Goal: Task Accomplishment & Management: Use online tool/utility

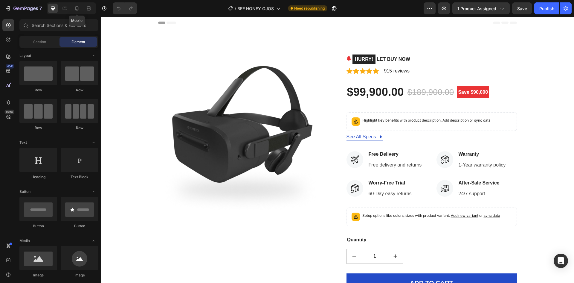
click at [82, 4] on div at bounding box center [77, 9] width 10 height 10
click at [80, 7] on icon at bounding box center [77, 8] width 6 height 6
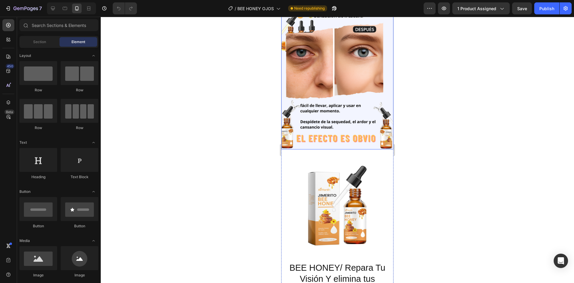
scroll to position [568, 0]
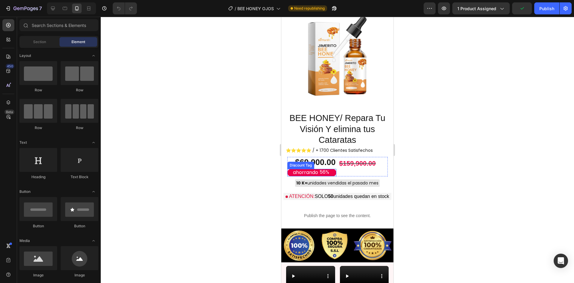
click at [326, 168] on div "56%" at bounding box center [324, 171] width 11 height 7
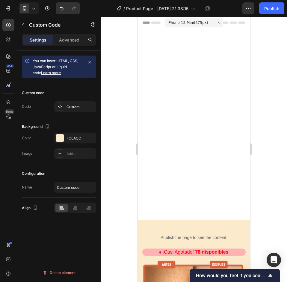
scroll to position [1095, 0]
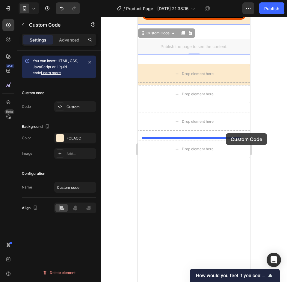
drag, startPoint x: 230, startPoint y: 162, endPoint x: 226, endPoint y: 134, distance: 28.1
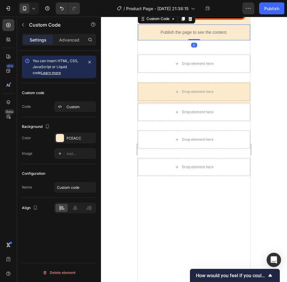
click at [268, 163] on div at bounding box center [194, 150] width 186 height 266
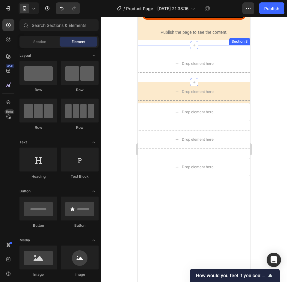
click at [215, 82] on div "Drop element here Section 3" at bounding box center [194, 63] width 112 height 37
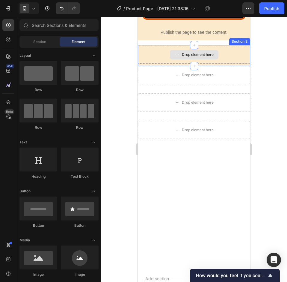
click at [220, 64] on div "Drop element here" at bounding box center [194, 55] width 112 height 18
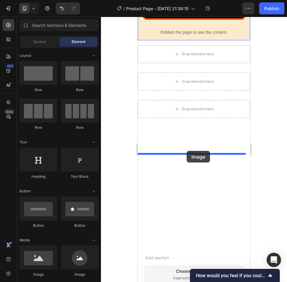
drag, startPoint x: 210, startPoint y: 162, endPoint x: 186, endPoint y: 151, distance: 26.5
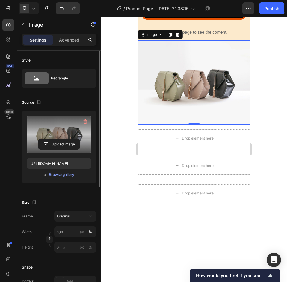
click at [53, 129] on label at bounding box center [59, 135] width 65 height 38
click at [53, 139] on input "file" at bounding box center [58, 144] width 41 height 10
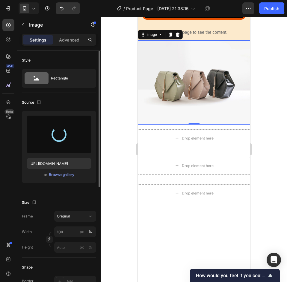
type input "[URL][DOMAIN_NAME]"
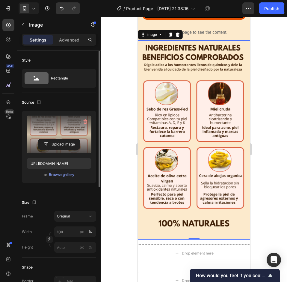
click at [278, 174] on div at bounding box center [194, 150] width 186 height 266
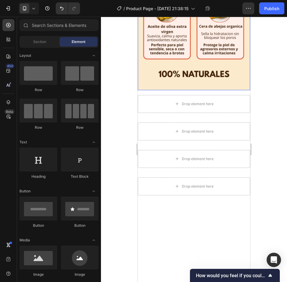
scroll to position [1334, 0]
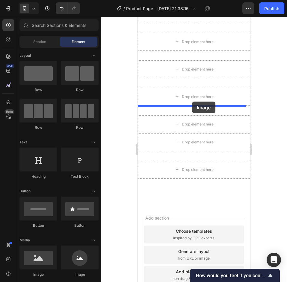
drag, startPoint x: 178, startPoint y: 156, endPoint x: 393, endPoint y: 138, distance: 215.6
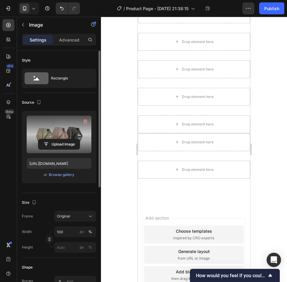
click at [57, 128] on label at bounding box center [59, 135] width 65 height 38
click at [57, 139] on input "file" at bounding box center [58, 144] width 41 height 10
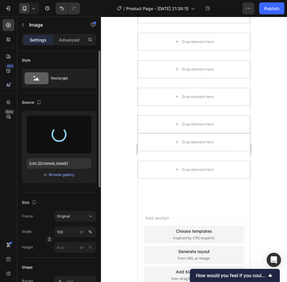
type input "[URL][DOMAIN_NAME]"
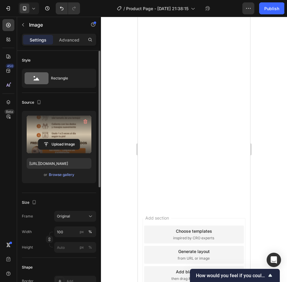
scroll to position [1305, 0]
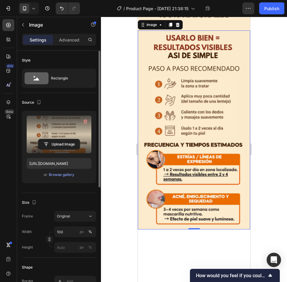
click at [200, 174] on img at bounding box center [194, 131] width 112 height 200
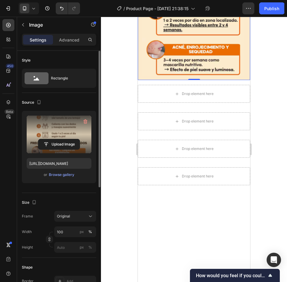
scroll to position [1514, 0]
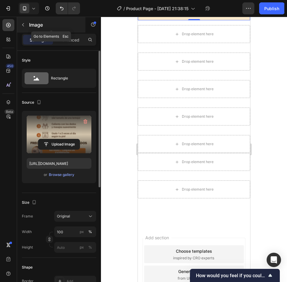
click at [29, 29] on div "Image" at bounding box center [51, 25] width 68 height 16
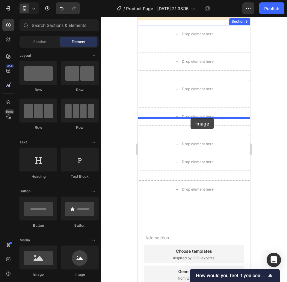
drag, startPoint x: 177, startPoint y: 161, endPoint x: 190, endPoint y: 118, distance: 45.2
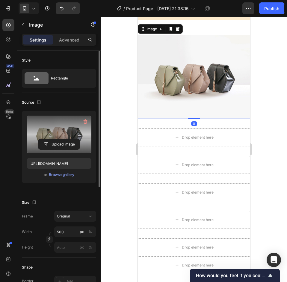
click at [51, 133] on label at bounding box center [59, 135] width 65 height 38
click at [51, 139] on input "file" at bounding box center [58, 144] width 41 height 10
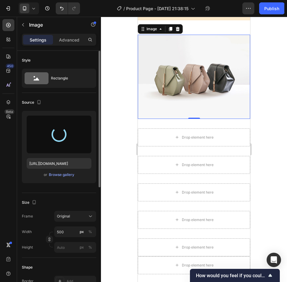
type input "[URL][DOMAIN_NAME]"
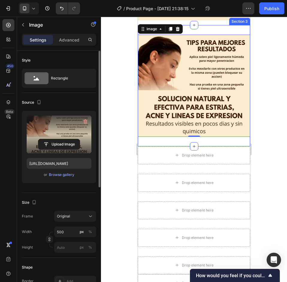
click at [222, 124] on div "Image 0 Section 3" at bounding box center [194, 85] width 112 height 121
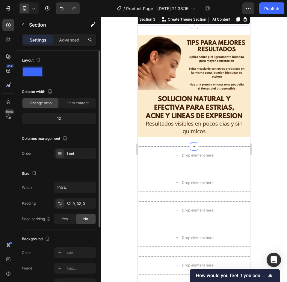
drag, startPoint x: 66, startPoint y: 39, endPoint x: 67, endPoint y: 117, distance: 77.8
click at [66, 39] on p "Advanced" at bounding box center [69, 40] width 20 height 6
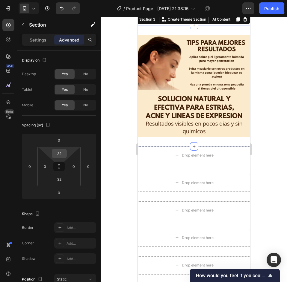
click at [66, 155] on div "32" at bounding box center [59, 154] width 15 height 10
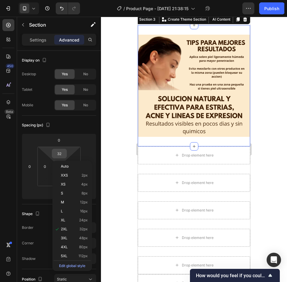
click at [65, 157] on div "32" at bounding box center [59, 154] width 15 height 10
click at [60, 156] on input "32" at bounding box center [59, 153] width 12 height 9
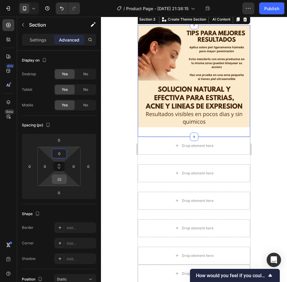
type input "0"
click at [59, 179] on input "32" at bounding box center [59, 179] width 12 height 9
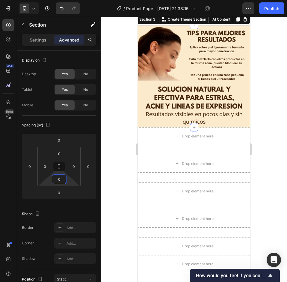
type input "0"
click at [280, 196] on div at bounding box center [194, 150] width 186 height 266
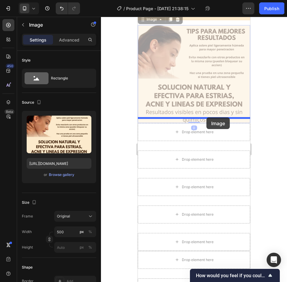
drag, startPoint x: 206, startPoint y: 123, endPoint x: 399, endPoint y: 157, distance: 195.0
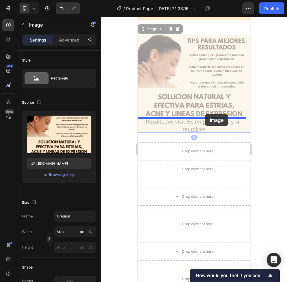
drag, startPoint x: 212, startPoint y: 160, endPoint x: 205, endPoint y: 115, distance: 45.7
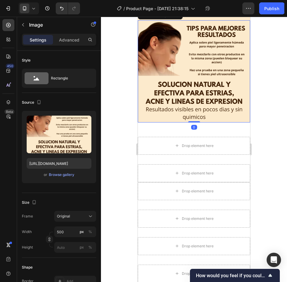
drag, startPoint x: 269, startPoint y: 137, endPoint x: 283, endPoint y: 153, distance: 21.4
click at [270, 137] on div at bounding box center [194, 150] width 186 height 266
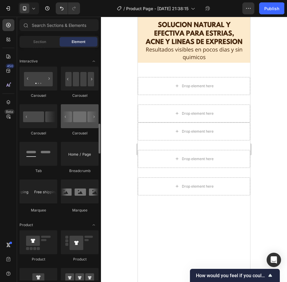
scroll to position [532, 0]
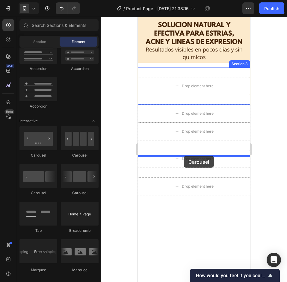
drag, startPoint x: 180, startPoint y: 157, endPoint x: 183, endPoint y: 156, distance: 3.1
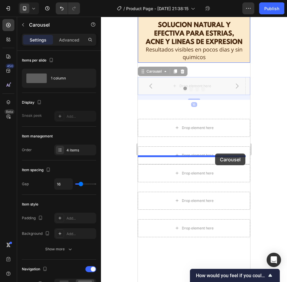
drag, startPoint x: 224, startPoint y: 177, endPoint x: 215, endPoint y: 154, distance: 24.3
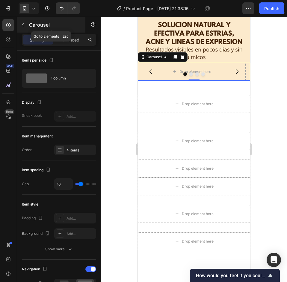
click at [26, 28] on button "button" at bounding box center [23, 25] width 10 height 10
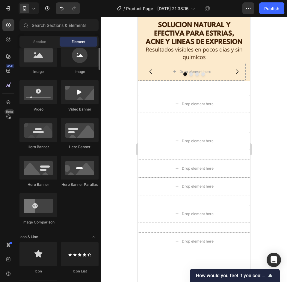
scroll to position [143, 0]
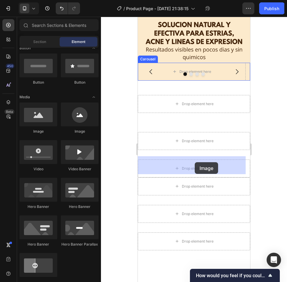
drag, startPoint x: 173, startPoint y: 138, endPoint x: 194, endPoint y: 162, distance: 32.8
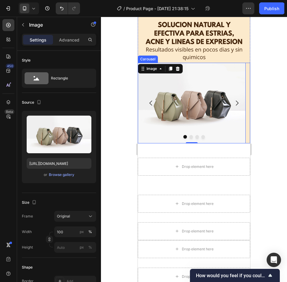
click at [228, 112] on button "Carousel Next Arrow" at bounding box center [236, 103] width 17 height 17
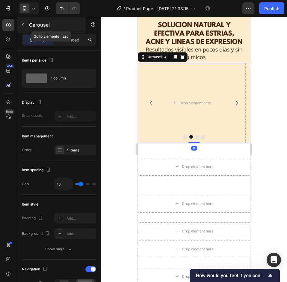
click at [27, 24] on button "button" at bounding box center [23, 25] width 10 height 10
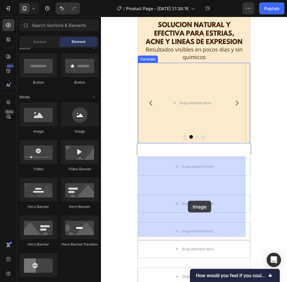
drag, startPoint x: 193, startPoint y: 142, endPoint x: 388, endPoint y: 231, distance: 214.1
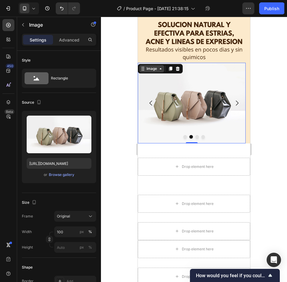
click at [152, 72] on div "Image" at bounding box center [151, 68] width 13 height 5
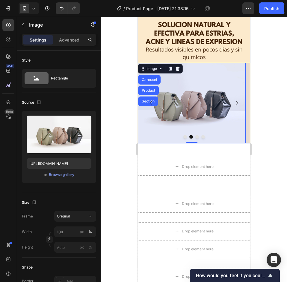
drag, startPoint x: 150, startPoint y: 175, endPoint x: 176, endPoint y: 181, distance: 26.4
click at [150, 85] on div "Carousel" at bounding box center [149, 80] width 22 height 10
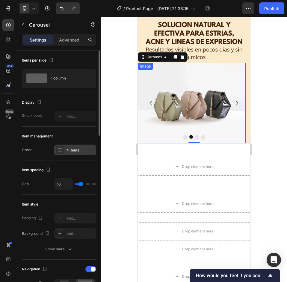
click at [72, 150] on div "4 items" at bounding box center [80, 150] width 28 height 5
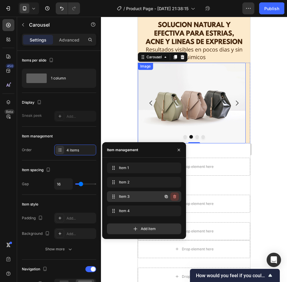
click at [175, 196] on icon "button" at bounding box center [174, 196] width 5 height 5
click at [173, 195] on div "Delete" at bounding box center [170, 196] width 11 height 5
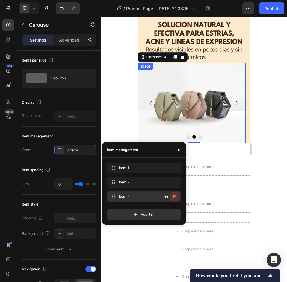
click at [173, 198] on icon "button" at bounding box center [174, 196] width 5 height 5
click at [172, 197] on div "Delete" at bounding box center [170, 196] width 11 height 5
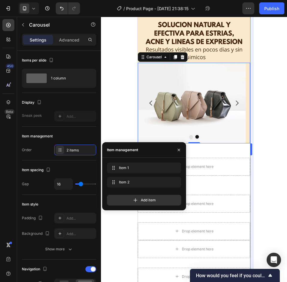
click at [256, 175] on div at bounding box center [194, 150] width 186 height 266
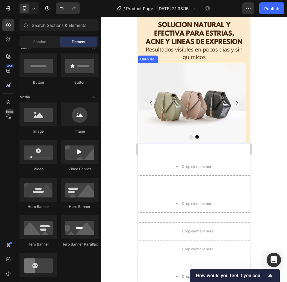
click at [153, 107] on icon "Carousel Back Arrow" at bounding box center [150, 103] width 7 height 7
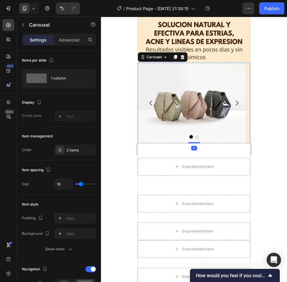
click at [190, 144] on img at bounding box center [192, 103] width 108 height 81
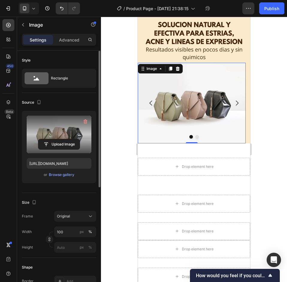
click at [68, 123] on label at bounding box center [59, 135] width 65 height 38
click at [68, 139] on input "file" at bounding box center [58, 144] width 41 height 10
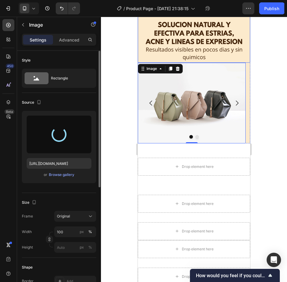
type input "[URL][DOMAIN_NAME]"
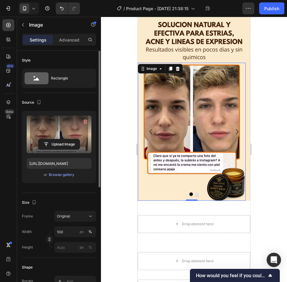
click at [271, 145] on div at bounding box center [194, 150] width 186 height 266
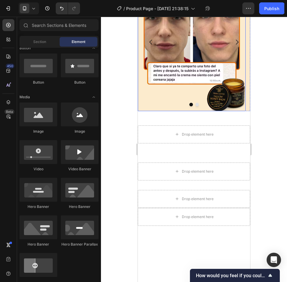
scroll to position [1693, 0]
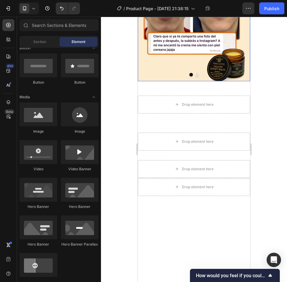
click at [234, 16] on icon "Carousel Next Arrow" at bounding box center [236, 12] width 7 height 7
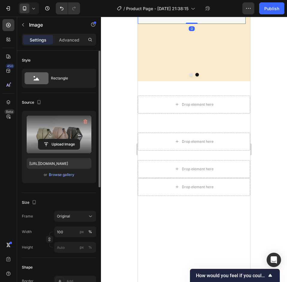
click at [53, 137] on label at bounding box center [59, 135] width 65 height 38
click at [53, 139] on input "file" at bounding box center [58, 144] width 41 height 10
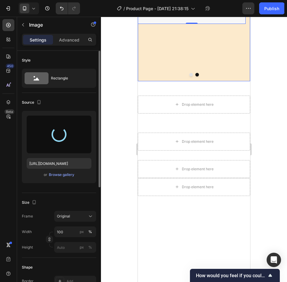
type input "[URL][DOMAIN_NAME]"
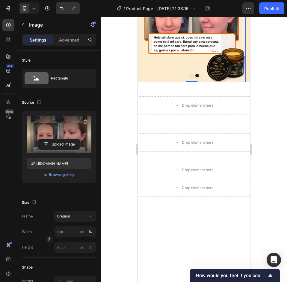
click at [153, 16] on icon "Carousel Back Arrow" at bounding box center [150, 12] width 7 height 7
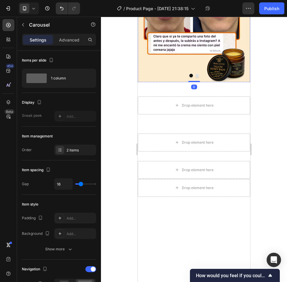
scroll to position [1664, 0]
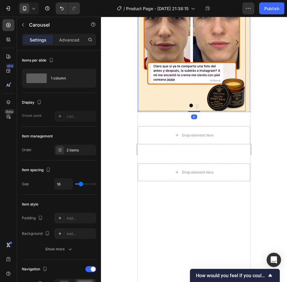
click at [220, 111] on img at bounding box center [192, 42] width 108 height 138
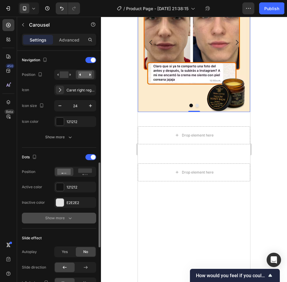
scroll to position [269, 0]
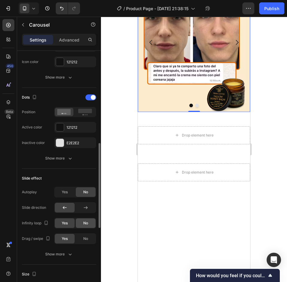
click at [87, 226] on span "No" at bounding box center [85, 223] width 5 height 5
click at [63, 222] on span "Yes" at bounding box center [65, 223] width 6 height 5
click at [67, 192] on span "Yes" at bounding box center [65, 192] width 6 height 5
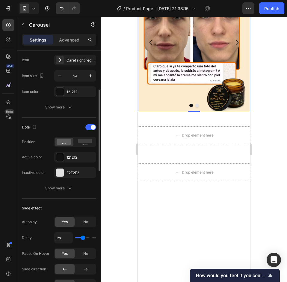
scroll to position [209, 0]
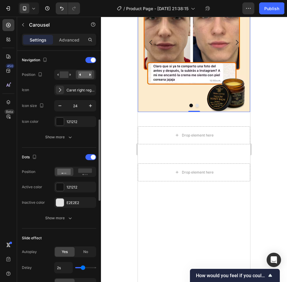
drag, startPoint x: 264, startPoint y: 96, endPoint x: 258, endPoint y: 90, distance: 8.9
click at [265, 95] on div at bounding box center [194, 150] width 186 height 266
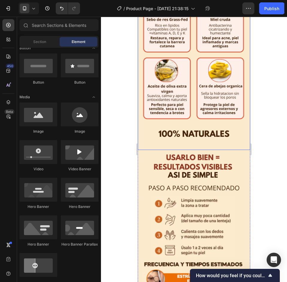
scroll to position [1095, 0]
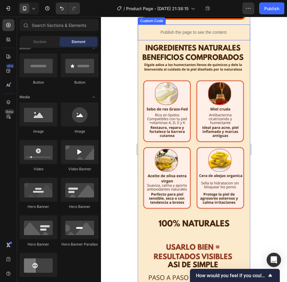
click at [231, 36] on p "Publish the page to see the content." at bounding box center [194, 32] width 112 height 6
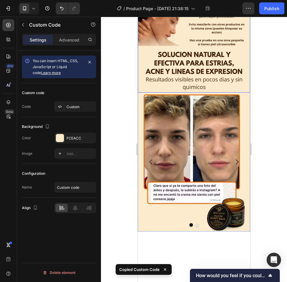
scroll to position [1693, 0]
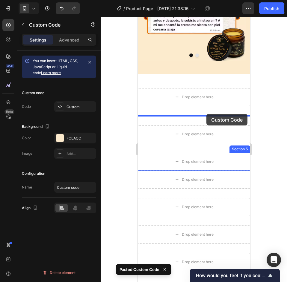
scroll to position [1752, 0]
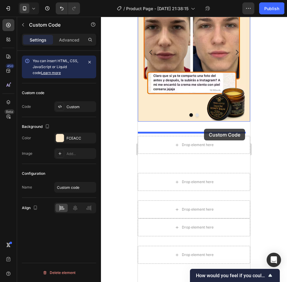
drag, startPoint x: 233, startPoint y: 135, endPoint x: 204, endPoint y: 129, distance: 30.3
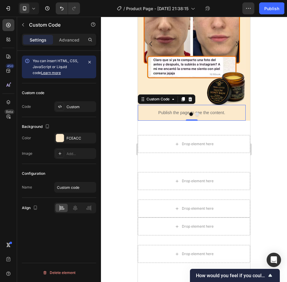
scroll to position [1743, 0]
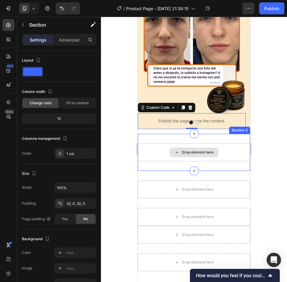
click at [238, 158] on div "Drop element here" at bounding box center [194, 153] width 112 height 18
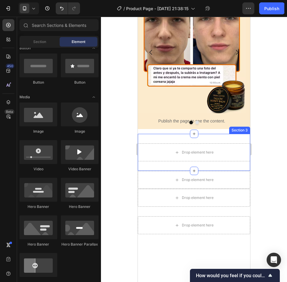
click at [237, 150] on div "Drop element here Section 3" at bounding box center [194, 152] width 112 height 37
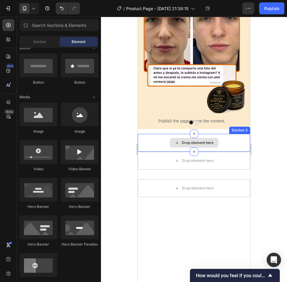
click at [238, 152] on div "Drop element here" at bounding box center [194, 143] width 112 height 18
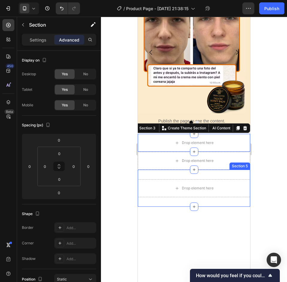
click at [238, 186] on div "Drop element here Section 5" at bounding box center [194, 188] width 112 height 37
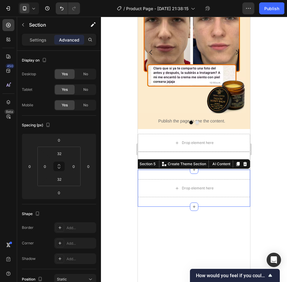
scroll to position [167, 0]
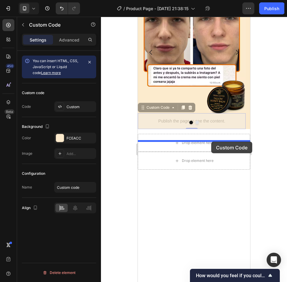
drag, startPoint x: 212, startPoint y: 131, endPoint x: 211, endPoint y: 142, distance: 10.6
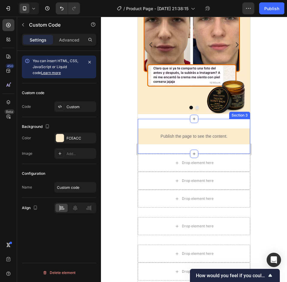
scroll to position [1736, 0]
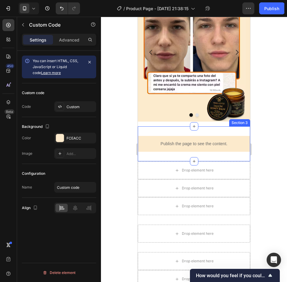
drag, startPoint x: 221, startPoint y: 146, endPoint x: 215, endPoint y: 147, distance: 6.1
click at [221, 145] on div "Publish the page to see the content. Custom Code 0 Section 3" at bounding box center [194, 144] width 112 height 35
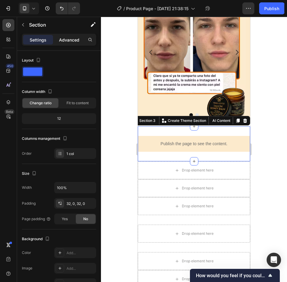
click at [70, 42] on p "Advanced" at bounding box center [69, 40] width 20 height 6
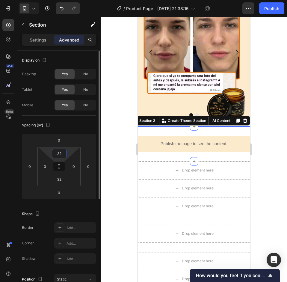
click at [65, 157] on input "32" at bounding box center [59, 153] width 12 height 9
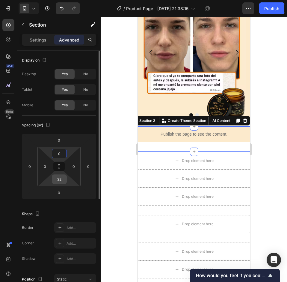
type input "0"
click at [60, 180] on input "32" at bounding box center [59, 179] width 12 height 9
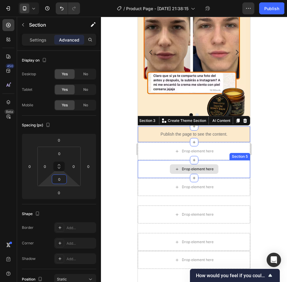
type input "0"
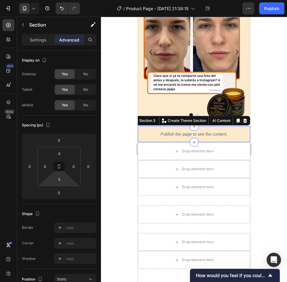
click at [276, 165] on div at bounding box center [194, 150] width 186 height 266
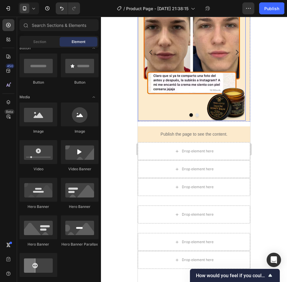
click at [202, 121] on img at bounding box center [192, 52] width 108 height 138
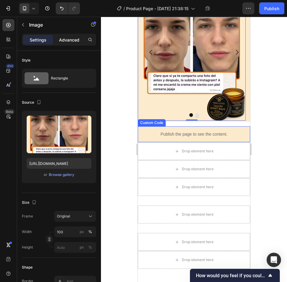
click at [75, 43] on div "Advanced" at bounding box center [69, 40] width 30 height 10
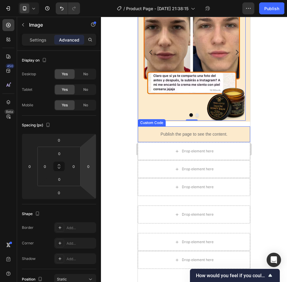
click at [196, 138] on div "Publish the page to see the content." at bounding box center [194, 135] width 112 height 16
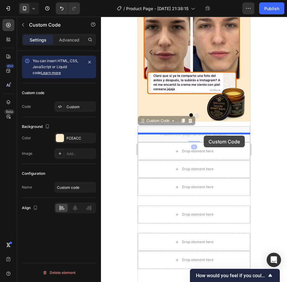
drag, startPoint x: 204, startPoint y: 142, endPoint x: 391, endPoint y: 148, distance: 186.5
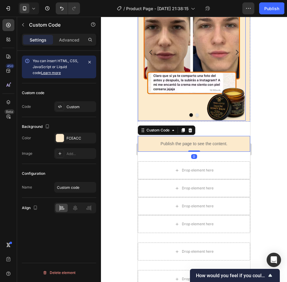
click at [279, 126] on div at bounding box center [194, 150] width 186 height 266
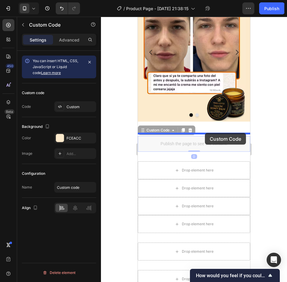
drag, startPoint x: 212, startPoint y: 148, endPoint x: 408, endPoint y: 160, distance: 196.1
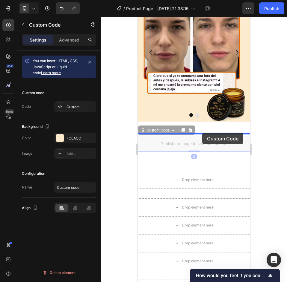
drag, startPoint x: 223, startPoint y: 154, endPoint x: 394, endPoint y: 151, distance: 171.2
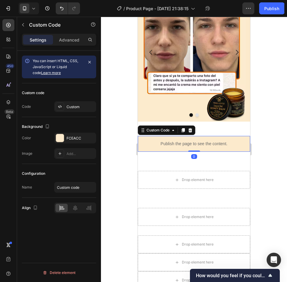
click at [263, 136] on div at bounding box center [194, 150] width 186 height 266
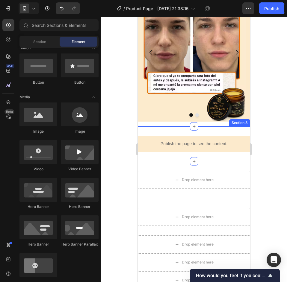
click at [197, 140] on div "Publish the page to see the content. Custom Code Section 3" at bounding box center [194, 144] width 112 height 35
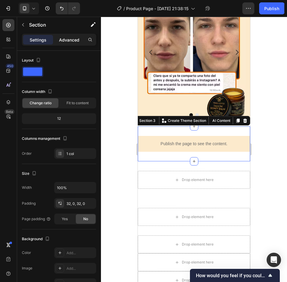
click at [74, 35] on div "Advanced" at bounding box center [69, 40] width 30 height 10
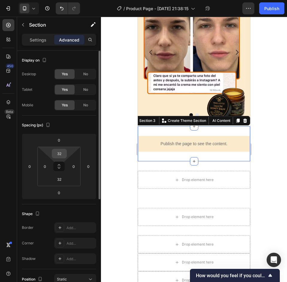
click at [64, 155] on input "32" at bounding box center [59, 153] width 12 height 9
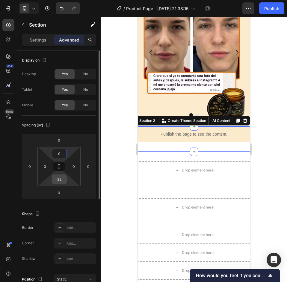
type input "0"
click at [64, 180] on input "32" at bounding box center [59, 179] width 12 height 9
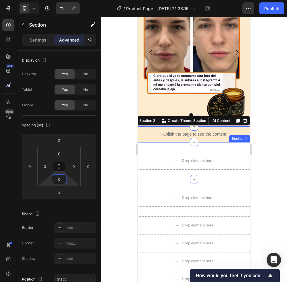
type input "0"
click at [260, 153] on div at bounding box center [194, 150] width 186 height 266
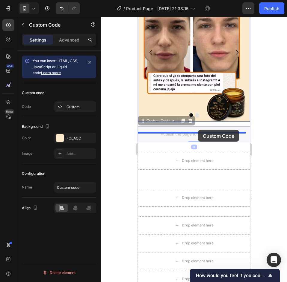
drag, startPoint x: 211, startPoint y: 145, endPoint x: 408, endPoint y: 158, distance: 197.0
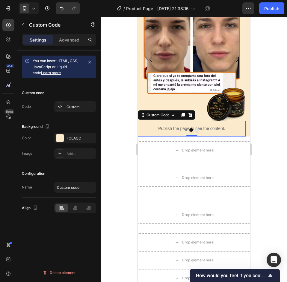
scroll to position [1743, 0]
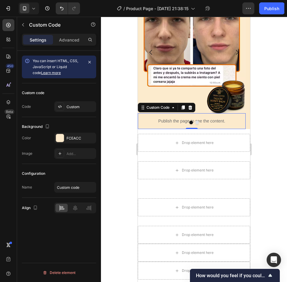
click at [276, 131] on div at bounding box center [194, 150] width 186 height 266
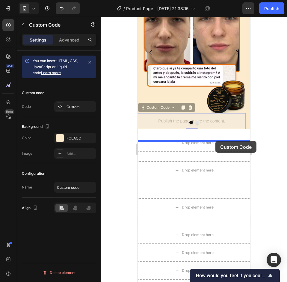
drag, startPoint x: 214, startPoint y: 132, endPoint x: 392, endPoint y: 163, distance: 181.4
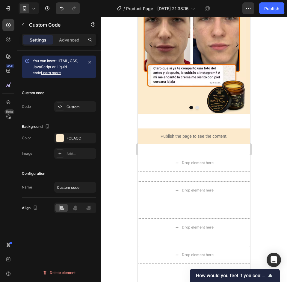
scroll to position [1736, 0]
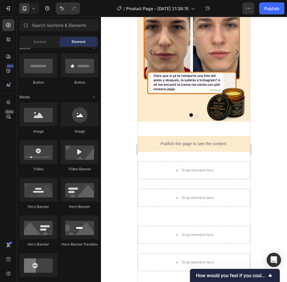
click at [205, 121] on img at bounding box center [192, 52] width 108 height 138
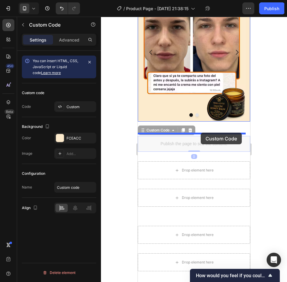
drag, startPoint x: 212, startPoint y: 148, endPoint x: 200, endPoint y: 133, distance: 19.2
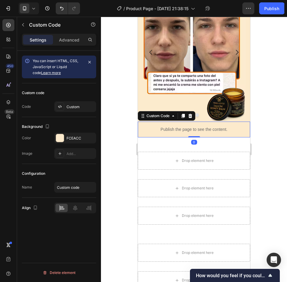
click at [270, 136] on div at bounding box center [194, 150] width 186 height 266
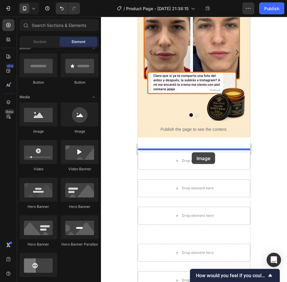
drag, startPoint x: 181, startPoint y: 135, endPoint x: 390, endPoint y: 186, distance: 215.3
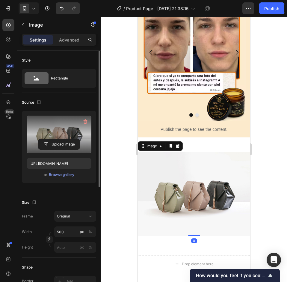
drag, startPoint x: 34, startPoint y: 122, endPoint x: 47, endPoint y: 129, distance: 14.0
click at [47, 129] on label at bounding box center [59, 135] width 65 height 38
click at [47, 139] on input "file" at bounding box center [58, 144] width 41 height 10
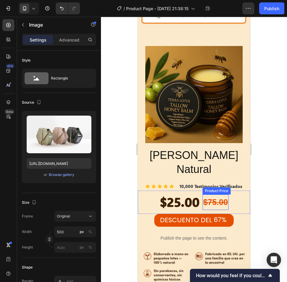
scroll to position [718, 0]
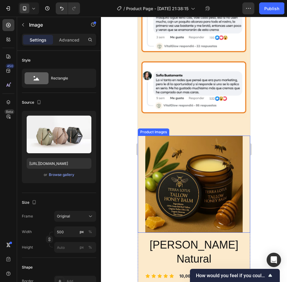
click at [245, 179] on div "Product Images" at bounding box center [194, 184] width 112 height 97
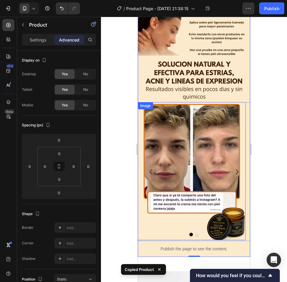
scroll to position [1796, 0]
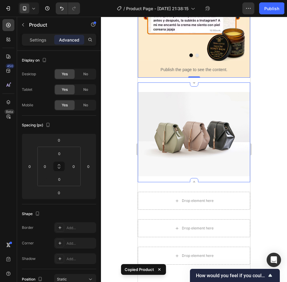
click at [220, 98] on div "Image Section 3" at bounding box center [194, 133] width 112 height 100
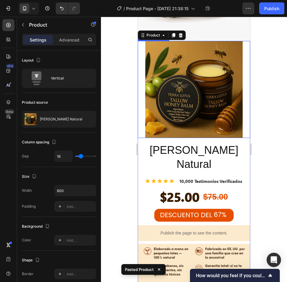
scroll to position [1793, 0]
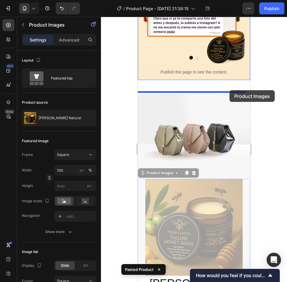
drag, startPoint x: 242, startPoint y: 199, endPoint x: 229, endPoint y: 90, distance: 109.0
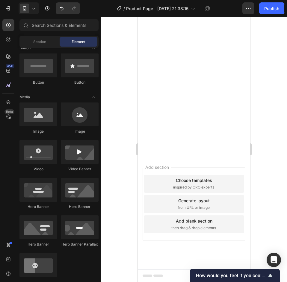
scroll to position [1850, 0]
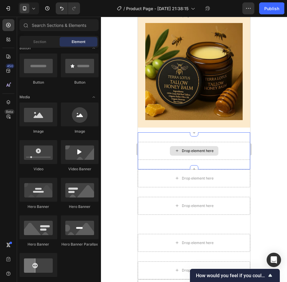
click at [233, 139] on div "Drop element here Section 3" at bounding box center [194, 151] width 112 height 37
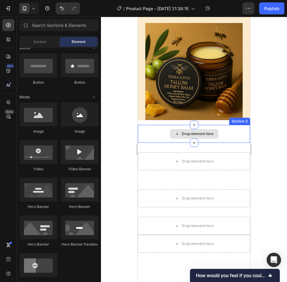
click at [235, 142] on div "Drop element here" at bounding box center [194, 134] width 112 height 18
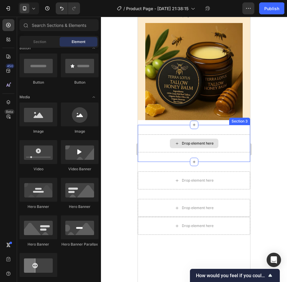
drag, startPoint x: 235, startPoint y: 154, endPoint x: 236, endPoint y: 158, distance: 3.9
click at [235, 153] on div "Drop element here" at bounding box center [194, 144] width 112 height 18
click at [236, 161] on div "Drop element here Section 3" at bounding box center [194, 143] width 112 height 37
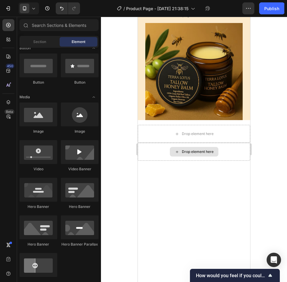
click at [237, 160] on div "Drop element here" at bounding box center [194, 152] width 112 height 18
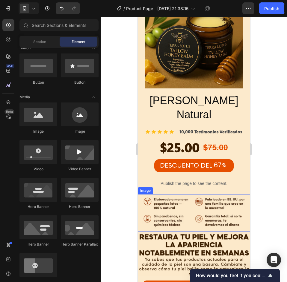
scroll to position [743, 0]
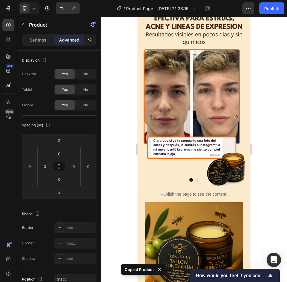
scroll to position [1820, 0]
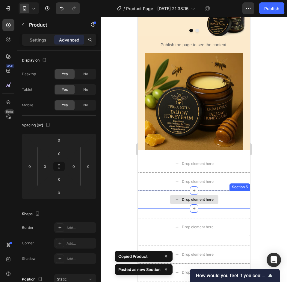
drag, startPoint x: 219, startPoint y: 200, endPoint x: 217, endPoint y: 196, distance: 3.9
click at [219, 200] on div "Drop element here" at bounding box center [194, 200] width 112 height 18
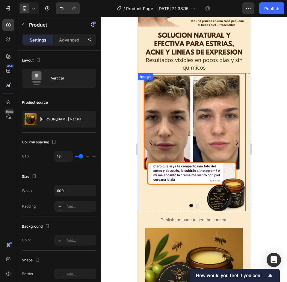
scroll to position [1825, 0]
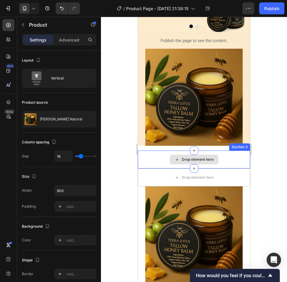
click at [234, 164] on div "Drop element here" at bounding box center [194, 160] width 112 height 18
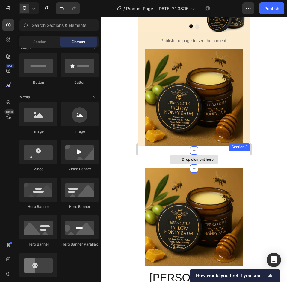
drag, startPoint x: 234, startPoint y: 165, endPoint x: 238, endPoint y: 168, distance: 4.9
click at [234, 165] on div "Drop element here" at bounding box center [194, 160] width 112 height 18
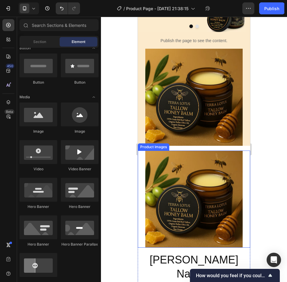
click at [238, 168] on img at bounding box center [193, 199] width 97 height 97
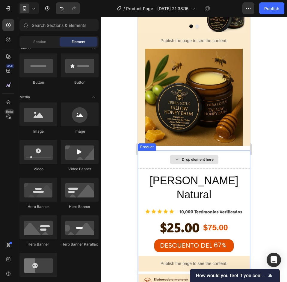
click at [232, 165] on div "Drop element here" at bounding box center [194, 160] width 112 height 18
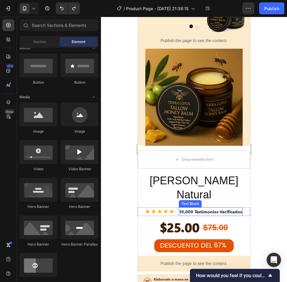
scroll to position [1914, 0]
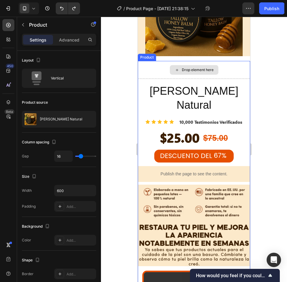
click at [199, 69] on div "Drop element here" at bounding box center [194, 70] width 112 height 18
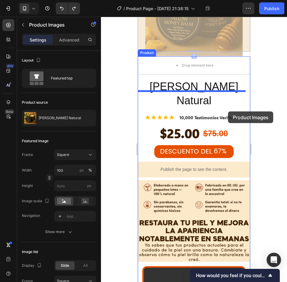
scroll to position [1825, 0]
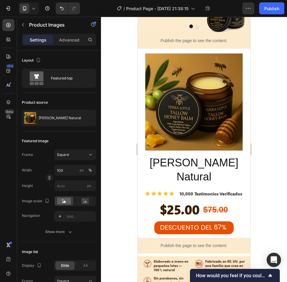
click at [244, 70] on div "Product Images 0" at bounding box center [194, 102] width 112 height 97
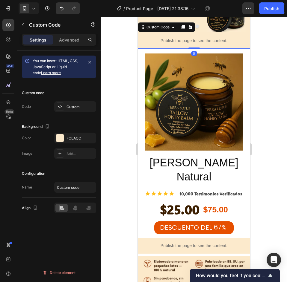
click at [238, 49] on div "Publish the page to see the content." at bounding box center [194, 41] width 112 height 16
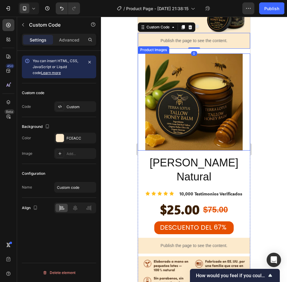
click at [240, 72] on div "Product Images" at bounding box center [194, 102] width 112 height 97
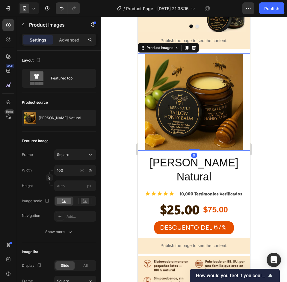
drag, startPoint x: 74, startPoint y: 40, endPoint x: 81, endPoint y: 49, distance: 11.3
click at [74, 40] on p "Advanced" at bounding box center [69, 40] width 20 height 6
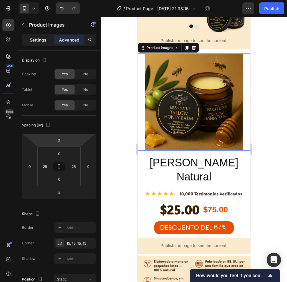
click at [38, 37] on p "Settings" at bounding box center [38, 40] width 17 height 6
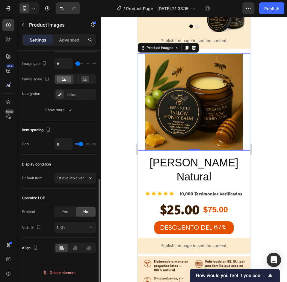
scroll to position [145, 0]
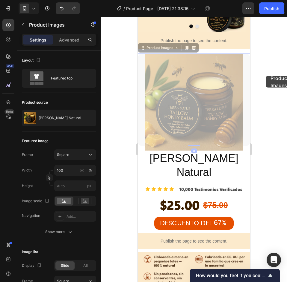
drag, startPoint x: 265, startPoint y: 76, endPoint x: 263, endPoint y: 83, distance: 7.8
click at [265, 76] on div at bounding box center [194, 150] width 186 height 266
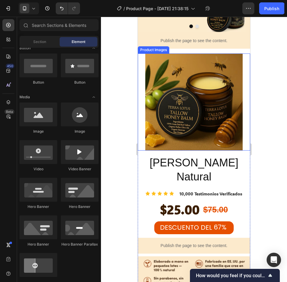
click at [143, 76] on div "Product Images" at bounding box center [194, 102] width 112 height 97
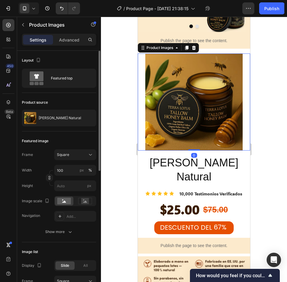
click at [73, 41] on p "Advanced" at bounding box center [69, 40] width 20 height 6
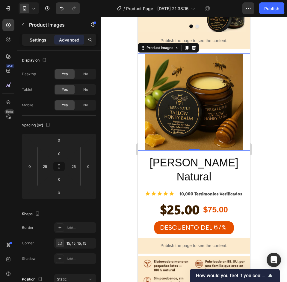
click at [41, 39] on p "Settings" at bounding box center [38, 40] width 17 height 6
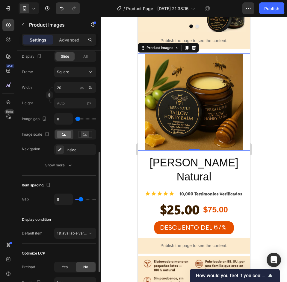
scroll to position [265, 0]
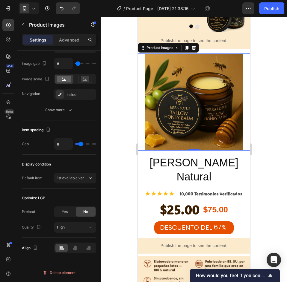
click at [273, 187] on div at bounding box center [194, 150] width 186 height 266
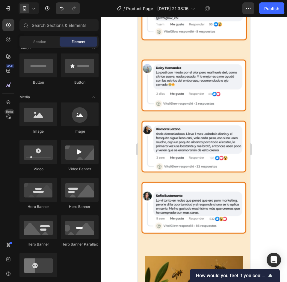
scroll to position [717, 0]
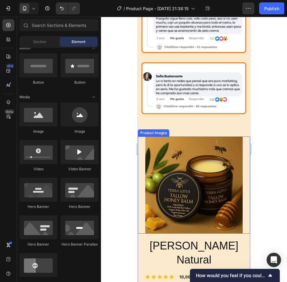
click at [141, 137] on div "Product Images" at bounding box center [194, 185] width 112 height 97
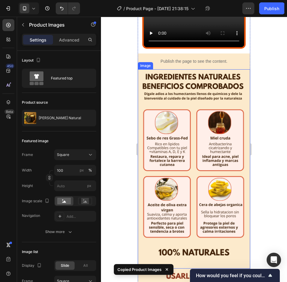
scroll to position [2094, 0]
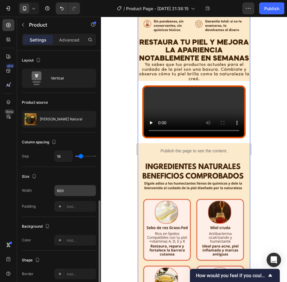
scroll to position [120, 0]
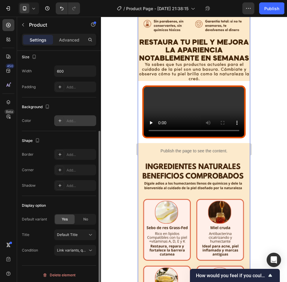
drag, startPoint x: 75, startPoint y: 119, endPoint x: 81, endPoint y: 125, distance: 8.7
click at [75, 119] on div "Add..." at bounding box center [80, 120] width 28 height 5
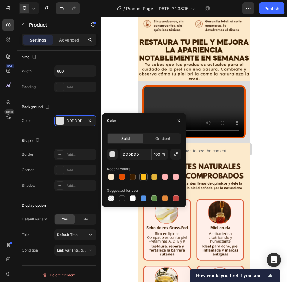
drag, startPoint x: 108, startPoint y: 175, endPoint x: 142, endPoint y: 175, distance: 34.1
click at [108, 175] on div at bounding box center [110, 177] width 7 height 7
type input "FCEACC"
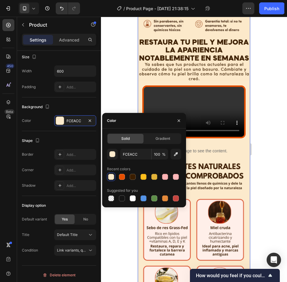
click at [273, 137] on div at bounding box center [194, 150] width 186 height 266
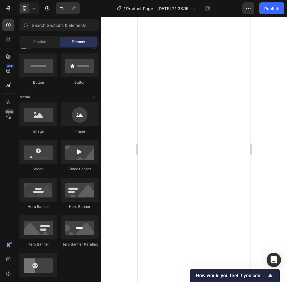
scroll to position [2835, 0]
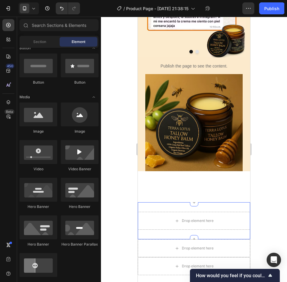
click at [236, 208] on div "Drop element here Section 4" at bounding box center [194, 221] width 112 height 37
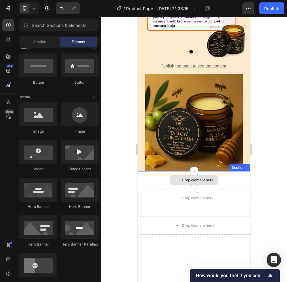
click at [239, 189] on div "Drop element here" at bounding box center [194, 180] width 112 height 18
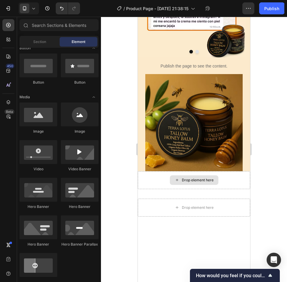
click at [239, 189] on div "Drop element here" at bounding box center [194, 180] width 112 height 18
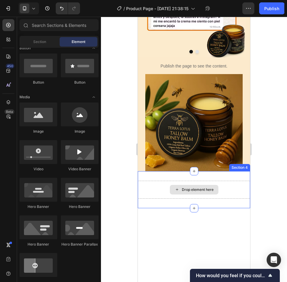
click at [240, 199] on div "Drop element here" at bounding box center [194, 190] width 112 height 18
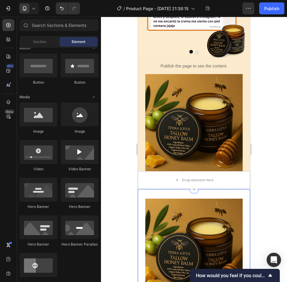
scroll to position [2895, 0]
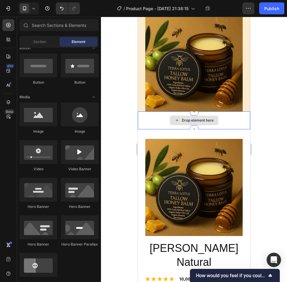
click at [241, 130] on div "Drop element here" at bounding box center [194, 121] width 112 height 18
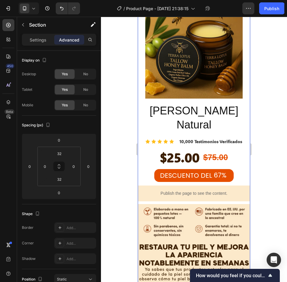
scroll to position [2985, 0]
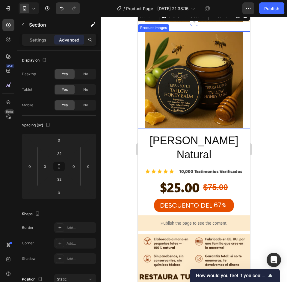
click at [219, 129] on img at bounding box center [193, 79] width 97 height 97
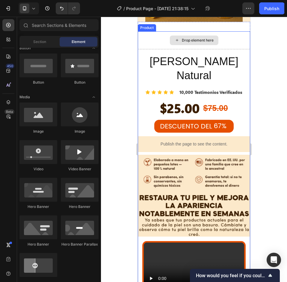
click at [230, 49] on div "Drop element here" at bounding box center [194, 40] width 112 height 18
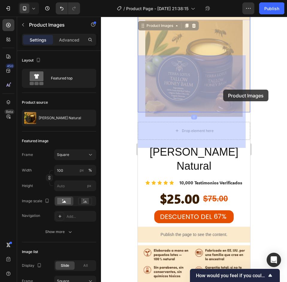
scroll to position [2889, 0]
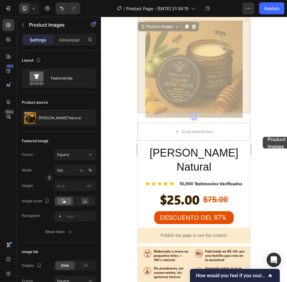
drag, startPoint x: 262, startPoint y: 137, endPoint x: 256, endPoint y: 132, distance: 8.6
click at [262, 137] on div at bounding box center [194, 150] width 186 height 266
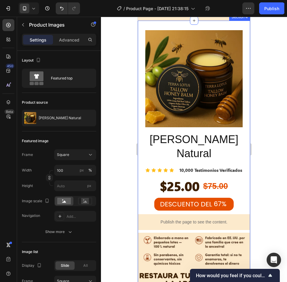
scroll to position [2859, 0]
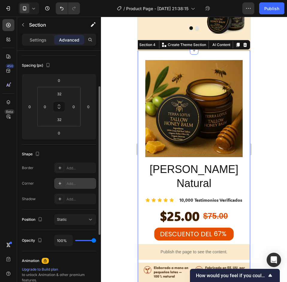
scroll to position [0, 0]
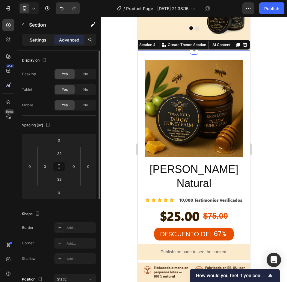
click at [42, 40] on p "Settings" at bounding box center [38, 40] width 17 height 6
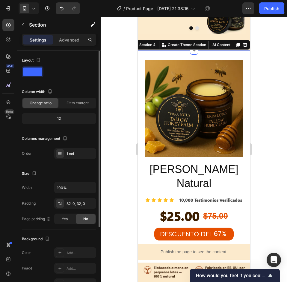
scroll to position [60, 0]
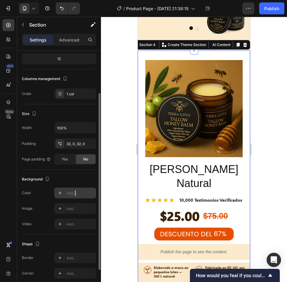
click at [76, 196] on div "Add..." at bounding box center [80, 193] width 28 height 5
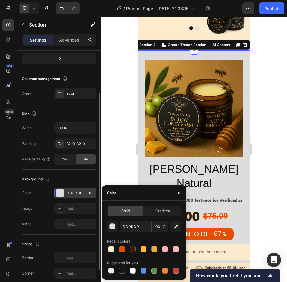
click at [111, 248] on div at bounding box center [111, 250] width 6 height 6
type input "FCEACC"
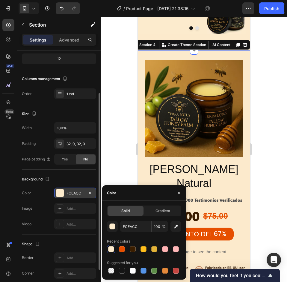
click at [285, 154] on div at bounding box center [194, 150] width 186 height 266
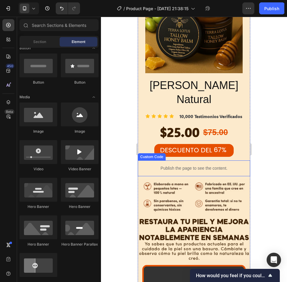
scroll to position [3038, 0]
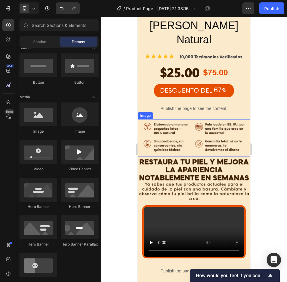
click at [189, 119] on img at bounding box center [194, 138] width 112 height 38
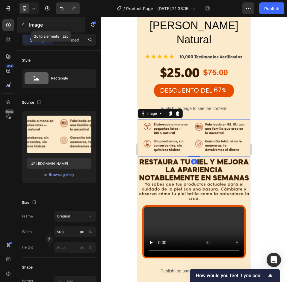
click at [25, 23] on icon "button" at bounding box center [23, 24] width 5 height 5
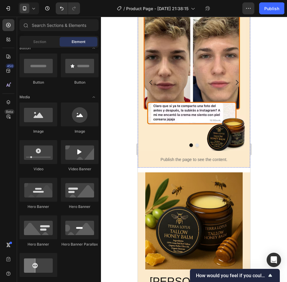
scroll to position [1765, 0]
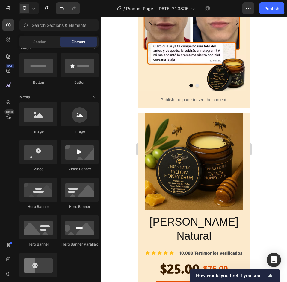
click at [224, 122] on div "Publish the page to see the content. Custom Code ¡Casi Agotado! 78 disponibles …" at bounding box center [194, 281] width 112 height 4035
click at [231, 123] on div "Publish the page to see the content. Custom Code ¡Casi Agotado! 78 disponibles …" at bounding box center [194, 281] width 112 height 4035
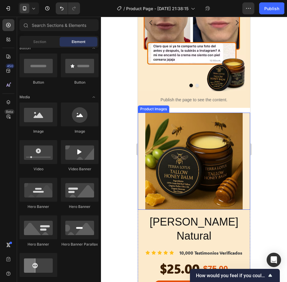
click at [138, 133] on div "Product Images" at bounding box center [194, 161] width 112 height 97
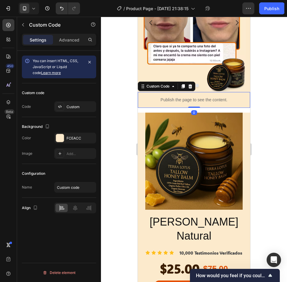
click at [231, 103] on p "Publish the page to see the content." at bounding box center [194, 100] width 112 height 6
click at [69, 38] on p "Advanced" at bounding box center [69, 40] width 20 height 6
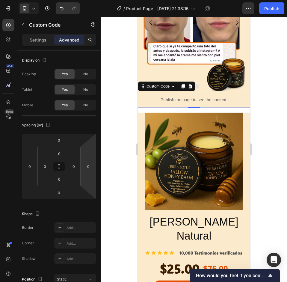
click at [179, 121] on div "Publish the page to see the content. Custom Code ¡Casi Agotado! 78 disponibles …" at bounding box center [194, 281] width 112 height 4035
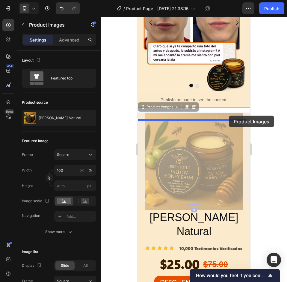
drag, startPoint x: 139, startPoint y: 139, endPoint x: 392, endPoint y: 138, distance: 252.5
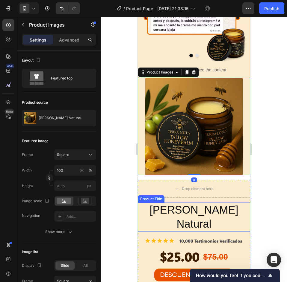
scroll to position [1825, 0]
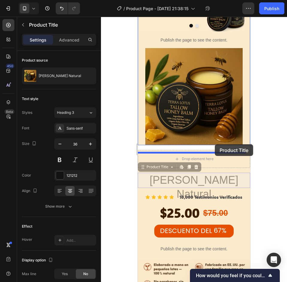
drag, startPoint x: 236, startPoint y: 190, endPoint x: 246, endPoint y: 147, distance: 44.3
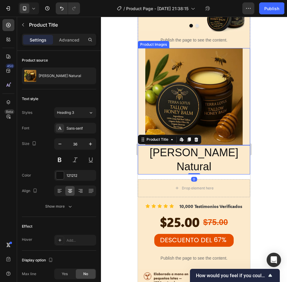
scroll to position [1885, 0]
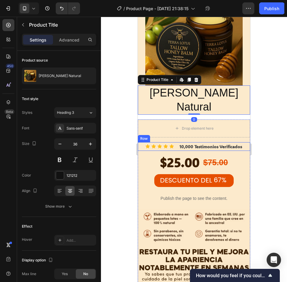
click at [240, 142] on div "Icon Icon Icon Icon Icon Icon List 10,000 Testimonios Verificados Text Block Row" at bounding box center [194, 146] width 112 height 9
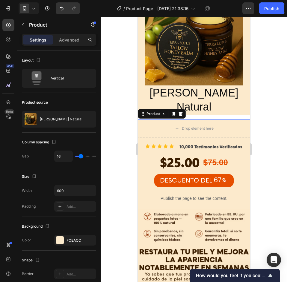
click at [234, 111] on div "Publish the page to see the content. Custom Code ¡Casi Agotado! 78 disponibles …" at bounding box center [194, 168] width 112 height 4048
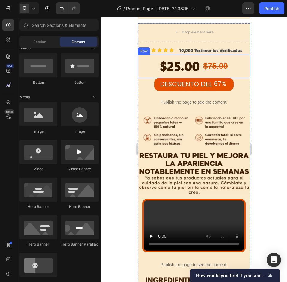
scroll to position [2035, 0]
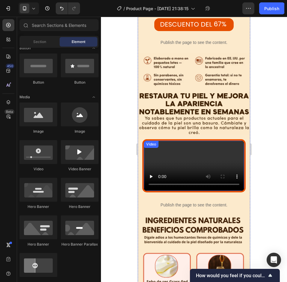
click at [221, 141] on video at bounding box center [194, 166] width 100 height 50
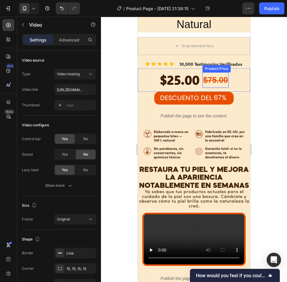
scroll to position [1997, 0]
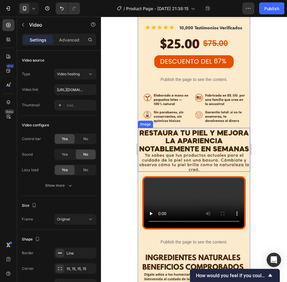
click at [223, 157] on img at bounding box center [194, 150] width 112 height 44
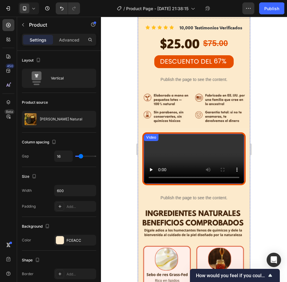
click at [235, 135] on video at bounding box center [194, 159] width 100 height 50
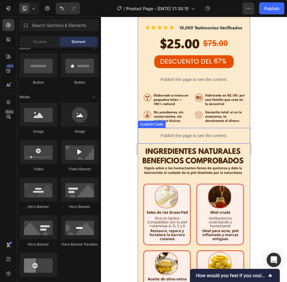
click at [229, 138] on div "Publish the page to see the content." at bounding box center [194, 136] width 112 height 16
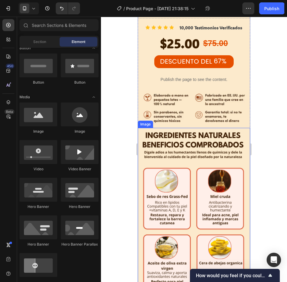
click at [227, 144] on img at bounding box center [194, 228] width 112 height 200
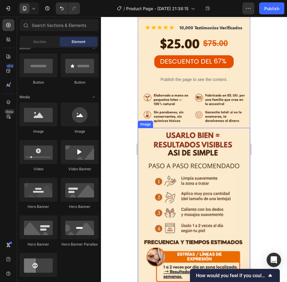
click at [226, 145] on img at bounding box center [194, 228] width 112 height 200
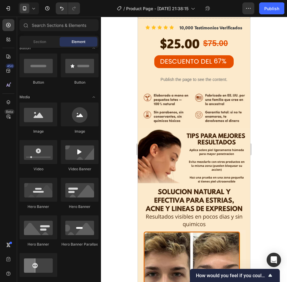
drag, startPoint x: 224, startPoint y: 148, endPoint x: 223, endPoint y: 150, distance: 3.1
click at [224, 147] on img at bounding box center [194, 179] width 112 height 102
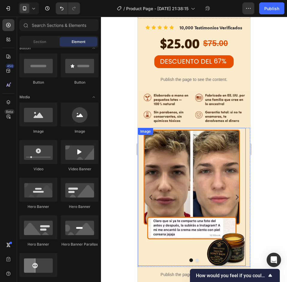
click at [221, 153] on img at bounding box center [192, 197] width 108 height 138
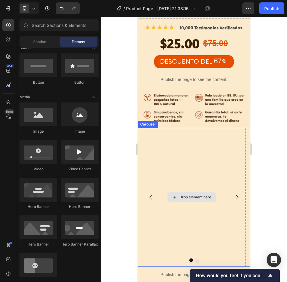
click at [218, 156] on div "Drop element here" at bounding box center [192, 197] width 108 height 139
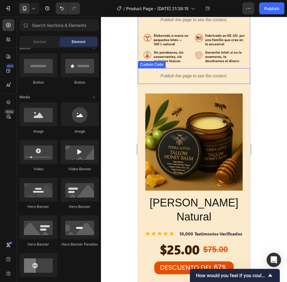
click at [210, 149] on img at bounding box center [193, 142] width 97 height 97
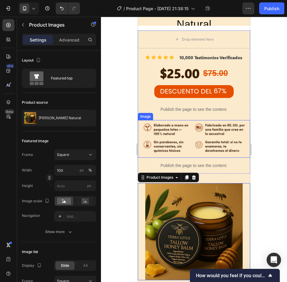
scroll to position [1878, 0]
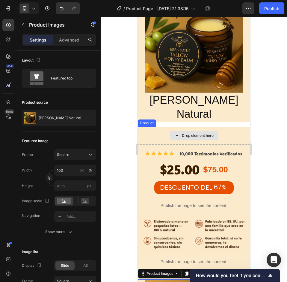
click at [226, 128] on div "Drop element here" at bounding box center [194, 136] width 112 height 18
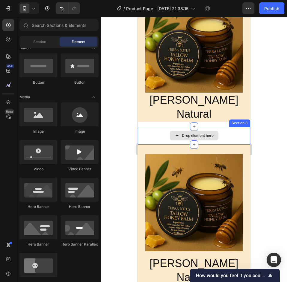
click at [230, 129] on div "Drop element here" at bounding box center [194, 136] width 112 height 18
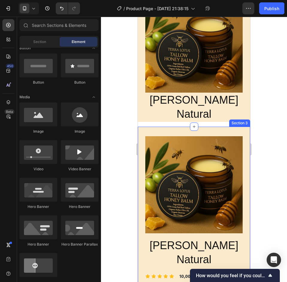
scroll to position [1818, 0]
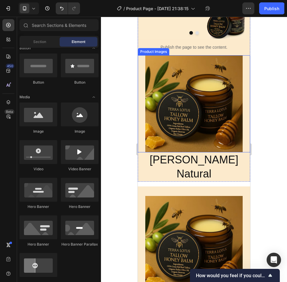
click at [238, 104] on div "Product Images" at bounding box center [194, 103] width 112 height 97
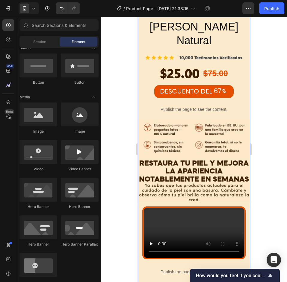
scroll to position [2027, 0]
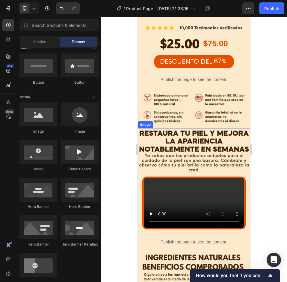
click at [223, 144] on img at bounding box center [194, 150] width 112 height 44
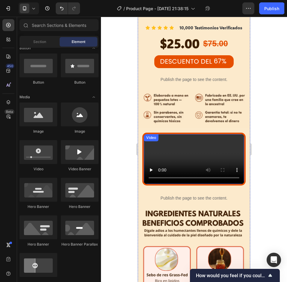
click at [225, 136] on video at bounding box center [194, 159] width 100 height 50
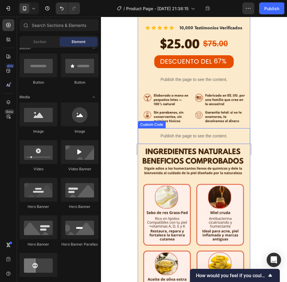
click at [230, 128] on div "Publish the page to see the content." at bounding box center [194, 136] width 112 height 16
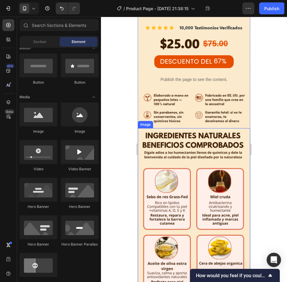
click at [230, 128] on img at bounding box center [194, 228] width 112 height 200
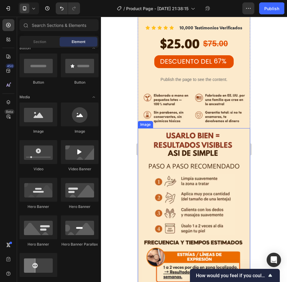
click at [228, 128] on img at bounding box center [194, 228] width 112 height 200
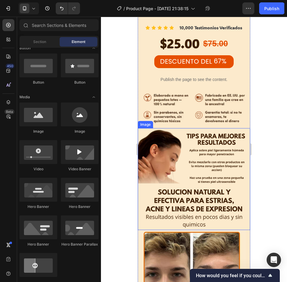
click at [227, 131] on img at bounding box center [194, 179] width 112 height 102
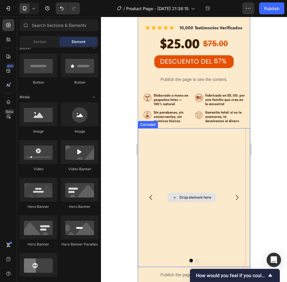
drag, startPoint x: 222, startPoint y: 150, endPoint x: 223, endPoint y: 156, distance: 6.4
click at [222, 149] on div "Drop element here" at bounding box center [192, 197] width 108 height 139
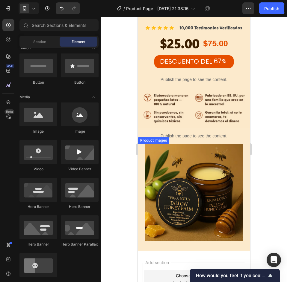
drag, startPoint x: 224, startPoint y: 160, endPoint x: 231, endPoint y: 153, distance: 9.7
click at [224, 160] on img at bounding box center [193, 192] width 97 height 97
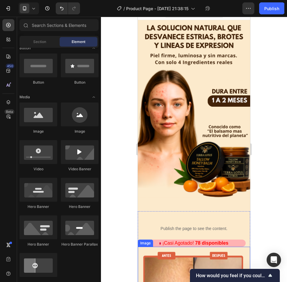
scroll to position [0, 0]
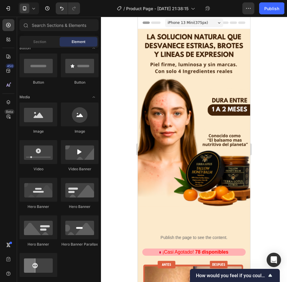
drag, startPoint x: 274, startPoint y: 9, endPoint x: 266, endPoint y: 29, distance: 21.6
click at [274, 7] on div "Publish" at bounding box center [271, 8] width 15 height 6
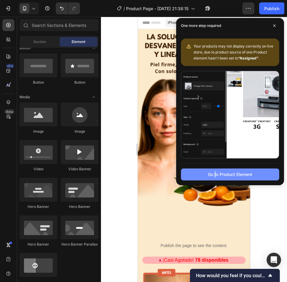
click at [215, 170] on div "Go to Product Element" at bounding box center [230, 175] width 108 height 22
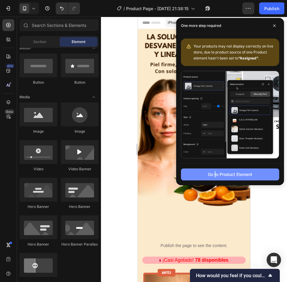
click at [218, 173] on div "Go to Product Element" at bounding box center [230, 174] width 44 height 6
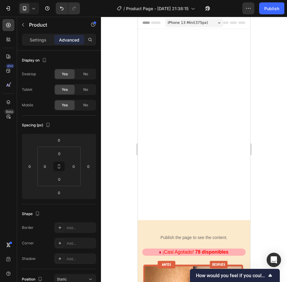
scroll to position [793, 0]
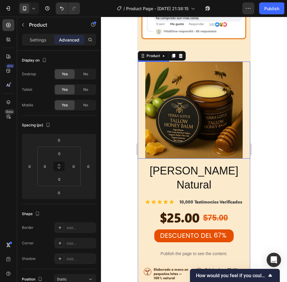
click at [205, 82] on img at bounding box center [193, 110] width 97 height 97
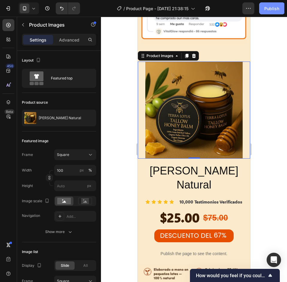
click at [271, 7] on div "Publish" at bounding box center [271, 8] width 15 height 6
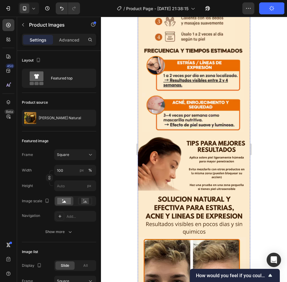
scroll to position [1541, 0]
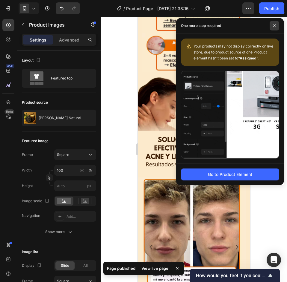
click at [275, 25] on icon at bounding box center [274, 25] width 3 height 3
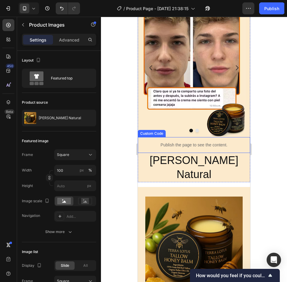
scroll to position [1810, 0]
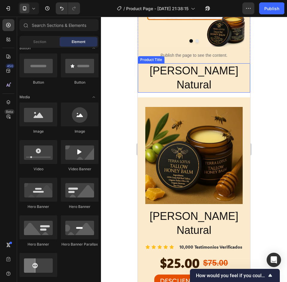
click at [209, 81] on h2 "[PERSON_NAME] Natural" at bounding box center [194, 77] width 112 height 29
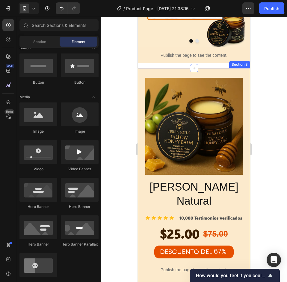
click at [229, 83] on div "Product Images [PERSON_NAME] Natural Product Title Icon Icon Icon Icon Icon Ico…" at bounding box center [194, 206] width 112 height 276
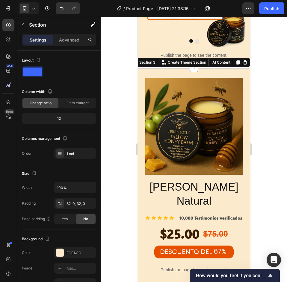
drag, startPoint x: 66, startPoint y: 37, endPoint x: 72, endPoint y: 47, distance: 11.9
click at [66, 37] on div "Advanced" at bounding box center [69, 40] width 30 height 10
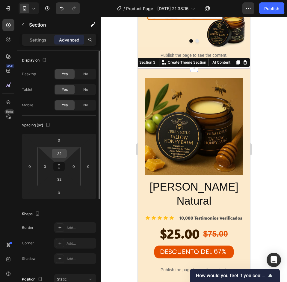
click at [65, 158] on div "32" at bounding box center [59, 154] width 15 height 10
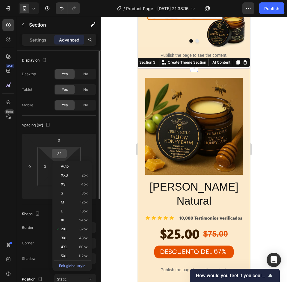
click at [60, 156] on input "32" at bounding box center [59, 153] width 12 height 9
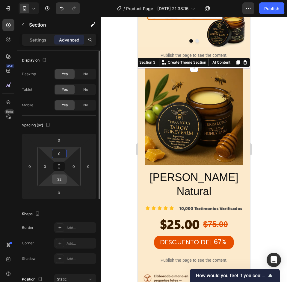
type input "0"
click at [60, 180] on input "32" at bounding box center [59, 179] width 12 height 9
type input "0"
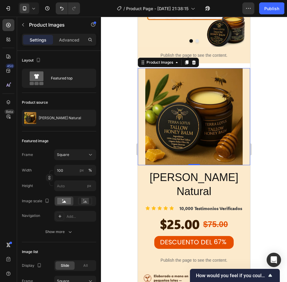
click at [267, 140] on div at bounding box center [194, 150] width 186 height 266
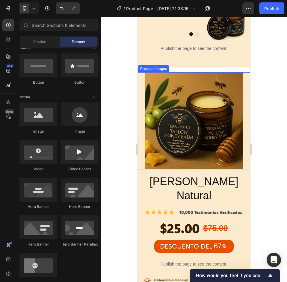
scroll to position [1787, 0]
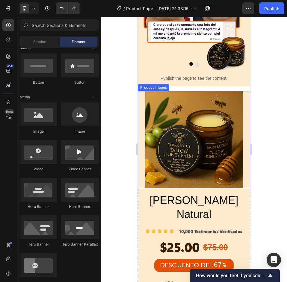
click at [141, 109] on div "Product Images" at bounding box center [194, 139] width 112 height 97
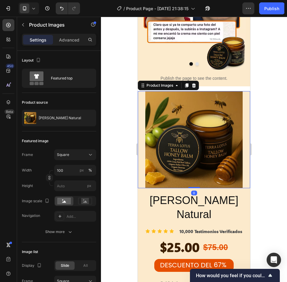
click at [72, 45] on div "Settings Advanced" at bounding box center [59, 40] width 74 height 12
click at [71, 40] on p "Advanced" at bounding box center [69, 40] width 20 height 6
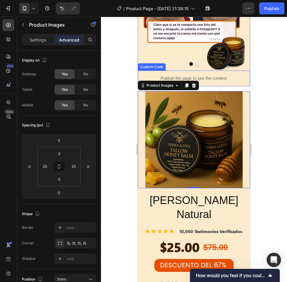
click at [236, 86] on div "Publish the page to see the content." at bounding box center [194, 79] width 112 height 16
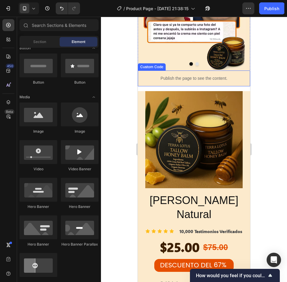
click at [229, 82] on p "Publish the page to see the content." at bounding box center [194, 78] width 112 height 6
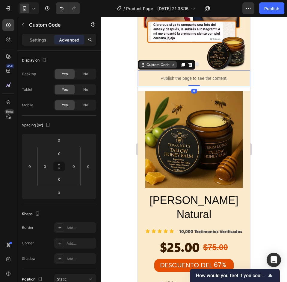
click at [166, 68] on div "Custom Code" at bounding box center [157, 64] width 25 height 5
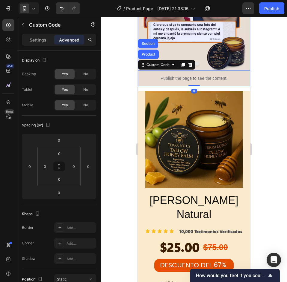
click at [148, 45] on div "Section" at bounding box center [147, 44] width 15 height 4
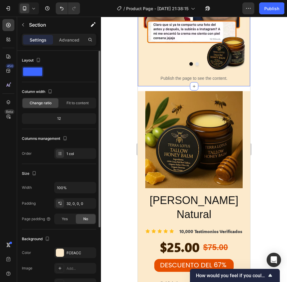
drag, startPoint x: 72, startPoint y: 42, endPoint x: 72, endPoint y: 121, distance: 79.3
click at [72, 42] on p "Advanced" at bounding box center [69, 40] width 20 height 6
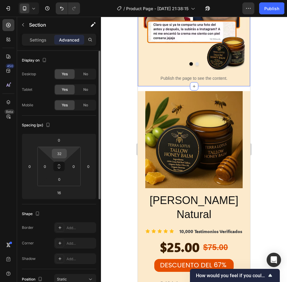
click at [66, 151] on div "32" at bounding box center [59, 154] width 15 height 10
click at [63, 158] on input "32" at bounding box center [59, 153] width 12 height 9
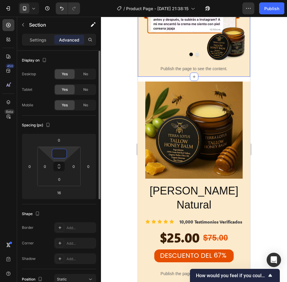
type input "1"
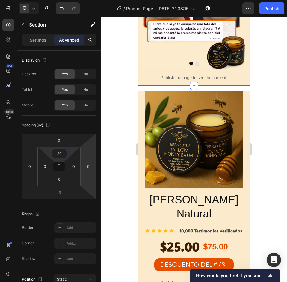
type input "30"
click at [283, 105] on div at bounding box center [194, 150] width 186 height 266
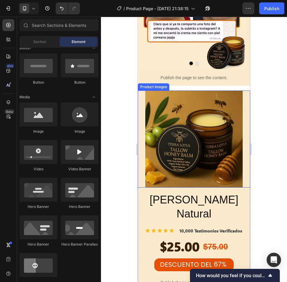
click at [242, 108] on div "Product Images" at bounding box center [194, 139] width 112 height 97
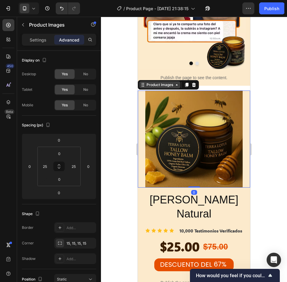
click at [159, 88] on div "Product Images" at bounding box center [159, 84] width 29 height 5
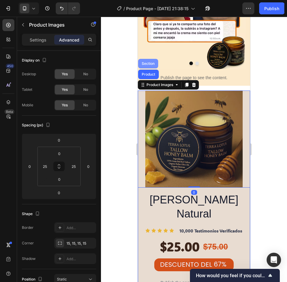
drag, startPoint x: 150, startPoint y: 75, endPoint x: 266, endPoint y: 113, distance: 122.4
click at [150, 66] on div "Section" at bounding box center [147, 64] width 15 height 4
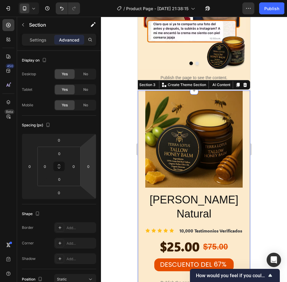
click at [282, 136] on div at bounding box center [194, 150] width 186 height 266
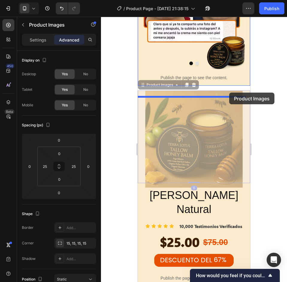
drag, startPoint x: 237, startPoint y: 98, endPoint x: 415, endPoint y: 132, distance: 181.4
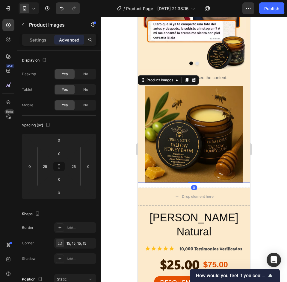
scroll to position [1847, 0]
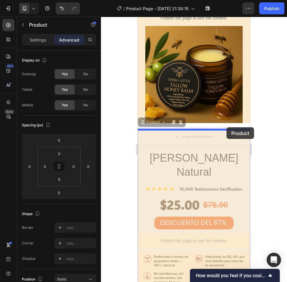
drag, startPoint x: 241, startPoint y: 156, endPoint x: 392, endPoint y: 155, distance: 151.4
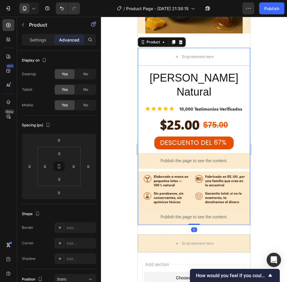
scroll to position [1877, 0]
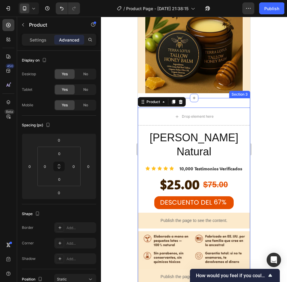
click at [208, 105] on div "Drop element here [PERSON_NAME] Natural Product Title Icon Icon Icon Icon Icon …" at bounding box center [194, 196] width 112 height 197
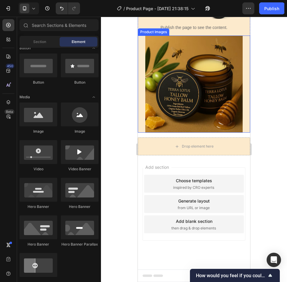
scroll to position [1814, 0]
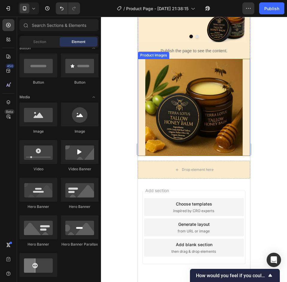
click at [241, 105] on div "Product Images" at bounding box center [194, 107] width 112 height 97
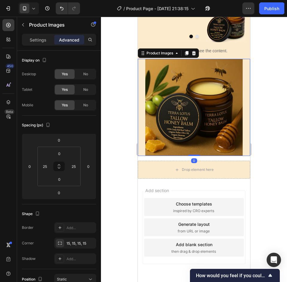
scroll to position [1751, 0]
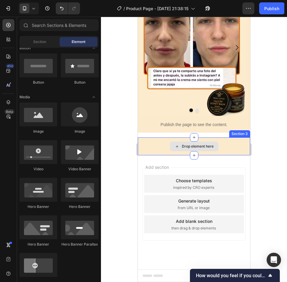
click at [227, 144] on div "Drop element here" at bounding box center [194, 147] width 112 height 18
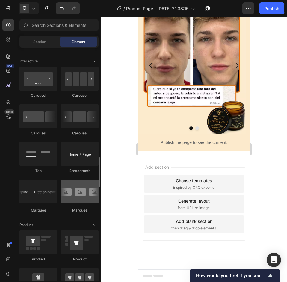
scroll to position [652, 0]
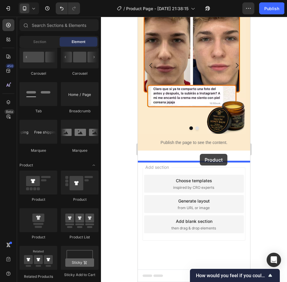
drag, startPoint x: 198, startPoint y: 236, endPoint x: 411, endPoint y: 194, distance: 216.3
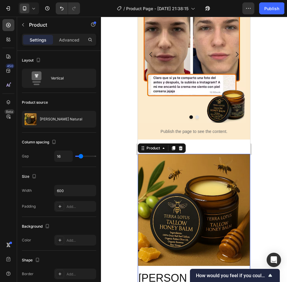
scroll to position [1814, 0]
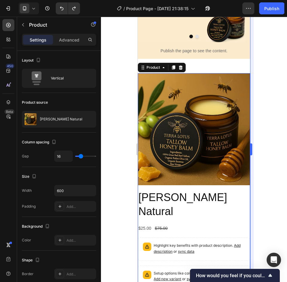
drag, startPoint x: 264, startPoint y: 139, endPoint x: 253, endPoint y: 137, distance: 11.1
click at [263, 138] on div at bounding box center [194, 150] width 186 height 266
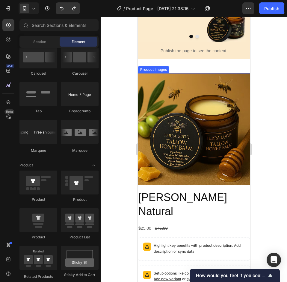
click at [206, 129] on img at bounding box center [194, 129] width 112 height 112
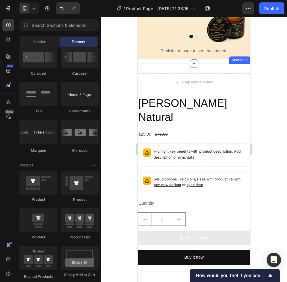
click at [160, 79] on div "Drop element here [PERSON_NAME] Natural Product Title $25.00 Product Price Prod…" at bounding box center [194, 172] width 112 height 216
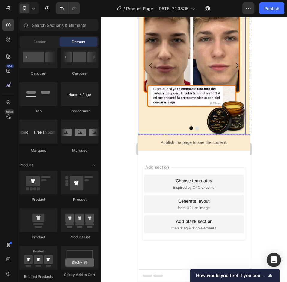
scroll to position [1733, 0]
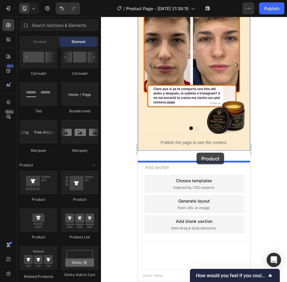
drag, startPoint x: 181, startPoint y: 232, endPoint x: 400, endPoint y: 179, distance: 225.5
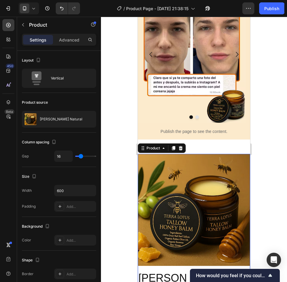
scroll to position [1814, 0]
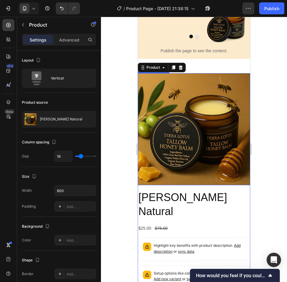
click at [207, 78] on div "Product Images [PERSON_NAME] Natural Product Title $25.00 Product Price Product…" at bounding box center [194, 219] width 112 height 310
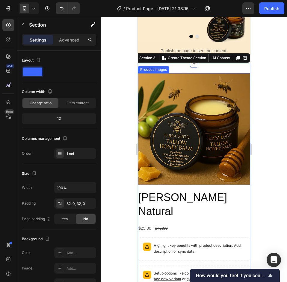
click at [266, 120] on div at bounding box center [194, 150] width 186 height 266
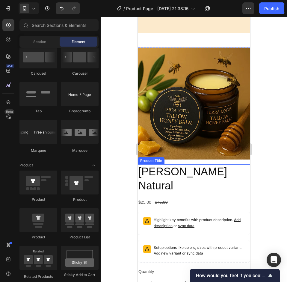
scroll to position [1791, 0]
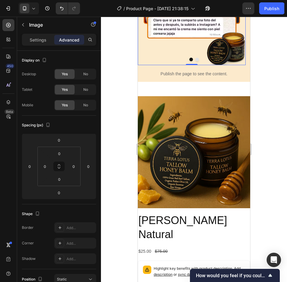
click at [160, 77] on p "Publish the page to see the content." at bounding box center [194, 74] width 112 height 6
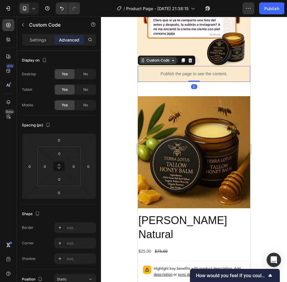
click at [153, 63] on div "Custom Code" at bounding box center [157, 60] width 25 height 5
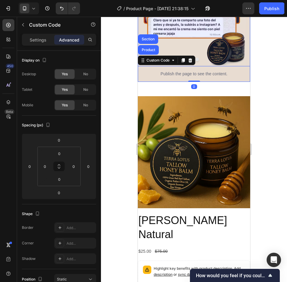
drag, startPoint x: 146, startPoint y: 50, endPoint x: 182, endPoint y: 75, distance: 43.6
click at [146, 41] on div "Section" at bounding box center [147, 39] width 15 height 4
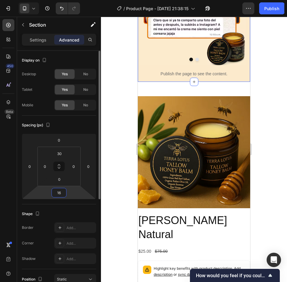
click at [63, 190] on input "16" at bounding box center [59, 192] width 12 height 9
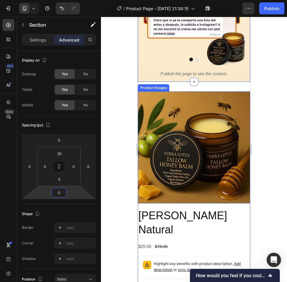
type input "0"
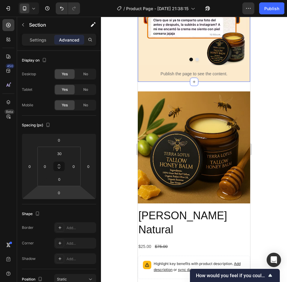
click at [279, 142] on div at bounding box center [194, 150] width 186 height 266
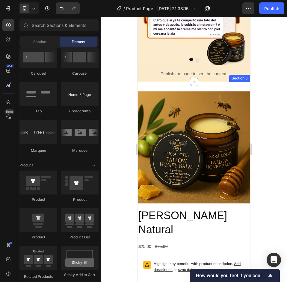
click at [223, 96] on div "Product Images [PERSON_NAME] Natural Product Title $25.00 Product Price Product…" at bounding box center [194, 237] width 112 height 310
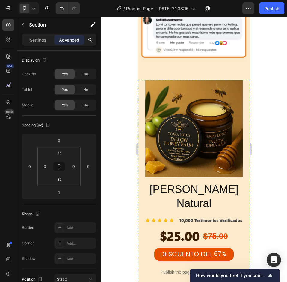
scroll to position [744, 0]
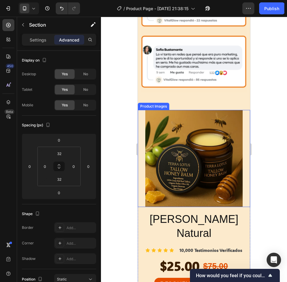
click at [211, 121] on img at bounding box center [193, 158] width 97 height 97
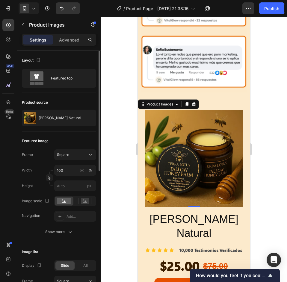
click at [72, 39] on p "Advanced" at bounding box center [69, 40] width 20 height 6
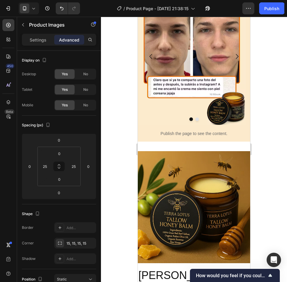
scroll to position [1821, 0]
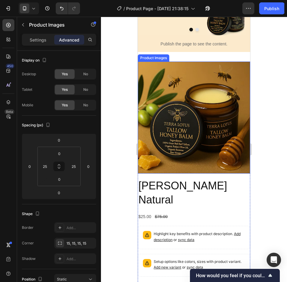
click at [195, 123] on img at bounding box center [194, 118] width 112 height 112
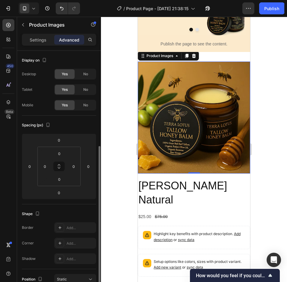
scroll to position [60, 0]
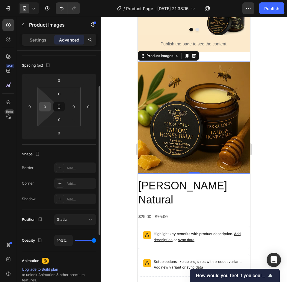
click at [46, 106] on input "0" at bounding box center [44, 106] width 9 height 9
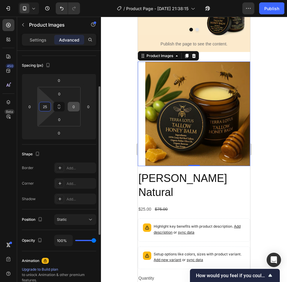
type input "25"
click at [74, 104] on input "0" at bounding box center [73, 106] width 9 height 9
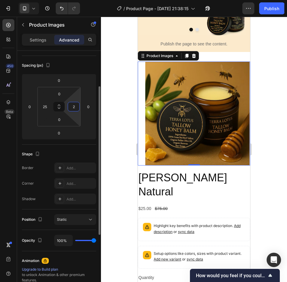
type input "25"
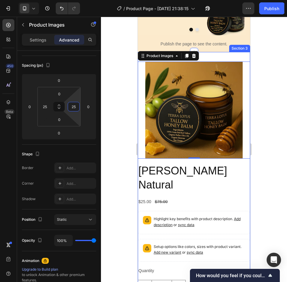
click at [225, 67] on div "Product Images 0 [PERSON_NAME] Natural Product Title $25.00 Product Price Produ…" at bounding box center [194, 199] width 112 height 295
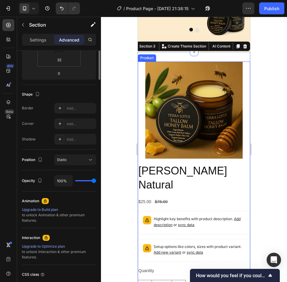
scroll to position [0, 0]
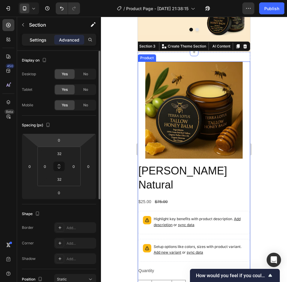
click at [40, 39] on p "Settings" at bounding box center [38, 40] width 17 height 6
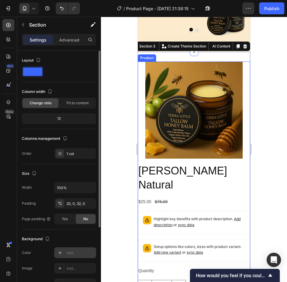
click at [75, 252] on div "Add..." at bounding box center [80, 253] width 28 height 5
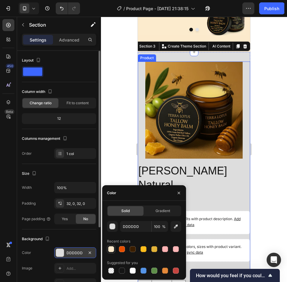
click at [110, 247] on div at bounding box center [111, 250] width 6 height 6
type input "FCEACC"
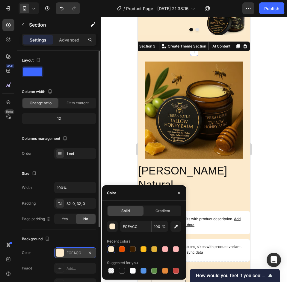
click at [277, 143] on div at bounding box center [194, 150] width 186 height 266
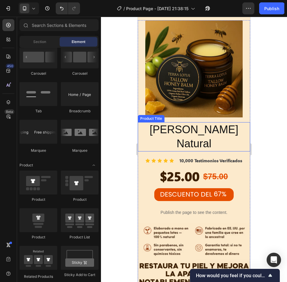
drag, startPoint x: 191, startPoint y: 99, endPoint x: 193, endPoint y: 105, distance: 6.9
click at [191, 122] on h2 "[PERSON_NAME] Natural" at bounding box center [194, 136] width 112 height 29
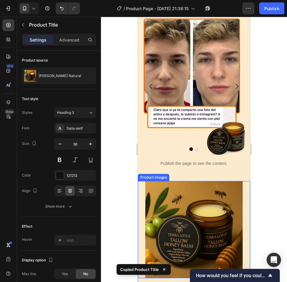
scroll to position [1851, 0]
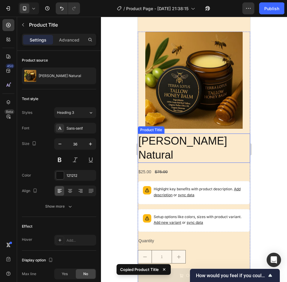
click at [207, 151] on h2 "[PERSON_NAME] Natural" at bounding box center [194, 148] width 112 height 29
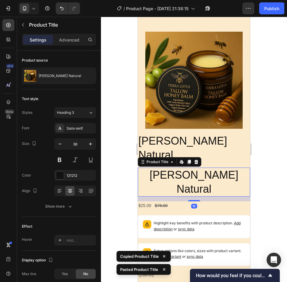
click at [226, 145] on h2 "[PERSON_NAME] Natural" at bounding box center [194, 148] width 112 height 29
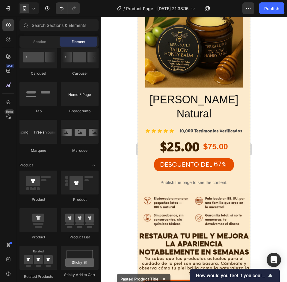
scroll to position [803, 0]
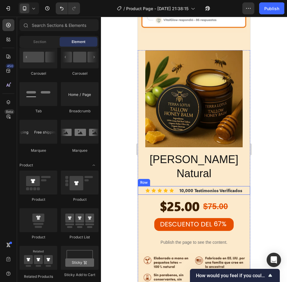
click at [243, 186] on div "Icon Icon Icon Icon Icon Icon List 10,000 Testimonios Verificados Text Block Row" at bounding box center [194, 190] width 112 height 9
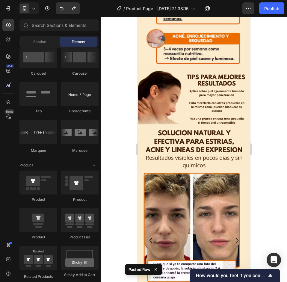
scroll to position [1786, 0]
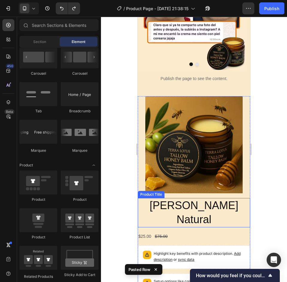
click at [193, 208] on h2 "[PERSON_NAME] Natural" at bounding box center [194, 212] width 112 height 29
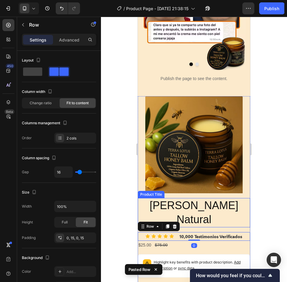
click at [217, 215] on h2 "[PERSON_NAME] Natural" at bounding box center [194, 212] width 112 height 29
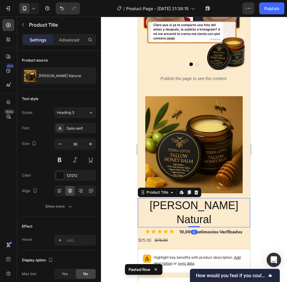
drag, startPoint x: 191, startPoint y: 224, endPoint x: 238, endPoint y: 203, distance: 51.0
click at [193, 216] on div "[PERSON_NAME] Natural Product Title Edit content in Shopify 0" at bounding box center [194, 212] width 112 height 29
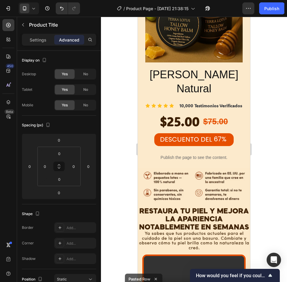
scroll to position [858, 0]
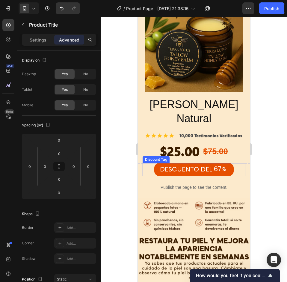
click at [241, 163] on div "DESCUENTO DEL 67% Discount Tag Row" at bounding box center [194, 169] width 112 height 13
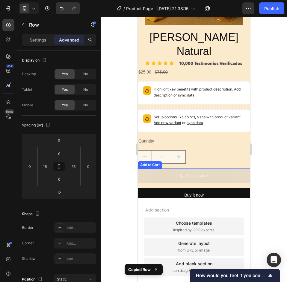
scroll to position [1876, 0]
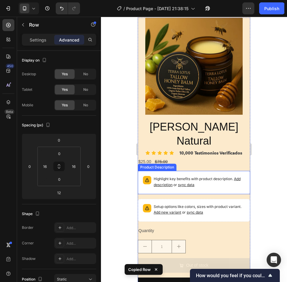
click at [225, 176] on p "Highlight key benefits with product description. Add description or sync data" at bounding box center [198, 182] width 91 height 12
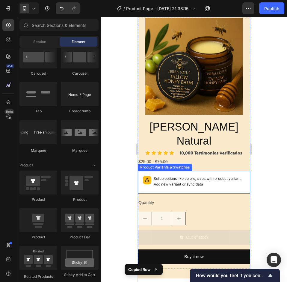
click at [231, 174] on div "Setup options like colors, sizes with product variant. Add new variant or sync …" at bounding box center [193, 182] width 107 height 17
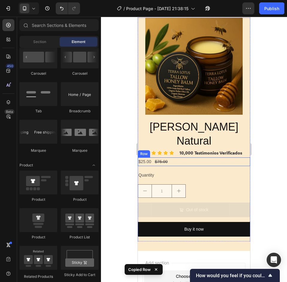
click at [181, 158] on div "$25.00 Product Price Product Price $75.00 Product Price Product Price Row" at bounding box center [194, 162] width 112 height 9
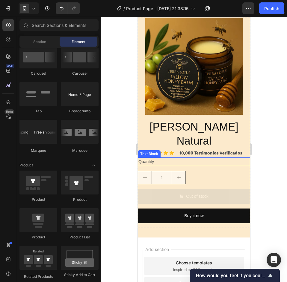
click at [184, 158] on div "Quantity" at bounding box center [194, 162] width 112 height 9
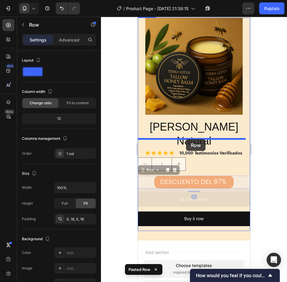
drag, startPoint x: 241, startPoint y: 158, endPoint x: 186, endPoint y: 139, distance: 58.6
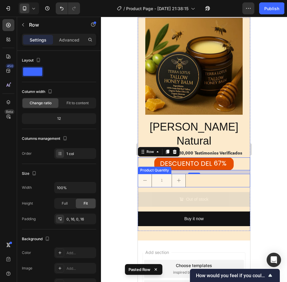
click at [234, 174] on div "1" at bounding box center [194, 180] width 112 height 13
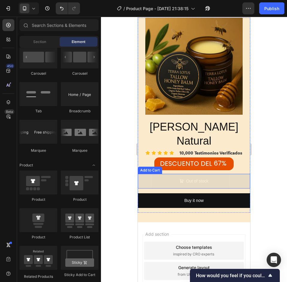
click at [226, 174] on button "Out of stock" at bounding box center [194, 181] width 112 height 15
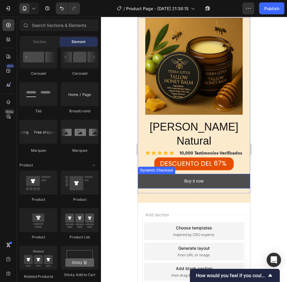
click at [226, 174] on button "Buy it now" at bounding box center [194, 181] width 112 height 15
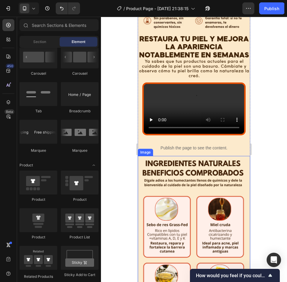
scroll to position [881, 0]
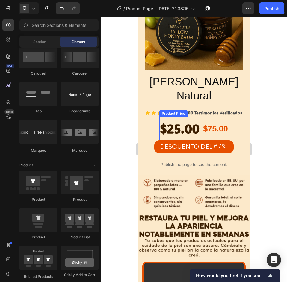
click at [185, 117] on div "$25.00" at bounding box center [179, 128] width 41 height 23
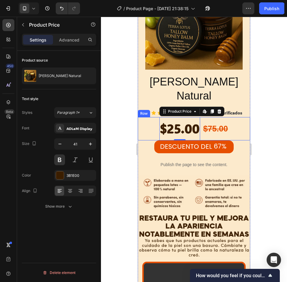
click at [230, 117] on div "$25.00 Product Price Edit content in Shopify 0 Product Price Edit content in Sh…" at bounding box center [194, 128] width 112 height 23
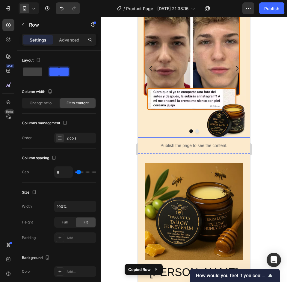
scroll to position [1839, 0]
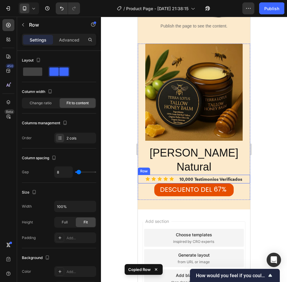
click at [242, 175] on div "Icon Icon Icon Icon Icon Icon List 10,000 Testimonios Verificados Text Block Row" at bounding box center [194, 179] width 112 height 9
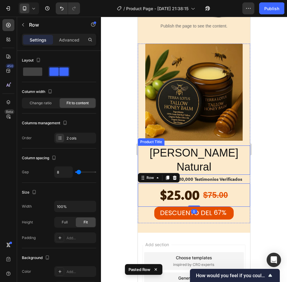
click at [229, 152] on div "Product Images [PERSON_NAME] Natural Product Title Icon Icon Icon Icon Icon Ico…" at bounding box center [194, 134] width 112 height 180
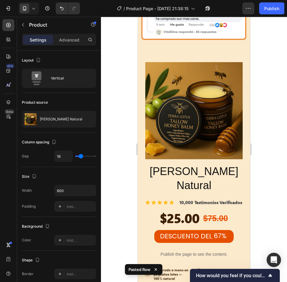
scroll to position [821, 0]
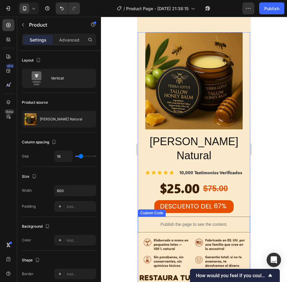
click at [239, 222] on p "Publish the page to see the content." at bounding box center [194, 225] width 112 height 6
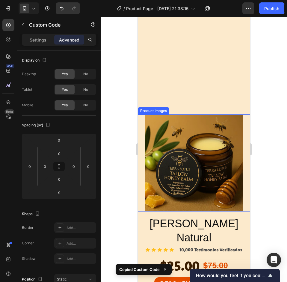
scroll to position [1898, 0]
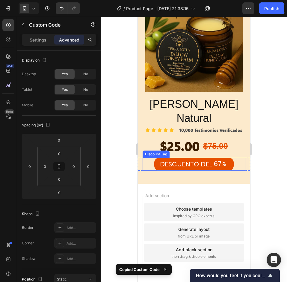
click at [232, 158] on div "DESCUENTO DEL 67%" at bounding box center [193, 164] width 103 height 13
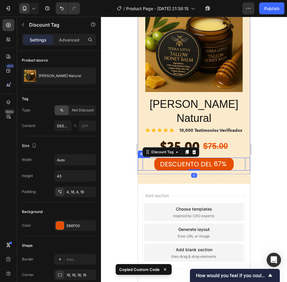
click at [243, 158] on div "DESCUENTO DEL 67% Discount Tag 0 Row" at bounding box center [194, 164] width 112 height 13
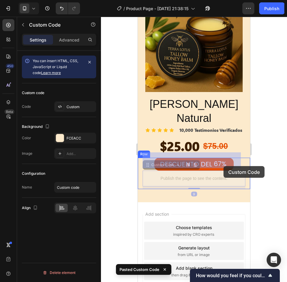
drag, startPoint x: 227, startPoint y: 160, endPoint x: 223, endPoint y: 166, distance: 7.5
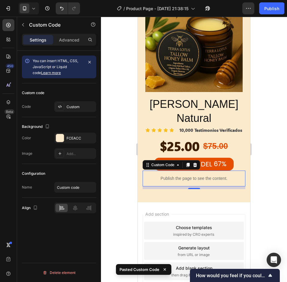
click at [218, 159] on div "67%" at bounding box center [220, 164] width 14 height 10
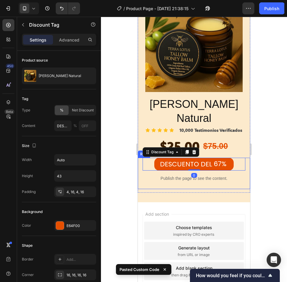
click at [242, 158] on div "DESCUENTO DEL 67% Discount Tag 0 Publish the page to see the content. Custom Co…" at bounding box center [194, 173] width 112 height 31
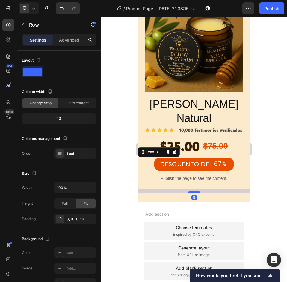
click at [242, 158] on div "DESCUENTO DEL 67% Discount Tag Publish the page to see the content. Custom Code…" at bounding box center [194, 173] width 112 height 31
click at [235, 158] on div "DESCUENTO DEL 67%" at bounding box center [193, 164] width 103 height 13
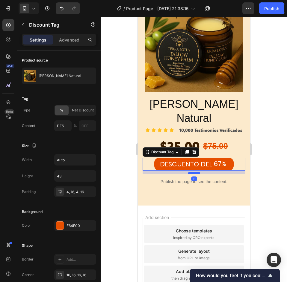
click at [193, 172] on div at bounding box center [194, 173] width 12 height 2
click at [267, 155] on div at bounding box center [194, 150] width 186 height 266
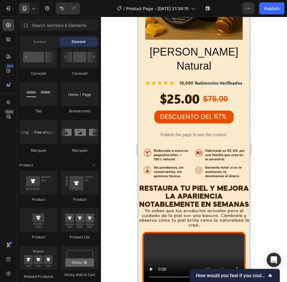
scroll to position [881, 0]
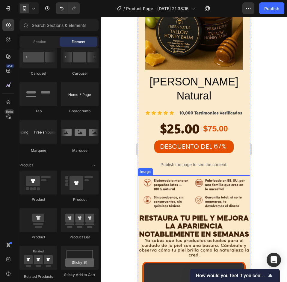
click at [190, 176] on img at bounding box center [194, 195] width 112 height 38
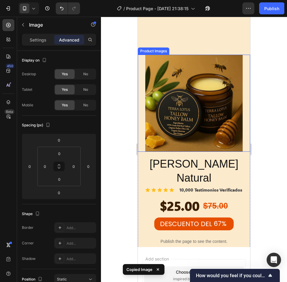
scroll to position [1898, 0]
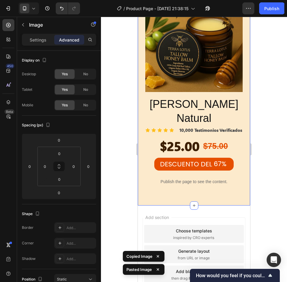
click at [220, 178] on div "Product Images [PERSON_NAME] Natural Product Title Icon Icon Icon Icon Icon Ico…" at bounding box center [194, 95] width 112 height 221
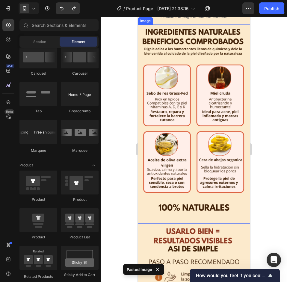
scroll to position [1312, 0]
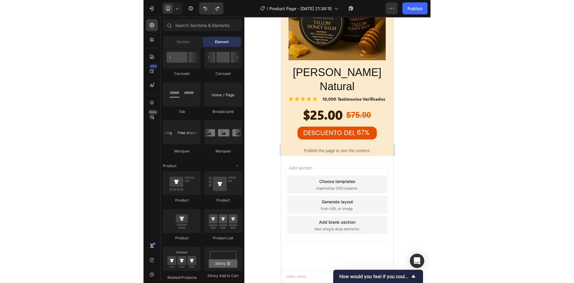
scroll to position [1851, 0]
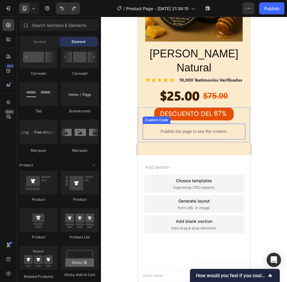
click at [238, 135] on p "Publish the page to see the content." at bounding box center [193, 132] width 103 height 6
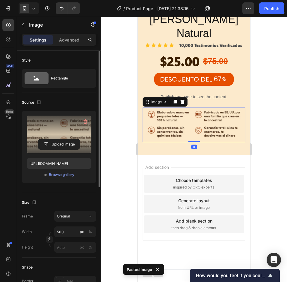
click at [54, 126] on label at bounding box center [59, 135] width 65 height 38
click at [54, 139] on input "file" at bounding box center [58, 144] width 41 height 10
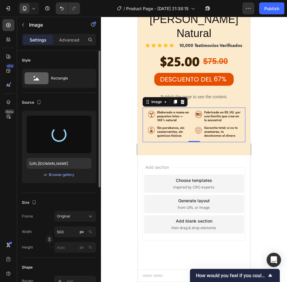
type input "https://cdn.shopify.com/s/files/1/0769/9392/1261/files/gempages_583149638958187…"
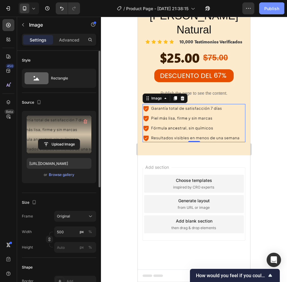
click at [262, 10] on button "Publish" at bounding box center [271, 8] width 25 height 12
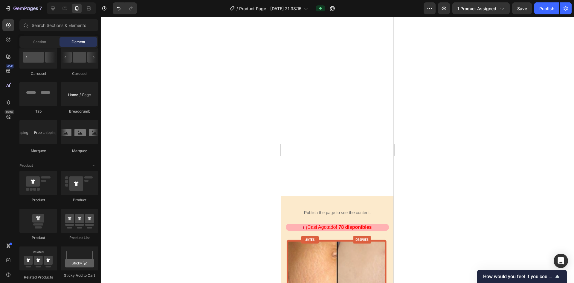
scroll to position [0, 0]
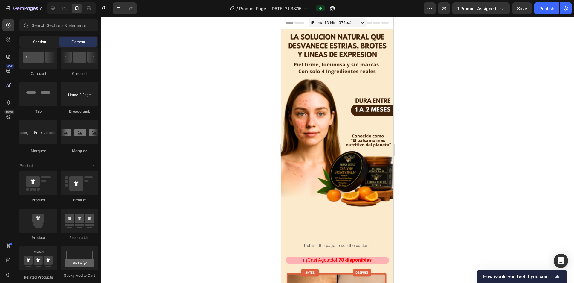
click at [41, 37] on div "Section" at bounding box center [40, 42] width 38 height 10
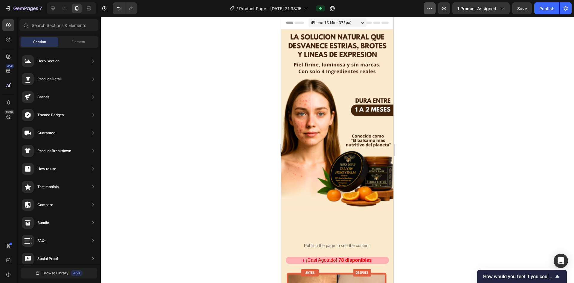
click at [286, 8] on button "button" at bounding box center [430, 8] width 12 height 12
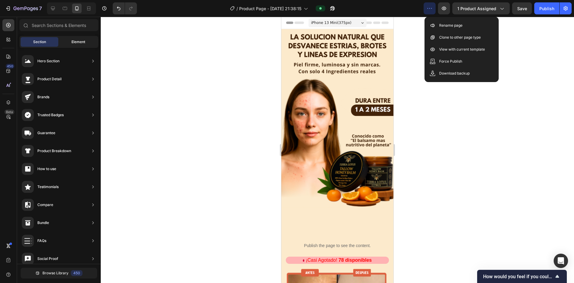
click at [77, 42] on span "Element" at bounding box center [79, 41] width 14 height 5
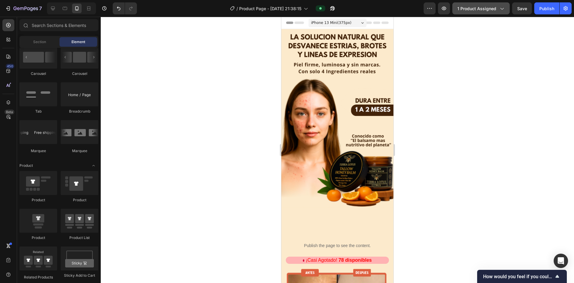
click at [286, 9] on icon "button" at bounding box center [502, 8] width 6 height 6
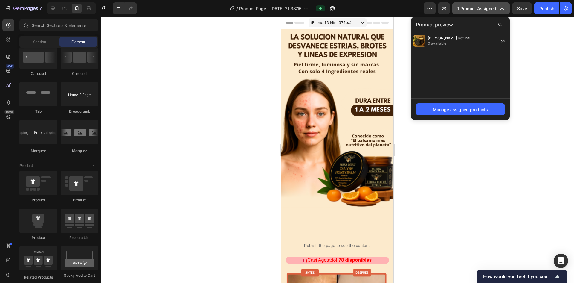
click at [286, 10] on icon "button" at bounding box center [502, 8] width 6 height 6
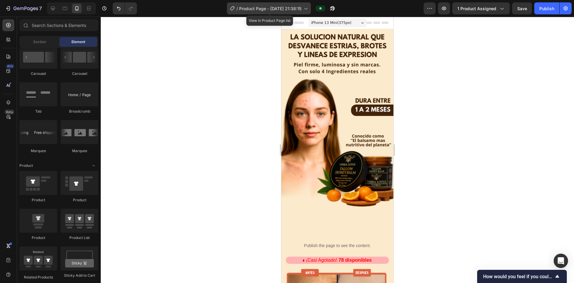
click at [278, 5] on span "Product Page - [DATE] 21:38:15" at bounding box center [270, 8] width 62 height 6
click at [286, 76] on div at bounding box center [338, 150] width 474 height 266
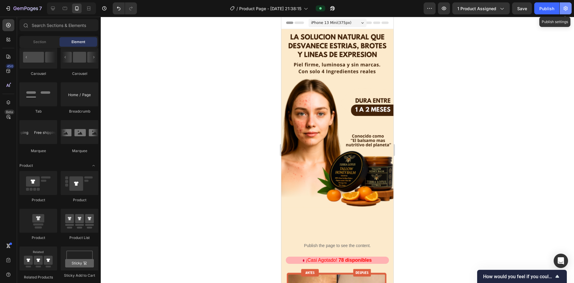
click at [286, 8] on button "button" at bounding box center [566, 8] width 12 height 12
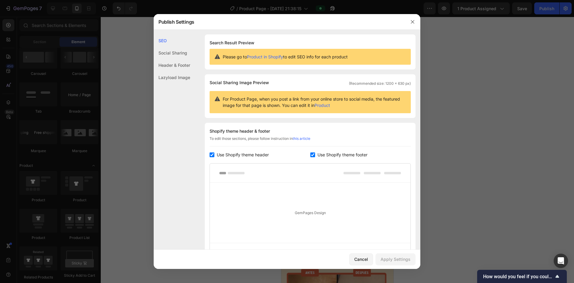
click at [175, 70] on div "Header & Footer" at bounding box center [172, 65] width 37 height 12
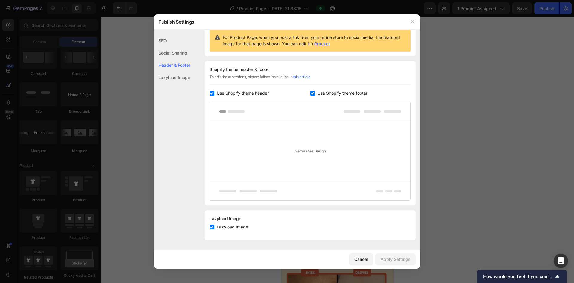
click at [212, 91] on input "checkbox" at bounding box center [212, 93] width 5 height 5
checkbox input "false"
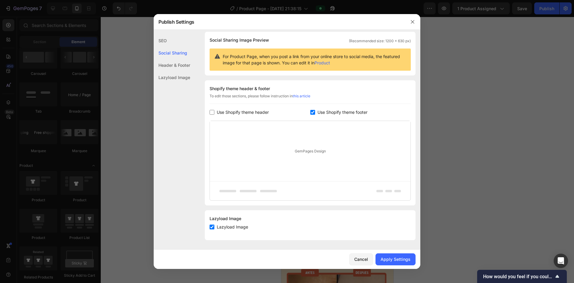
click at [286, 112] on input "checkbox" at bounding box center [313, 112] width 5 height 5
checkbox input "false"
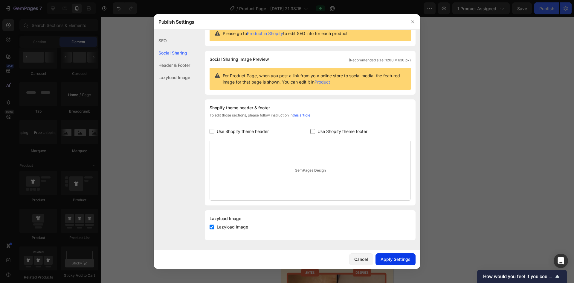
click at [286, 261] on div "Apply Settings" at bounding box center [396, 259] width 30 height 6
click at [286, 185] on div at bounding box center [287, 141] width 574 height 283
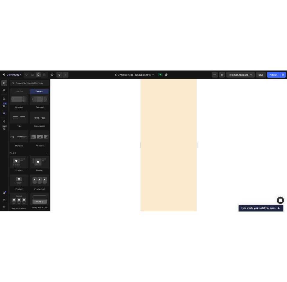
scroll to position [1952, 0]
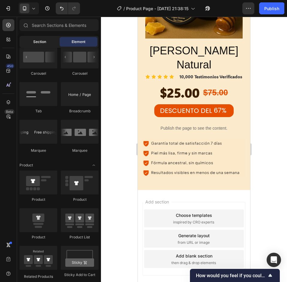
drag, startPoint x: 28, startPoint y: 40, endPoint x: 33, endPoint y: 40, distance: 5.4
click at [28, 40] on div "Section" at bounding box center [40, 42] width 38 height 10
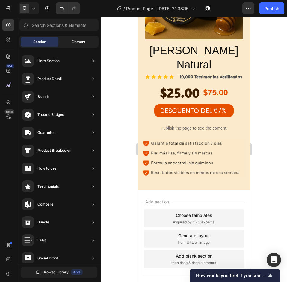
click at [74, 42] on span "Element" at bounding box center [79, 41] width 14 height 5
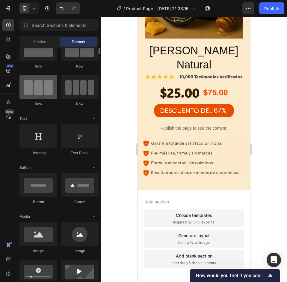
scroll to position [0, 0]
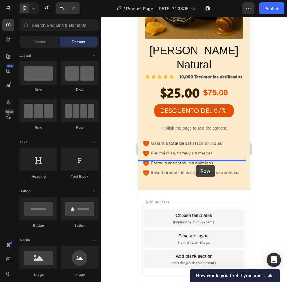
drag, startPoint x: 184, startPoint y: 96, endPoint x: 195, endPoint y: 165, distance: 70.6
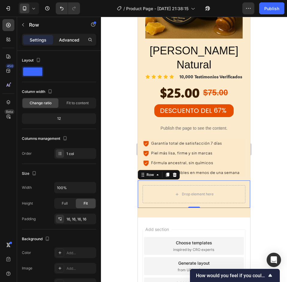
click at [62, 41] on p "Advanced" at bounding box center [69, 40] width 20 height 6
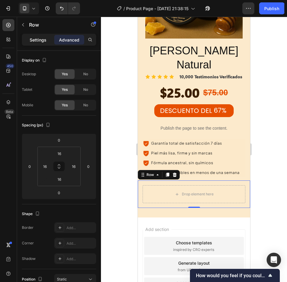
click at [41, 40] on p "Settings" at bounding box center [38, 40] width 17 height 6
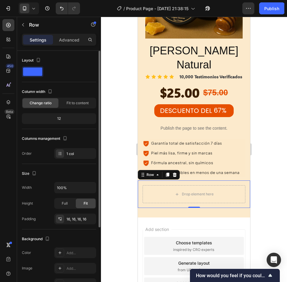
scroll to position [90, 0]
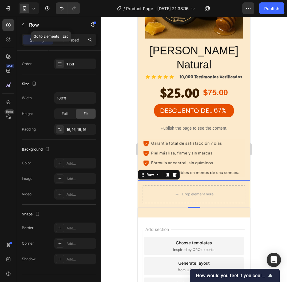
click at [30, 28] on div "Row" at bounding box center [51, 25] width 68 height 16
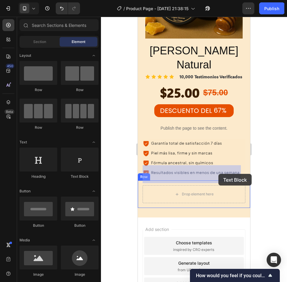
drag, startPoint x: 221, startPoint y: 180, endPoint x: 218, endPoint y: 174, distance: 7.0
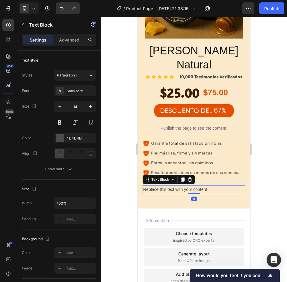
click at [190, 186] on div "Replace this text with your content" at bounding box center [193, 190] width 103 height 9
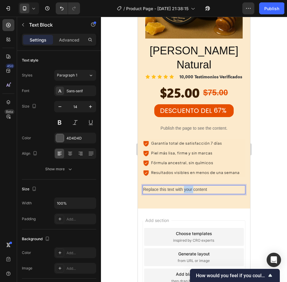
click at [190, 186] on p "Replace this text with your content" at bounding box center [193, 189] width 101 height 7
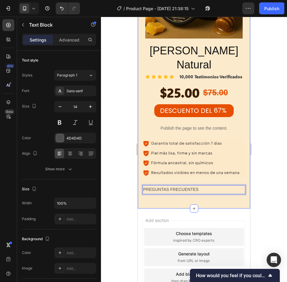
click at [213, 183] on div "Product Images Balsamo Natural Product Title Icon Icon Icon Icon Icon Icon List…" at bounding box center [194, 70] width 112 height 277
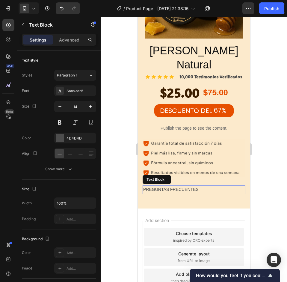
click at [215, 186] on p "PREGUNTAS FRECUENTES" at bounding box center [193, 189] width 101 height 7
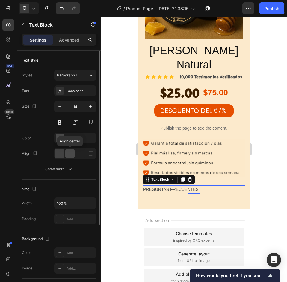
click at [70, 151] on icon at bounding box center [70, 154] width 6 height 6
click at [87, 105] on icon "button" at bounding box center [90, 107] width 6 height 6
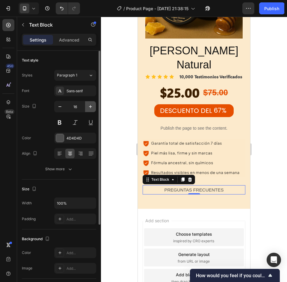
click at [87, 105] on icon "button" at bounding box center [90, 107] width 6 height 6
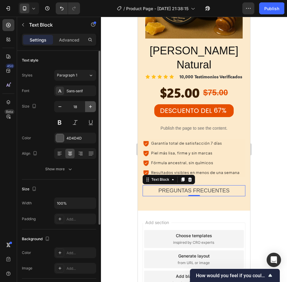
click at [87, 105] on icon "button" at bounding box center [90, 107] width 6 height 6
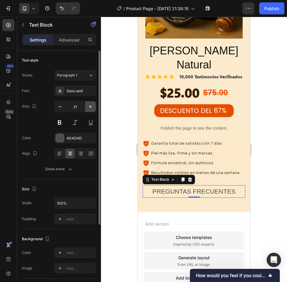
click at [87, 105] on icon "button" at bounding box center [90, 107] width 6 height 6
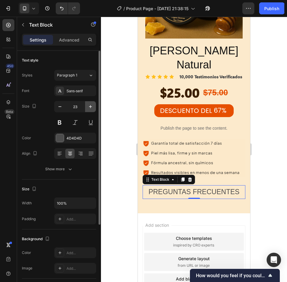
click at [87, 105] on icon "button" at bounding box center [90, 107] width 6 height 6
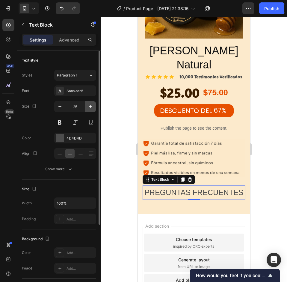
click at [87, 105] on icon "button" at bounding box center [90, 107] width 6 height 6
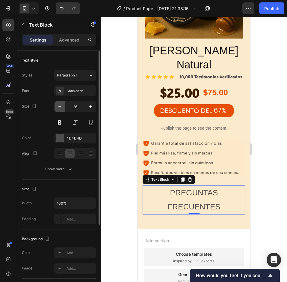
click at [57, 108] on icon "button" at bounding box center [60, 107] width 6 height 6
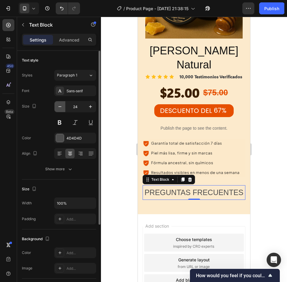
click at [57, 108] on icon "button" at bounding box center [60, 107] width 6 height 6
type input "23"
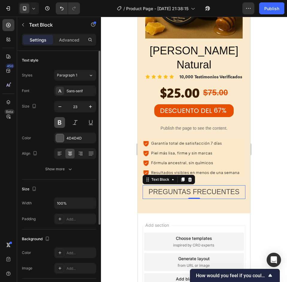
click at [63, 121] on button at bounding box center [59, 122] width 11 height 11
click at [65, 140] on div "4D4D4D" at bounding box center [75, 138] width 42 height 11
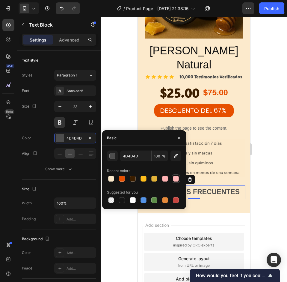
drag, startPoint x: 131, startPoint y: 178, endPoint x: 179, endPoint y: 179, distance: 48.5
click at [131, 178] on div at bounding box center [133, 179] width 6 height 6
type input "3B1E00"
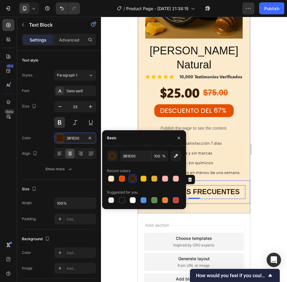
click at [275, 154] on div at bounding box center [194, 150] width 186 height 266
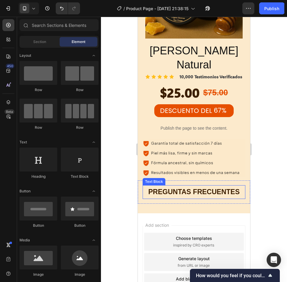
click at [202, 186] on p "PREGUNTAS FRECUENTES" at bounding box center [193, 192] width 101 height 12
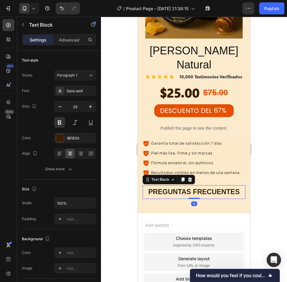
click at [202, 186] on p "PREGUNTAS FRECUENTES" at bounding box center [193, 192] width 101 height 12
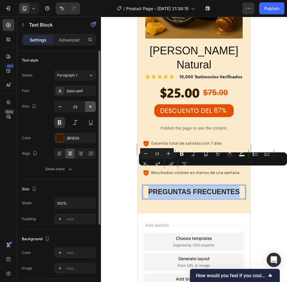
click at [87, 106] on icon "button" at bounding box center [90, 107] width 6 height 6
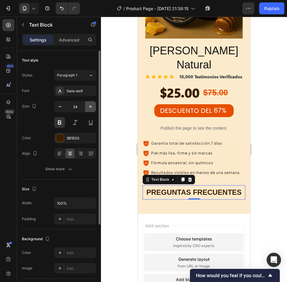
click at [87, 106] on icon "button" at bounding box center [90, 107] width 6 height 6
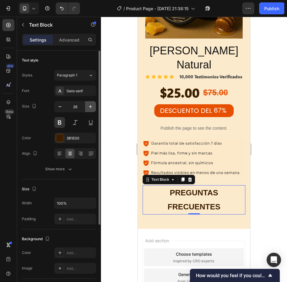
click at [87, 106] on icon "button" at bounding box center [90, 107] width 6 height 6
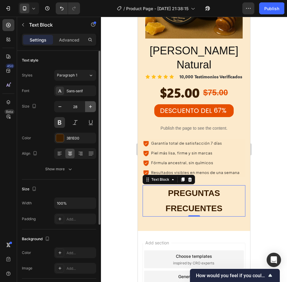
click at [90, 109] on icon "button" at bounding box center [90, 107] width 6 height 6
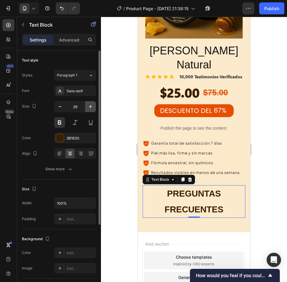
click at [90, 109] on icon "button" at bounding box center [90, 107] width 6 height 6
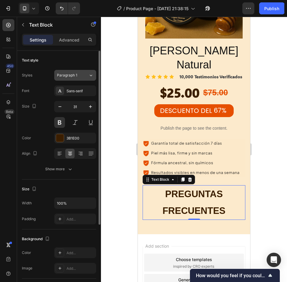
click at [84, 79] on button "Paragraph 1" at bounding box center [75, 75] width 42 height 11
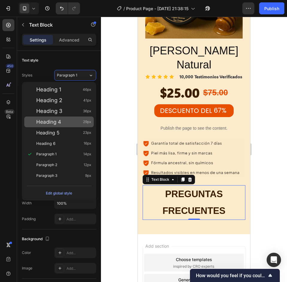
click at [73, 117] on div "Heading 4 29px" at bounding box center [58, 122] width 69 height 11
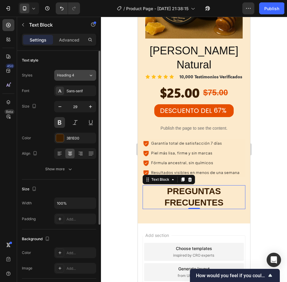
click at [86, 74] on div "Heading 4" at bounding box center [72, 75] width 31 height 5
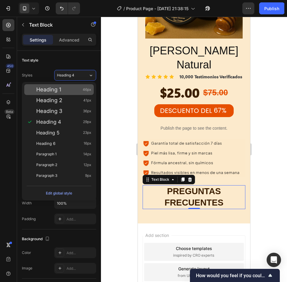
click at [66, 90] on div "Heading 1 46px" at bounding box center [63, 90] width 55 height 6
type input "46"
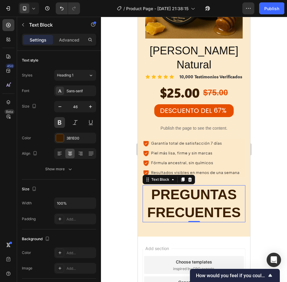
click at [274, 150] on div at bounding box center [194, 150] width 186 height 266
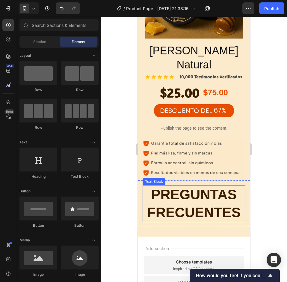
click at [208, 186] on p "PREGUNTAS FRECUENTES" at bounding box center [193, 204] width 101 height 36
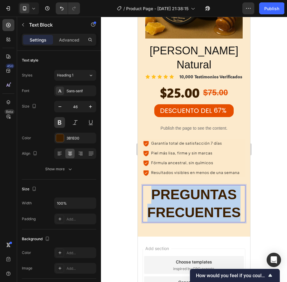
click at [208, 186] on p "PREGUNTAS FRECUENTES" at bounding box center [193, 204] width 101 height 36
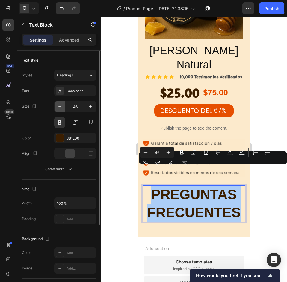
click at [57, 103] on button "button" at bounding box center [59, 106] width 11 height 11
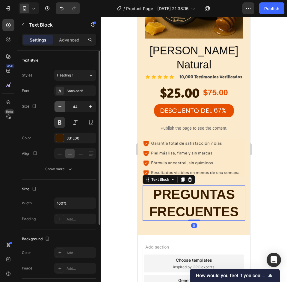
click at [57, 103] on button "button" at bounding box center [59, 106] width 11 height 11
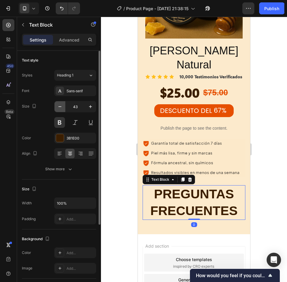
click at [57, 103] on button "button" at bounding box center [59, 106] width 11 height 11
click at [58, 103] on button "button" at bounding box center [59, 106] width 11 height 11
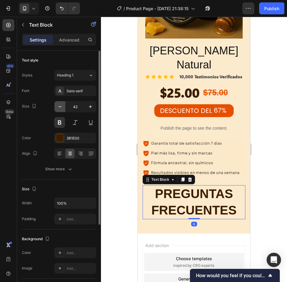
click at [58, 103] on button "button" at bounding box center [59, 106] width 11 height 11
click at [59, 103] on button "button" at bounding box center [59, 106] width 11 height 11
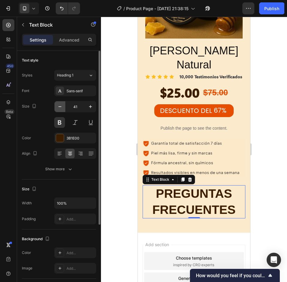
click at [59, 103] on button "button" at bounding box center [59, 106] width 11 height 11
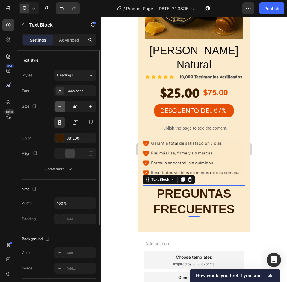
click at [59, 103] on button "button" at bounding box center [59, 106] width 11 height 11
click at [60, 103] on button "button" at bounding box center [59, 106] width 11 height 11
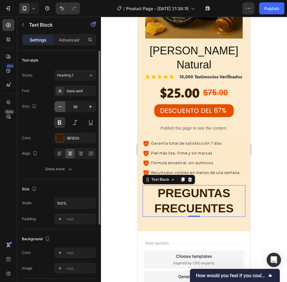
click at [60, 103] on button "button" at bounding box center [59, 106] width 11 height 11
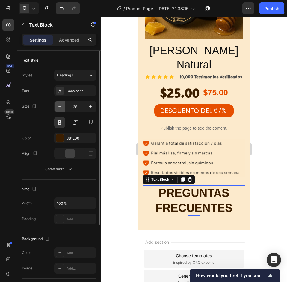
click at [60, 103] on button "button" at bounding box center [59, 106] width 11 height 11
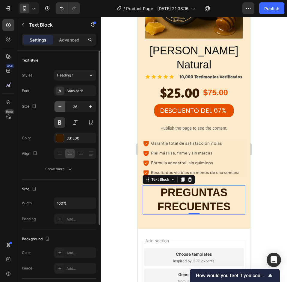
click at [60, 103] on button "button" at bounding box center [59, 106] width 11 height 11
click at [61, 103] on button "button" at bounding box center [59, 106] width 11 height 11
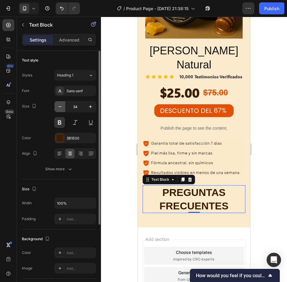
click at [62, 103] on button "button" at bounding box center [59, 106] width 11 height 11
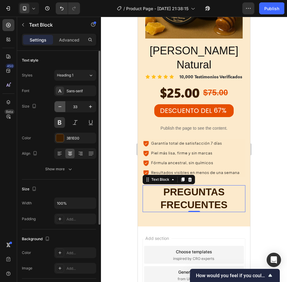
click at [62, 103] on button "button" at bounding box center [59, 106] width 11 height 11
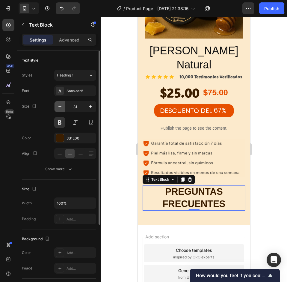
click at [62, 103] on button "button" at bounding box center [59, 106] width 11 height 11
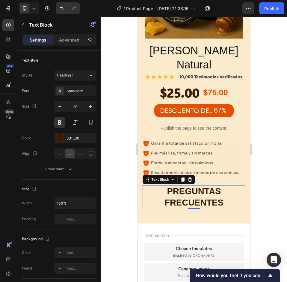
type input "28"
click at [264, 159] on div at bounding box center [194, 150] width 186 height 266
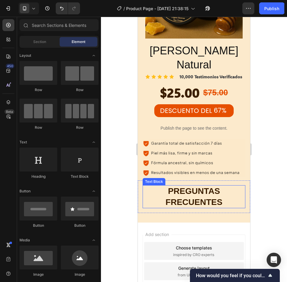
click at [205, 186] on p "PREGUNTAS FRECUENTES" at bounding box center [193, 197] width 101 height 22
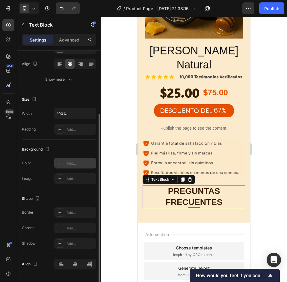
scroll to position [106, 0]
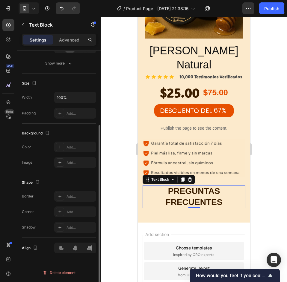
click at [74, 253] on div at bounding box center [75, 248] width 42 height 11
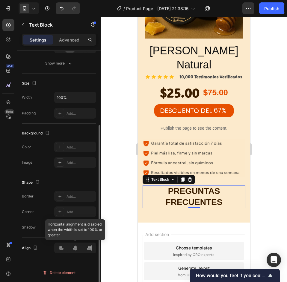
click at [74, 251] on div at bounding box center [75, 248] width 42 height 11
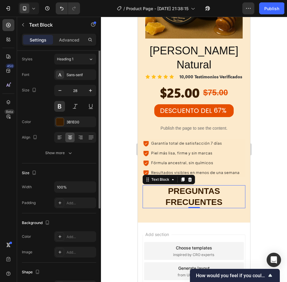
scroll to position [0, 0]
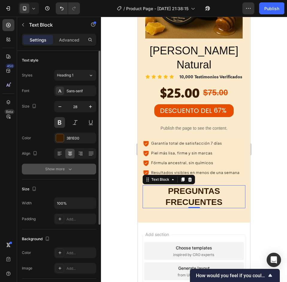
click at [64, 168] on div "Show more" at bounding box center [59, 169] width 28 height 6
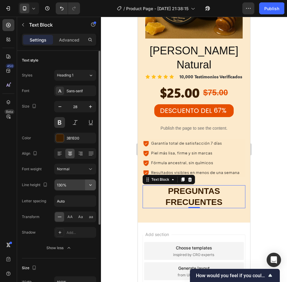
click at [87, 185] on button "button" at bounding box center [90, 185] width 11 height 11
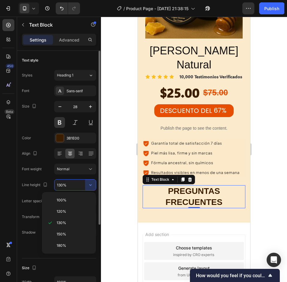
click at [66, 201] on span "100%" at bounding box center [62, 200] width 10 height 5
type input "100%"
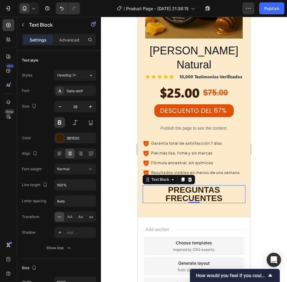
click at [266, 188] on div at bounding box center [194, 150] width 186 height 266
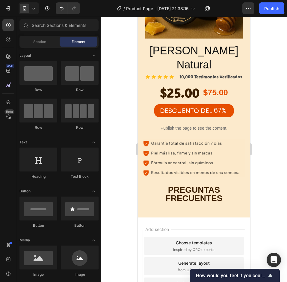
click at [188, 186] on p "PREGUNTAS FRECUENTES" at bounding box center [193, 194] width 101 height 17
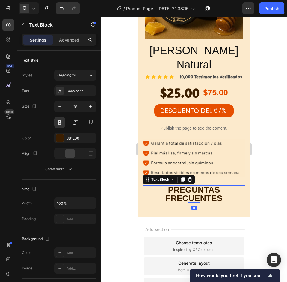
click at [188, 186] on p "PREGUNTAS FRECUENTES" at bounding box center [193, 194] width 101 height 17
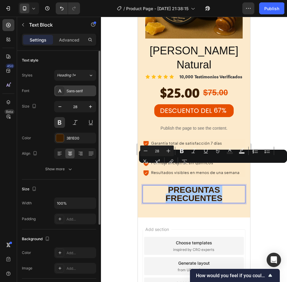
click at [83, 91] on div "Sans-serif" at bounding box center [80, 91] width 28 height 5
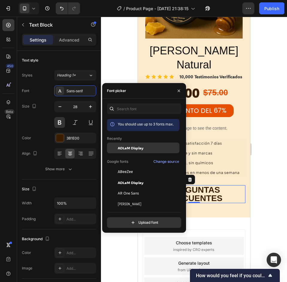
click at [124, 149] on span "ADLaM Display" at bounding box center [131, 147] width 26 height 5
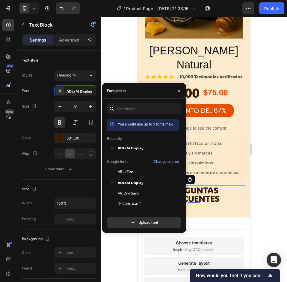
click at [276, 154] on div at bounding box center [194, 150] width 186 height 266
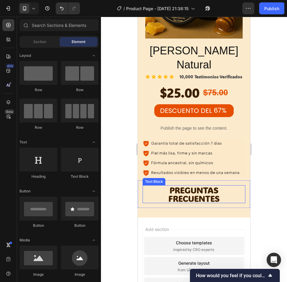
click at [208, 186] on p "PREGUNTAS FRECUENTES" at bounding box center [193, 194] width 101 height 17
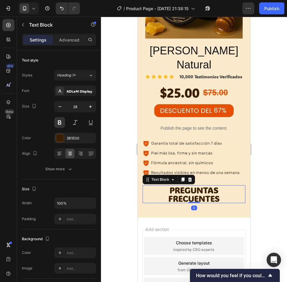
click at [208, 186] on p "PREGUNTAS FRECUENTES" at bounding box center [193, 194] width 101 height 17
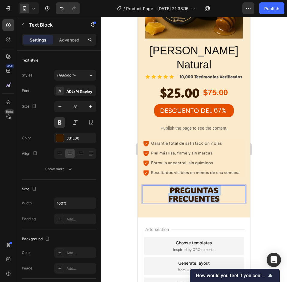
click at [208, 186] on p "PREGUNTAS FRECUENTES" at bounding box center [193, 194] width 101 height 17
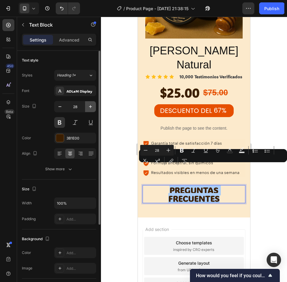
click at [88, 105] on icon "button" at bounding box center [90, 107] width 6 height 6
click at [88, 106] on icon "button" at bounding box center [90, 107] width 6 height 6
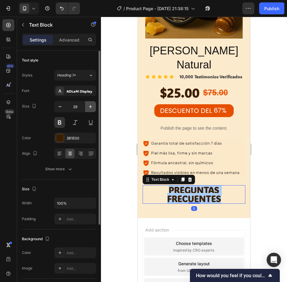
click at [88, 105] on icon "button" at bounding box center [90, 107] width 6 height 6
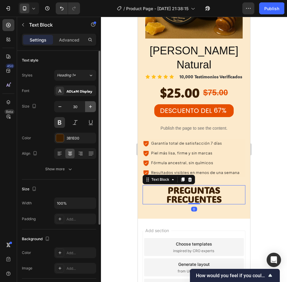
click at [88, 105] on icon "button" at bounding box center [90, 107] width 6 height 6
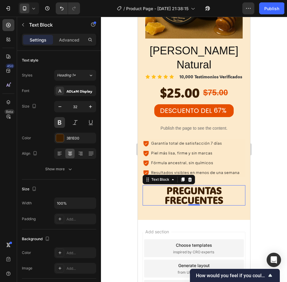
type input "33"
click at [283, 182] on div at bounding box center [194, 150] width 186 height 266
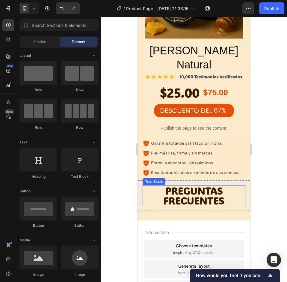
click at [206, 186] on p "PREGUNTAS FRECUENTES" at bounding box center [193, 196] width 101 height 20
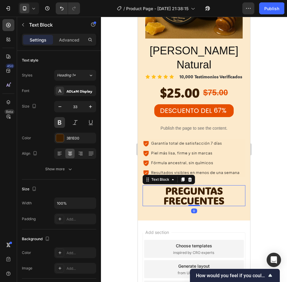
click at [206, 186] on p "PREGUNTAS FRECUENTES" at bounding box center [193, 196] width 101 height 20
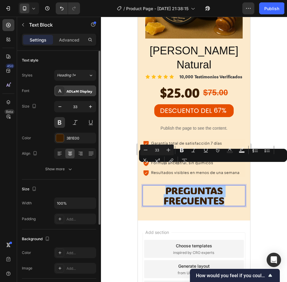
click at [79, 88] on div "ADLaM Display" at bounding box center [75, 91] width 42 height 11
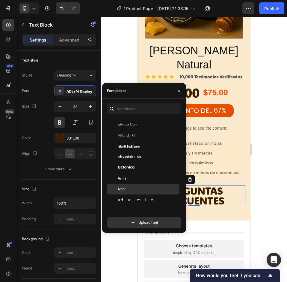
scroll to position [120, 0]
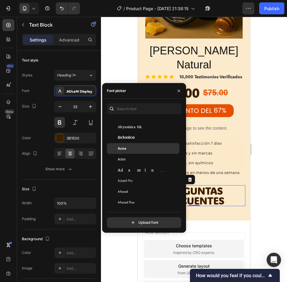
click at [131, 146] on div "Acme" at bounding box center [148, 148] width 60 height 5
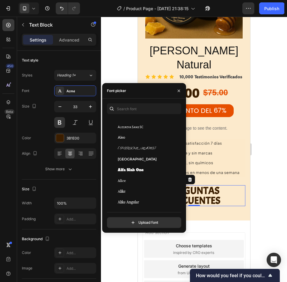
scroll to position [449, 0]
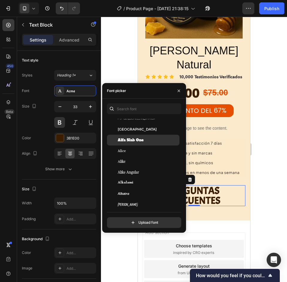
click at [140, 142] on span "Alfa Slab One" at bounding box center [131, 140] width 26 height 5
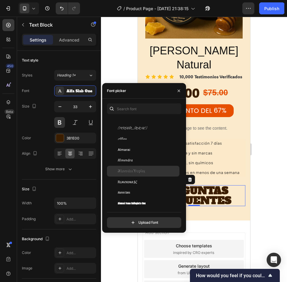
scroll to position [718, 0]
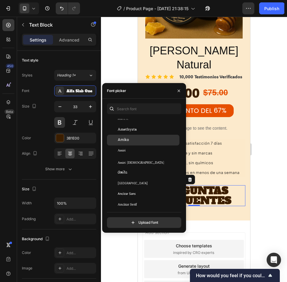
click at [129, 140] on div "Amiko" at bounding box center [148, 140] width 60 height 5
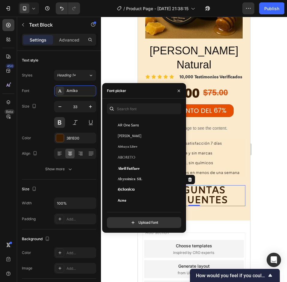
scroll to position [0, 0]
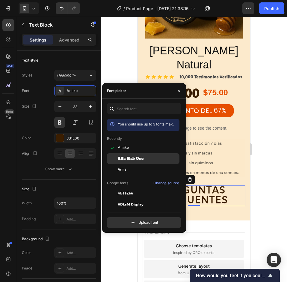
click at [131, 160] on span "Alfa Slab One" at bounding box center [131, 158] width 26 height 5
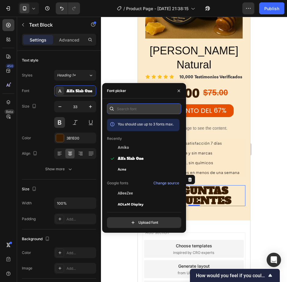
click at [132, 111] on input "text" at bounding box center [144, 109] width 74 height 11
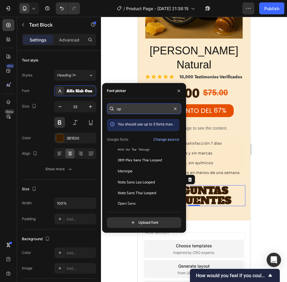
type input "o"
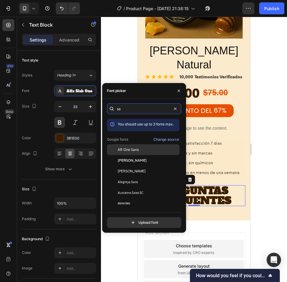
type input "sa"
click at [127, 152] on div "AR One Sans" at bounding box center [143, 150] width 72 height 11
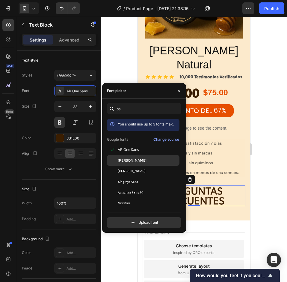
click at [126, 158] on span "Alan Sans" at bounding box center [132, 160] width 29 height 5
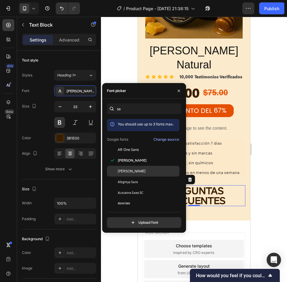
click at [129, 167] on div "Albert Sans" at bounding box center [143, 171] width 72 height 11
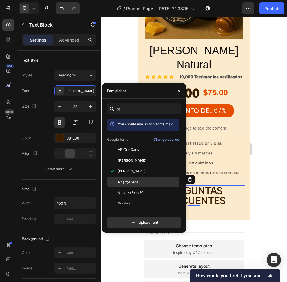
click at [135, 180] on span "Alegreya Sans" at bounding box center [128, 182] width 20 height 5
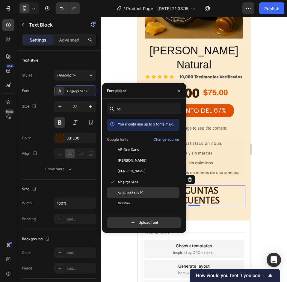
click at [139, 189] on div "Alegreya Sans SC" at bounding box center [143, 193] width 72 height 11
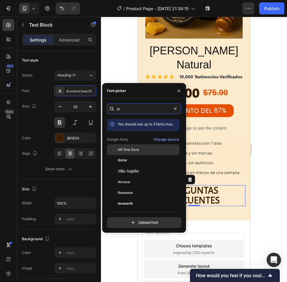
type input "ar"
click at [131, 153] on div "AR One Sans" at bounding box center [143, 150] width 72 height 11
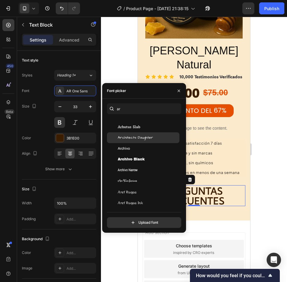
scroll to position [180, 0]
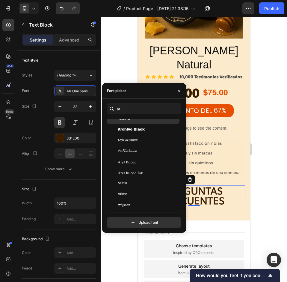
click at [134, 123] on div "Archivo" at bounding box center [143, 118] width 72 height 11
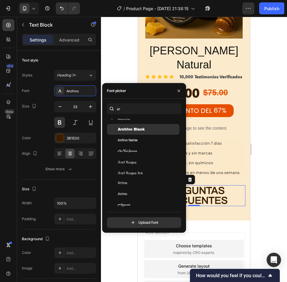
click at [135, 127] on span "Archivo Black" at bounding box center [131, 129] width 27 height 5
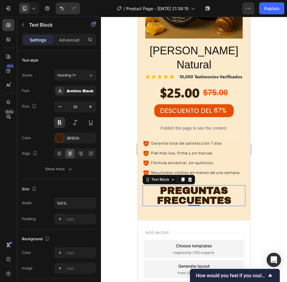
click at [262, 183] on div at bounding box center [194, 150] width 186 height 266
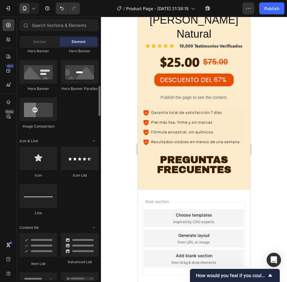
scroll to position [419, 0]
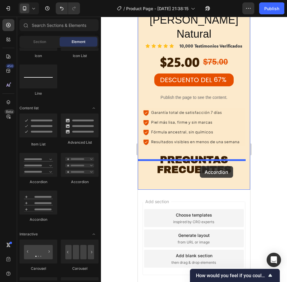
drag, startPoint x: 188, startPoint y: 188, endPoint x: 250, endPoint y: 173, distance: 63.0
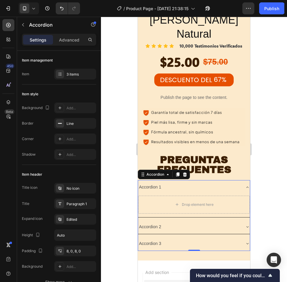
click at [146, 183] on div "Accordion 1" at bounding box center [150, 187] width 24 height 9
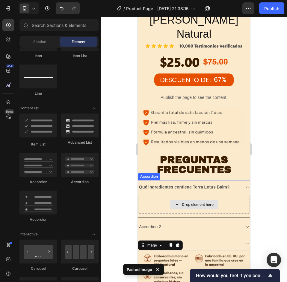
click at [215, 200] on div "Drop element here" at bounding box center [194, 205] width 48 height 10
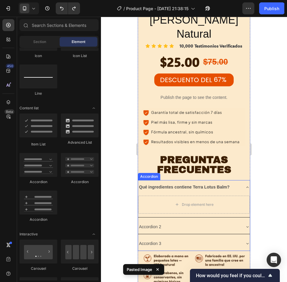
click at [233, 183] on div "Qué ingredientes contiene Terra Lotus Balm?" at bounding box center [189, 187] width 102 height 9
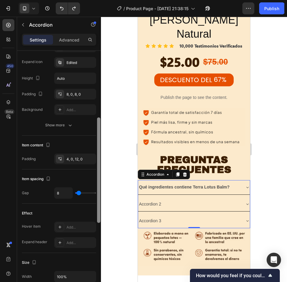
scroll to position [37, 0]
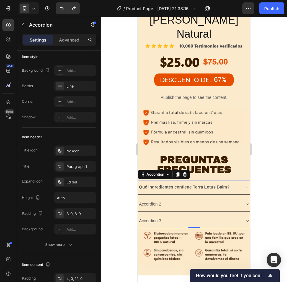
click at [233, 183] on div "Qué ingredientes contiene Terra Lotus Balm?" at bounding box center [189, 187] width 102 height 9
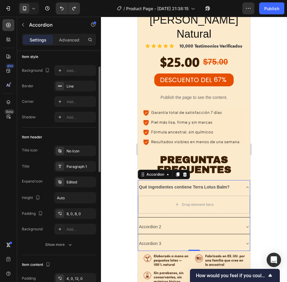
scroll to position [0, 0]
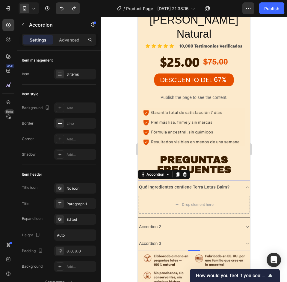
click at [268, 155] on div at bounding box center [194, 150] width 186 height 266
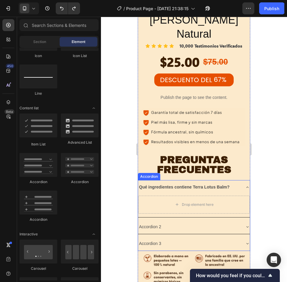
scroll to position [2043, 0]
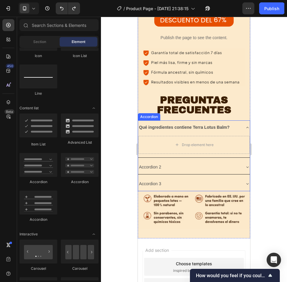
drag, startPoint x: 234, startPoint y: 141, endPoint x: 232, endPoint y: 145, distance: 4.6
click at [234, 160] on div "Accordion 2" at bounding box center [194, 167] width 112 height 14
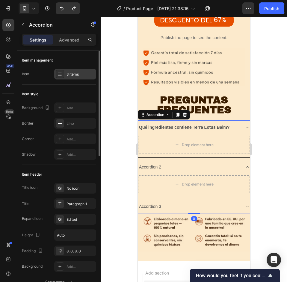
click at [77, 75] on div "3 items" at bounding box center [80, 74] width 28 height 5
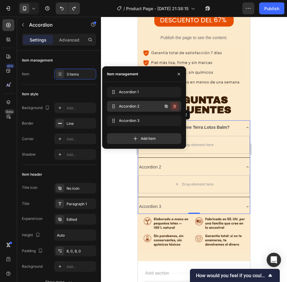
click at [174, 106] on icon "button" at bounding box center [174, 106] width 5 height 5
click at [172, 107] on div "Delete" at bounding box center [170, 106] width 11 height 5
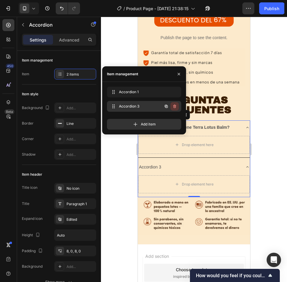
click at [174, 108] on icon "button" at bounding box center [174, 106] width 5 height 5
click at [173, 105] on div "Delete" at bounding box center [170, 106] width 11 height 5
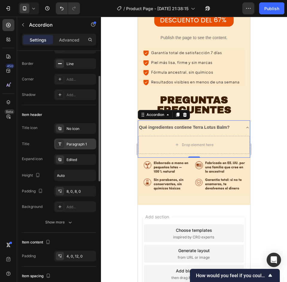
scroll to position [0, 0]
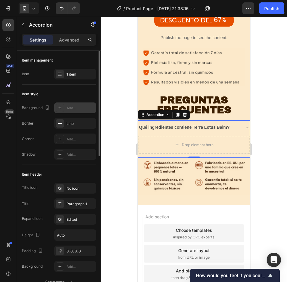
click at [74, 110] on div "Add..." at bounding box center [80, 108] width 28 height 5
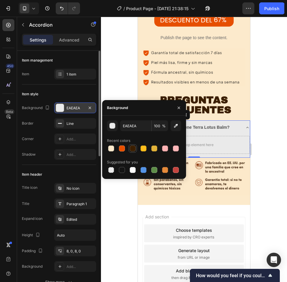
click at [130, 147] on div at bounding box center [132, 148] width 7 height 7
type input "3B1E00"
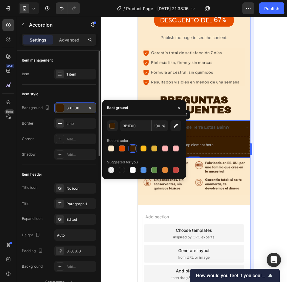
drag, startPoint x: 259, startPoint y: 109, endPoint x: 250, endPoint y: 107, distance: 9.8
click at [259, 108] on div at bounding box center [194, 150] width 186 height 266
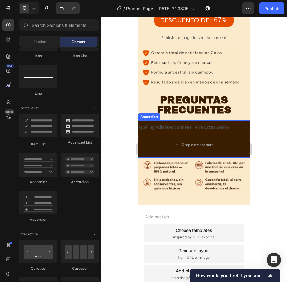
click at [190, 125] on strong "Qué ingredientes contiene Terra Lotus Balm?" at bounding box center [184, 127] width 90 height 5
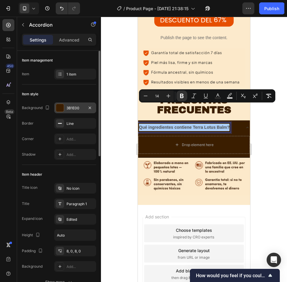
click at [76, 111] on div "3B1E00" at bounding box center [75, 108] width 42 height 11
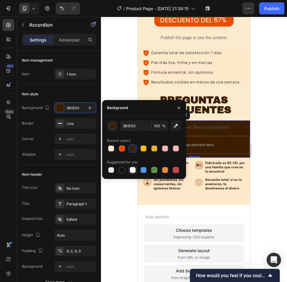
click at [132, 170] on div at bounding box center [133, 170] width 6 height 6
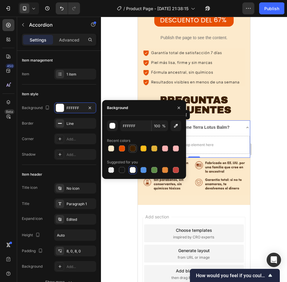
click at [132, 150] on div at bounding box center [133, 149] width 6 height 6
type input "3B1E00"
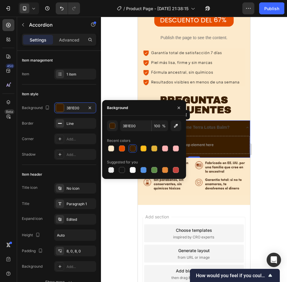
drag, startPoint x: 279, startPoint y: 124, endPoint x: 264, endPoint y: 122, distance: 14.8
click at [279, 124] on div at bounding box center [194, 150] width 186 height 266
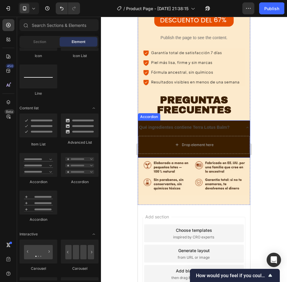
click at [201, 125] on strong "Qué ingredientes contiene Terra Lotus Balm?" at bounding box center [184, 127] width 90 height 5
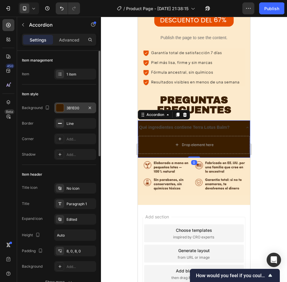
click at [77, 108] on div "3B1E00" at bounding box center [74, 108] width 17 height 5
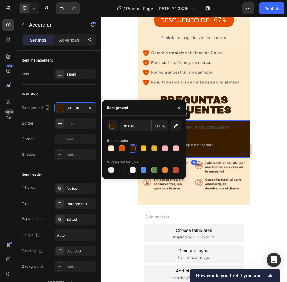
click at [134, 170] on div at bounding box center [133, 170] width 6 height 6
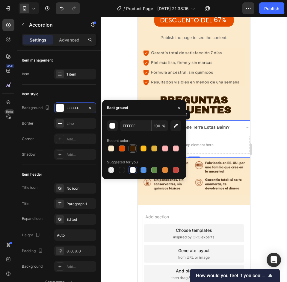
click at [129, 150] on div at bounding box center [132, 148] width 7 height 7
type input "3B1E00"
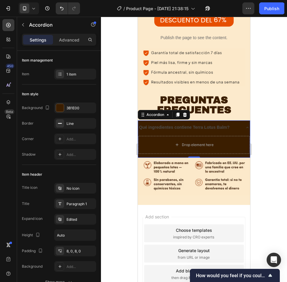
click at [273, 118] on div at bounding box center [194, 150] width 186 height 266
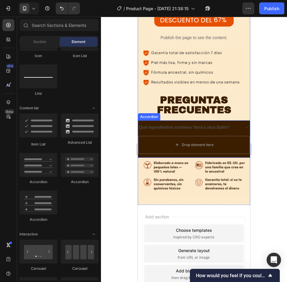
click at [197, 125] on strong "Qué ingredientes contiene Terra Lotus Balm?" at bounding box center [184, 127] width 90 height 5
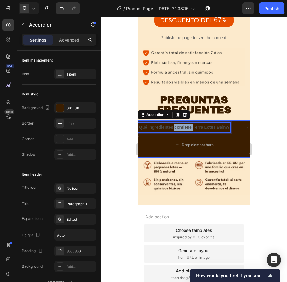
click at [182, 125] on strong "Qué ingredientes contiene Terra Lotus Balm?" at bounding box center [184, 127] width 90 height 5
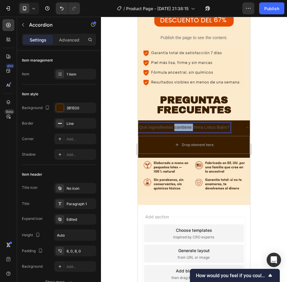
click at [182, 125] on strong "Qué ingredientes contiene Terra Lotus Balm?" at bounding box center [184, 127] width 90 height 5
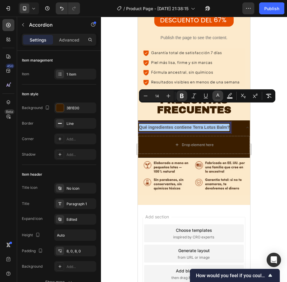
click at [217, 95] on icon "Editor contextual toolbar" at bounding box center [218, 96] width 6 height 6
type input "4D4D4D"
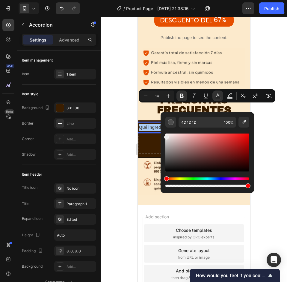
drag, startPoint x: 165, startPoint y: 136, endPoint x: 162, endPoint y: 130, distance: 7.6
click at [162, 130] on div "4D4D4D 100 %" at bounding box center [206, 150] width 93 height 76
type input "FFFFFF"
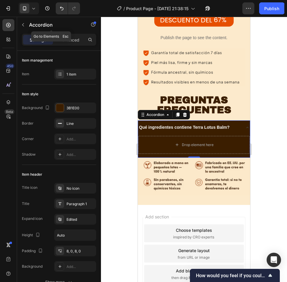
click at [23, 24] on icon "button" at bounding box center [23, 24] width 5 height 5
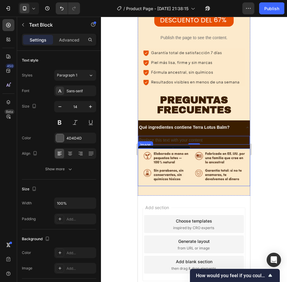
click at [169, 136] on div "Replace this text with your content" at bounding box center [194, 140] width 112 height 9
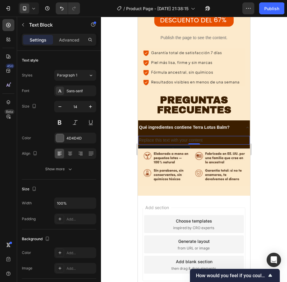
click at [169, 137] on p "Replace this text with your content" at bounding box center [194, 140] width 110 height 7
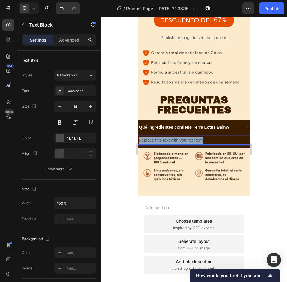
click at [169, 137] on p "Replace this text with your content" at bounding box center [194, 140] width 110 height 7
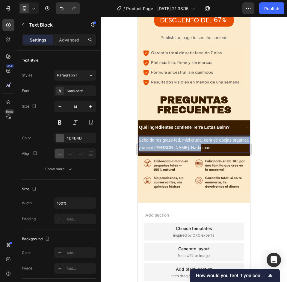
drag, startPoint x: 208, startPoint y: 126, endPoint x: 135, endPoint y: 118, distance: 73.8
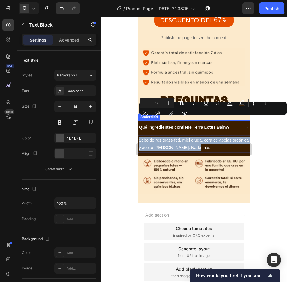
click at [226, 137] on p "Sebo de res grass-fed, miel cruda, cera de abejas orgánica y aceite de oliva. N…" at bounding box center [194, 144] width 110 height 15
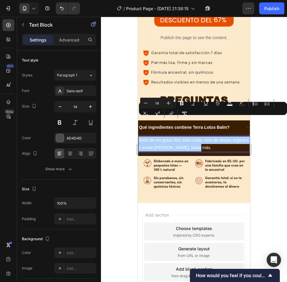
click at [273, 132] on div at bounding box center [194, 150] width 186 height 266
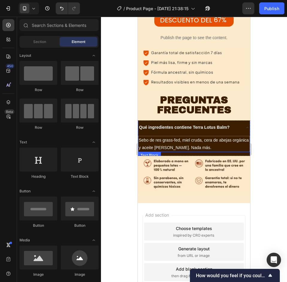
click at [243, 137] on p "Sebo de res grass-fed, miel cruda, cera de abejas orgánica y aceite de oliva. N…" at bounding box center [194, 144] width 110 height 15
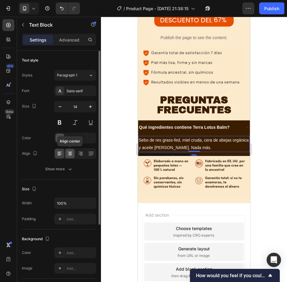
click at [69, 154] on icon at bounding box center [70, 154] width 4 height 1
click at [61, 154] on icon at bounding box center [60, 154] width 6 height 6
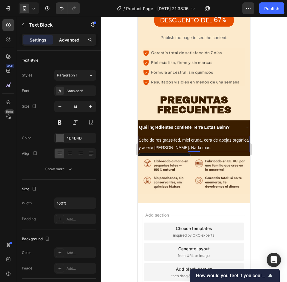
click at [69, 41] on p "Advanced" at bounding box center [69, 40] width 20 height 6
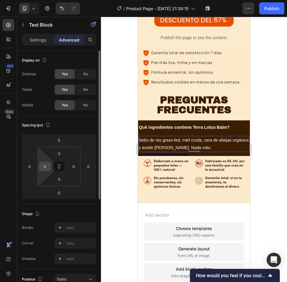
click at [42, 167] on input "0" at bounding box center [44, 166] width 9 height 9
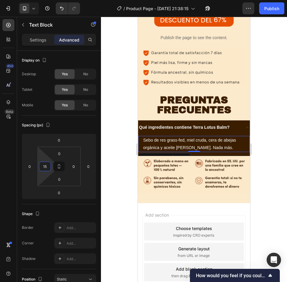
type input "15"
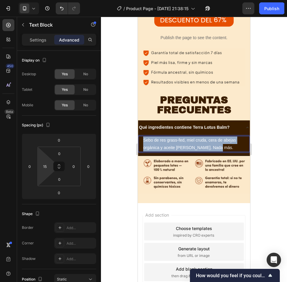
drag, startPoint x: 218, startPoint y: 128, endPoint x: 139, endPoint y: 118, distance: 79.5
click at [139, 136] on div "Sebo de res grass-fed, miel cruda, cera de abejas orgánica y aceite de oliva. N…" at bounding box center [194, 144] width 112 height 16
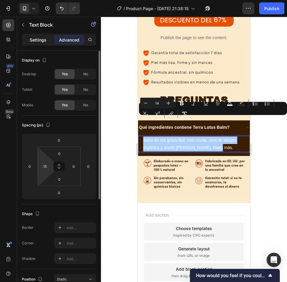
click at [41, 41] on p "Settings" at bounding box center [38, 40] width 17 height 6
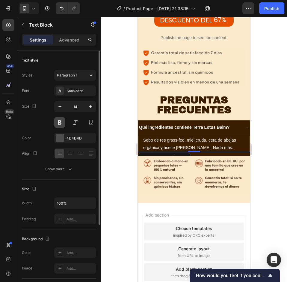
click at [59, 120] on button at bounding box center [59, 122] width 11 height 11
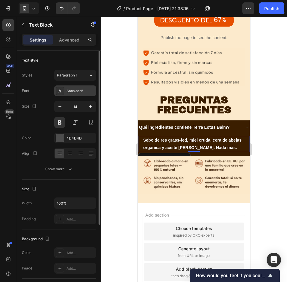
click at [84, 92] on div "Sans-serif" at bounding box center [80, 91] width 28 height 5
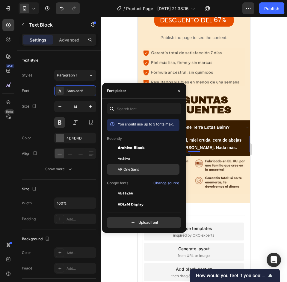
click at [133, 168] on span "AR One Sans" at bounding box center [128, 169] width 21 height 5
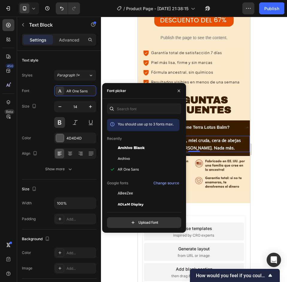
click at [282, 127] on div at bounding box center [194, 150] width 186 height 266
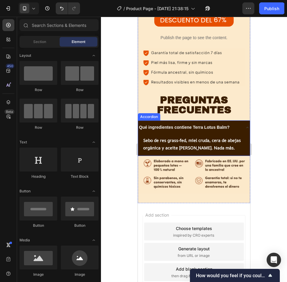
click at [194, 124] on p "Qué ingredientes contiene Terra Lotus Balm?" at bounding box center [184, 127] width 90 height 7
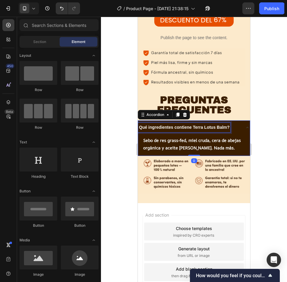
click at [194, 125] on strong "Qué ingredientes contiene Terra Lotus Balm?" at bounding box center [184, 127] width 90 height 5
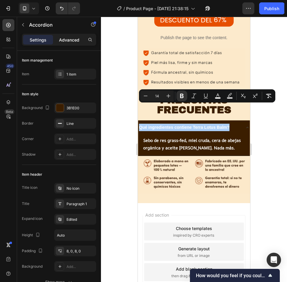
click at [65, 35] on div "Advanced" at bounding box center [69, 40] width 30 height 10
type input "100%"
type input "100"
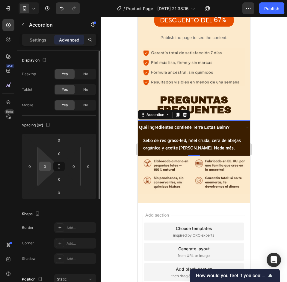
click at [42, 165] on input "0" at bounding box center [44, 166] width 9 height 9
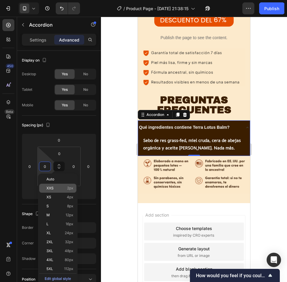
type input "5"
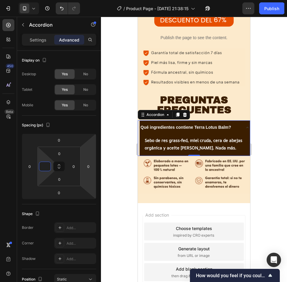
type input "0"
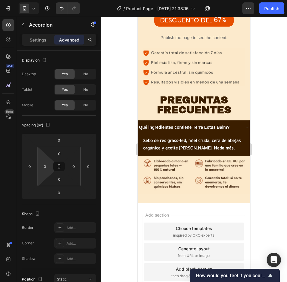
click at [238, 121] on div "Qué ingredientes contiene Terra Lotus Balm?" at bounding box center [194, 128] width 112 height 14
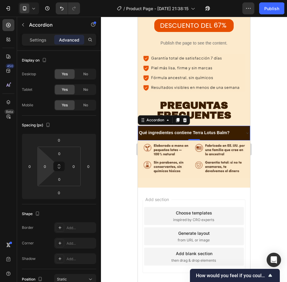
scroll to position [2034, 0]
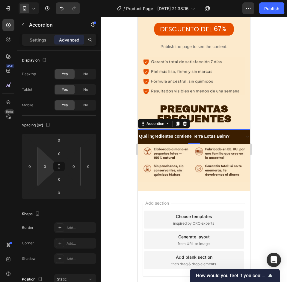
click at [262, 120] on div at bounding box center [194, 150] width 186 height 266
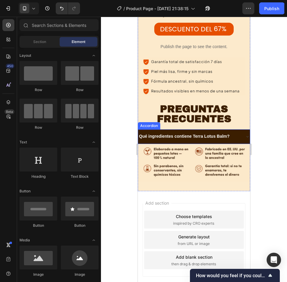
click at [235, 130] on div "Qué ingredientes contiene Terra Lotus Balm?" at bounding box center [194, 137] width 112 height 14
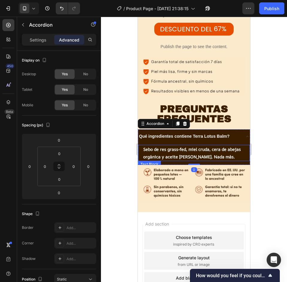
scroll to position [2043, 0]
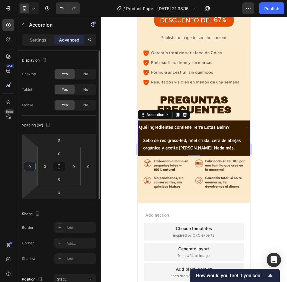
click at [31, 0] on html "7 / Product Page - Sep 25, 21:38:15 Preview 1 product assigned Publish 450 Beta…" at bounding box center [143, 0] width 287 height 0
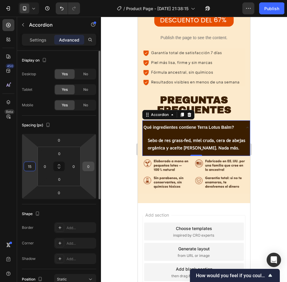
type input "15"
click at [89, 166] on input "0" at bounding box center [88, 166] width 9 height 9
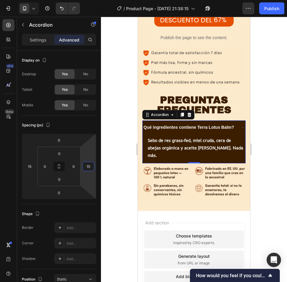
type input "1"
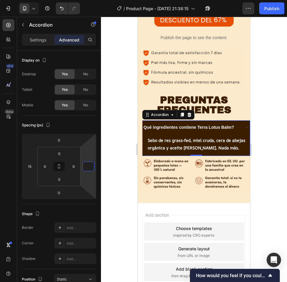
type input "1"
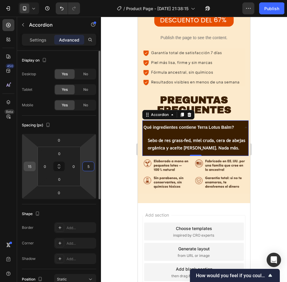
type input "5"
click at [32, 164] on input "15" at bounding box center [29, 166] width 9 height 9
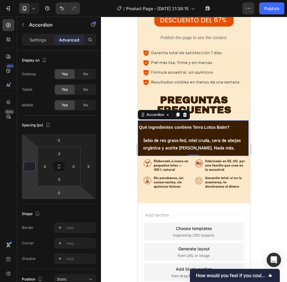
type input "5"
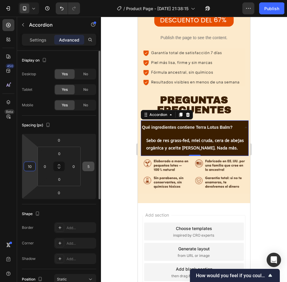
type input "10"
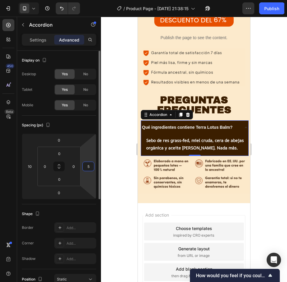
drag, startPoint x: 88, startPoint y: 166, endPoint x: 96, endPoint y: 169, distance: 8.6
click at [89, 166] on input "5" at bounding box center [88, 166] width 9 height 9
type input "1"
type input "8"
click at [33, 167] on input "10" at bounding box center [29, 166] width 9 height 9
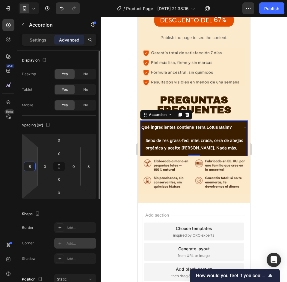
type input "8"
click at [72, 245] on div "Add..." at bounding box center [80, 243] width 28 height 5
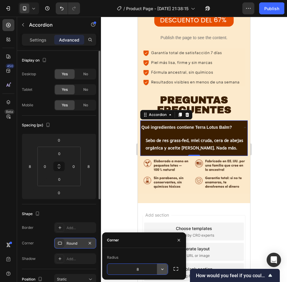
click at [161, 268] on icon "button" at bounding box center [162, 270] width 6 height 6
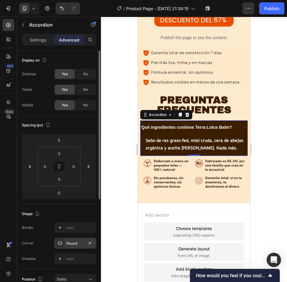
drag, startPoint x: 274, startPoint y: 111, endPoint x: 276, endPoint y: 102, distance: 9.3
click at [274, 107] on div at bounding box center [194, 150] width 186 height 266
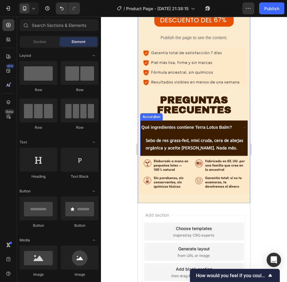
click at [233, 121] on div "Qué ingredientes contiene Terra Lotus Balm?" at bounding box center [193, 128] width 107 height 14
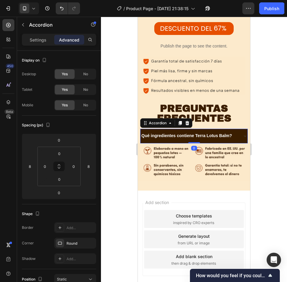
scroll to position [2034, 0]
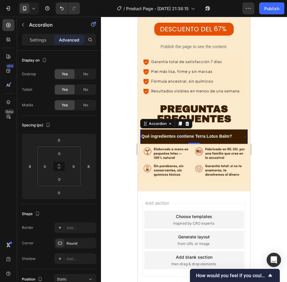
click at [276, 156] on div at bounding box center [194, 150] width 186 height 266
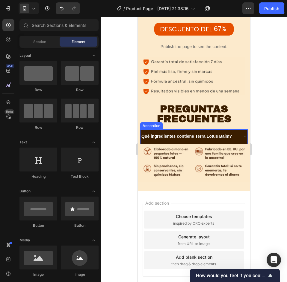
click at [235, 130] on div "Qué ingredientes contiene Terra Lotus Balm?" at bounding box center [193, 137] width 107 height 14
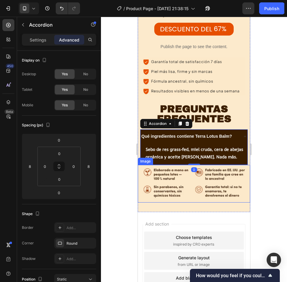
scroll to position [2043, 0]
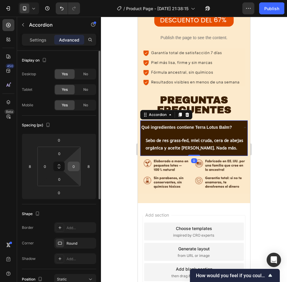
click at [77, 168] on input "0" at bounding box center [73, 166] width 9 height 9
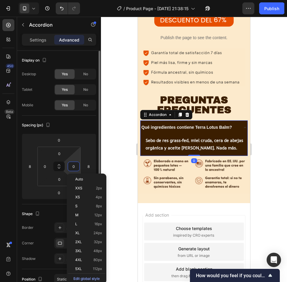
type input "8"
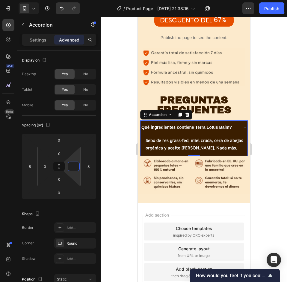
type input "0"
click at [242, 125] on icon at bounding box center [244, 127] width 5 height 5
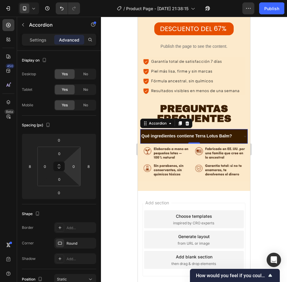
scroll to position [2034, 0]
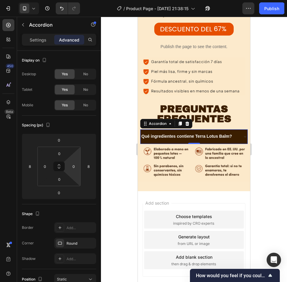
click at [279, 120] on div at bounding box center [194, 150] width 186 height 266
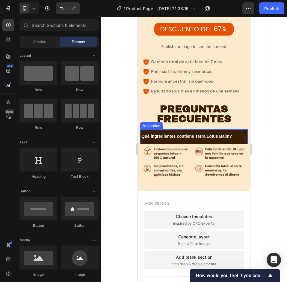
click at [235, 130] on div "Qué ingredientes contiene Terra Lotus Balm?" at bounding box center [193, 137] width 107 height 14
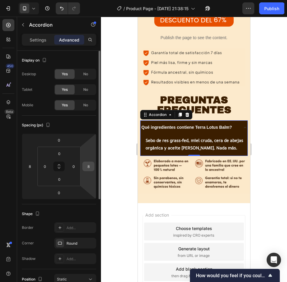
scroll to position [90, 0]
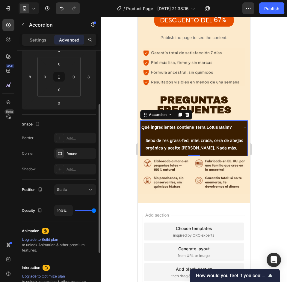
drag, startPoint x: 37, startPoint y: 41, endPoint x: 60, endPoint y: 72, distance: 38.4
click at [37, 41] on p "Settings" at bounding box center [38, 40] width 17 height 6
type input "8"
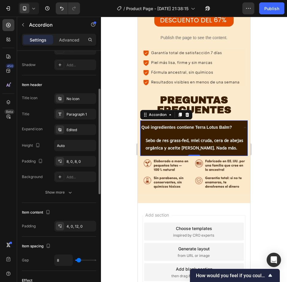
scroll to position [239, 0]
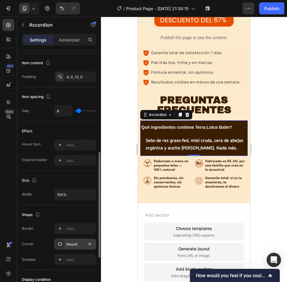
click at [69, 245] on div "Round" at bounding box center [74, 244] width 17 height 5
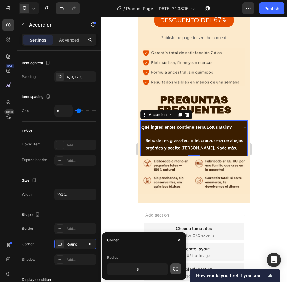
click at [174, 267] on icon "button" at bounding box center [176, 269] width 6 height 6
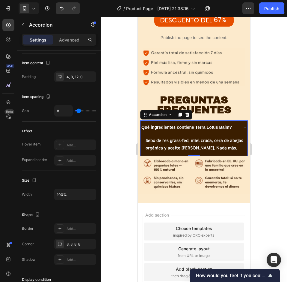
click at [286, 168] on div at bounding box center [194, 150] width 186 height 266
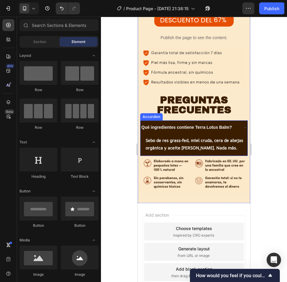
click at [142, 135] on div "Sebo de res grass-fed, miel cruda, cera de abejas orgánica y aceite de oliva. N…" at bounding box center [193, 145] width 107 height 21
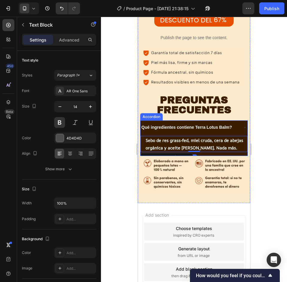
click at [145, 121] on div "Qué ingredientes contiene Terra Lotus Balm?" at bounding box center [193, 128] width 107 height 14
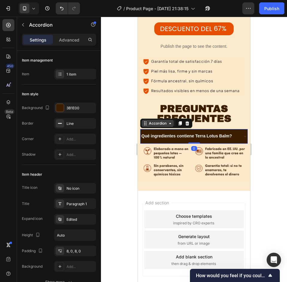
scroll to position [2034, 0]
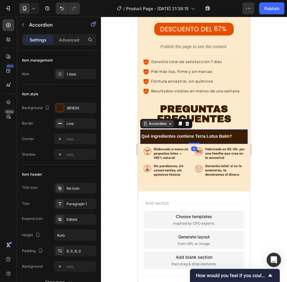
click at [160, 121] on div "Accordion" at bounding box center [158, 123] width 20 height 5
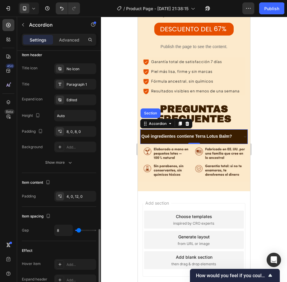
scroll to position [239, 0]
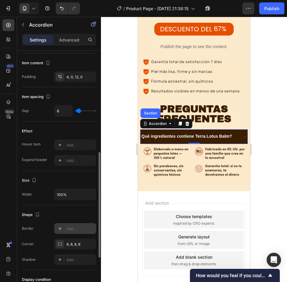
click at [76, 228] on div "Add..." at bounding box center [80, 228] width 28 height 5
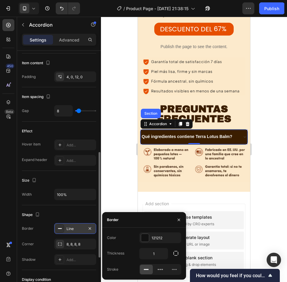
scroll to position [2042, 0]
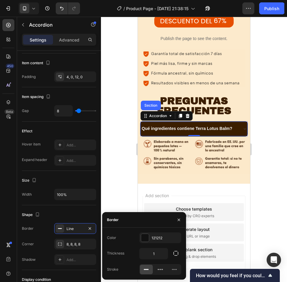
click at [276, 172] on div at bounding box center [194, 150] width 186 height 266
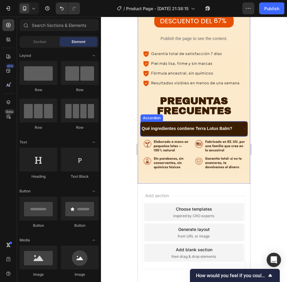
click at [235, 122] on div "Qué ingredientes contiene Terra Lotus Balm?" at bounding box center [194, 129] width 106 height 14
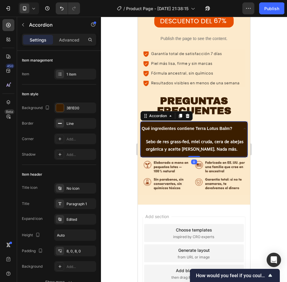
scroll to position [2043, 0]
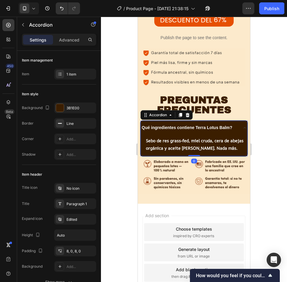
click at [263, 144] on div at bounding box center [194, 150] width 186 height 266
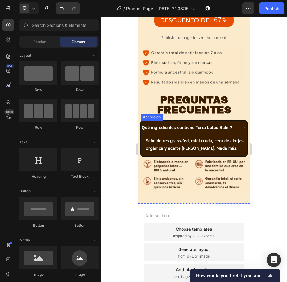
click at [234, 122] on div "Qué ingredientes contiene Terra Lotus Balm?" at bounding box center [194, 128] width 106 height 14
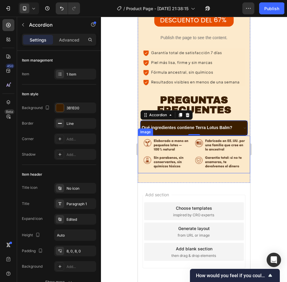
scroll to position [2042, 0]
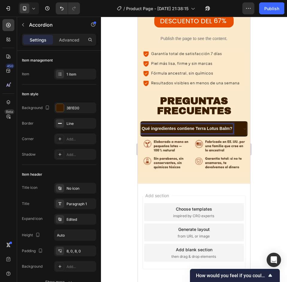
click at [236, 122] on div "Qué ingredientes contiene Terra Lotus Balm?" at bounding box center [194, 129] width 106 height 14
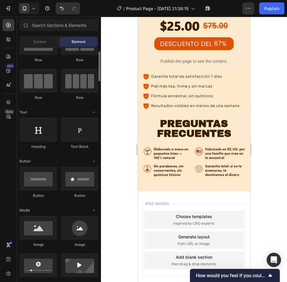
scroll to position [0, 0]
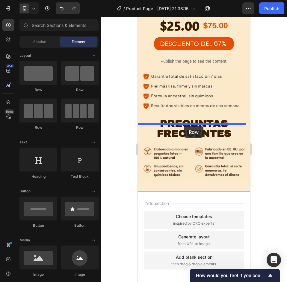
drag, startPoint x: 178, startPoint y: 89, endPoint x: 202, endPoint y: 145, distance: 61.0
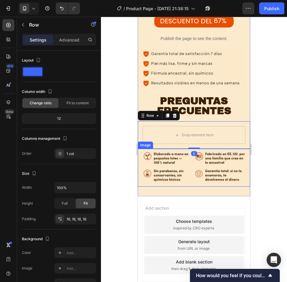
click at [206, 149] on img at bounding box center [194, 168] width 112 height 38
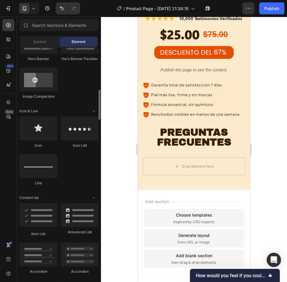
scroll to position [419, 0]
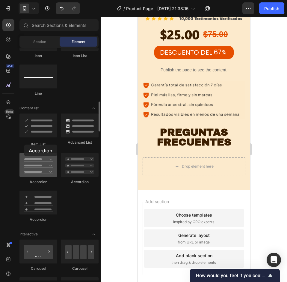
drag, startPoint x: 43, startPoint y: 171, endPoint x: 30, endPoint y: 158, distance: 18.8
click at [30, 158] on div at bounding box center [38, 165] width 38 height 24
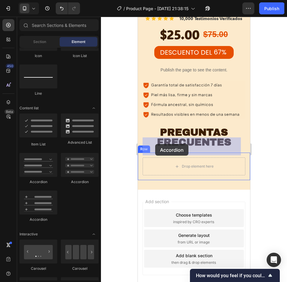
drag, startPoint x: 177, startPoint y: 219, endPoint x: 155, endPoint y: 144, distance: 77.6
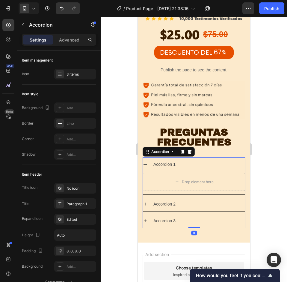
scroll to position [2042, 0]
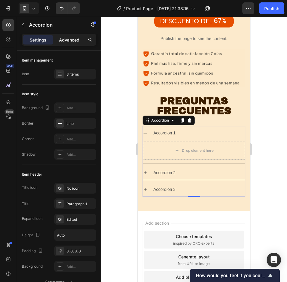
click at [66, 40] on p "Advanced" at bounding box center [69, 40] width 20 height 6
type input "100%"
type input "100"
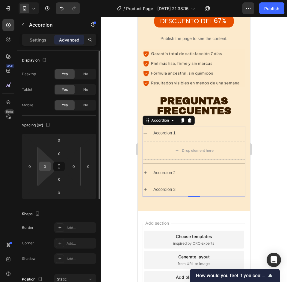
click at [49, 165] on div "0" at bounding box center [45, 167] width 12 height 10
click at [42, 164] on input "0" at bounding box center [44, 166] width 9 height 9
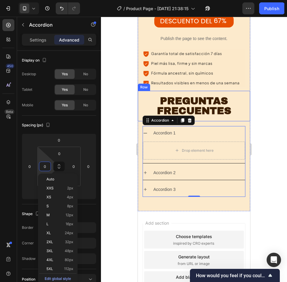
type input "5"
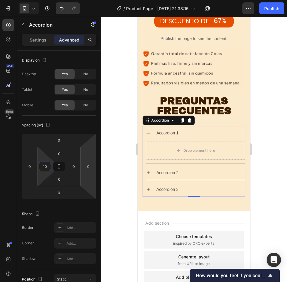
type input "10"
click at [75, 164] on input "0" at bounding box center [73, 166] width 9 height 9
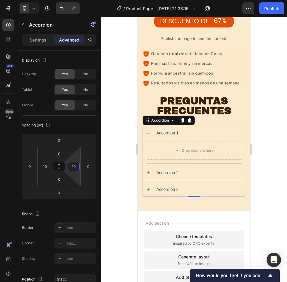
type input "10"
click at [158, 129] on div "Accordion 1" at bounding box center [167, 133] width 24 height 9
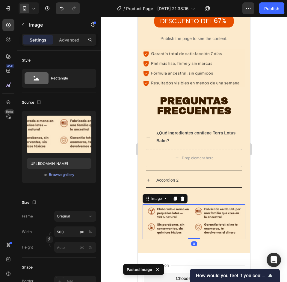
click at [273, 130] on div at bounding box center [194, 150] width 186 height 266
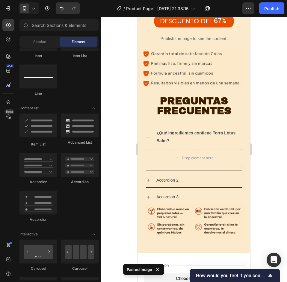
click at [201, 205] on img at bounding box center [193, 222] width 103 height 35
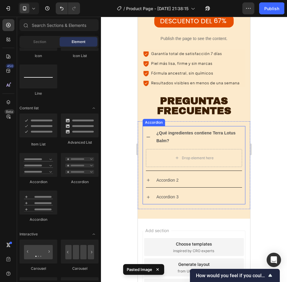
click at [170, 130] on p "¿Qué ingredientes contiene Terra Lotus Balm?" at bounding box center [198, 137] width 85 height 15
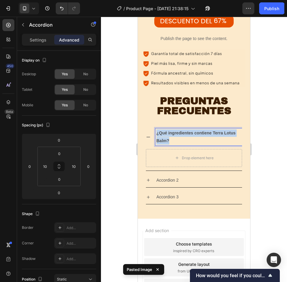
drag, startPoint x: 170, startPoint y: 121, endPoint x: 156, endPoint y: 114, distance: 15.3
click at [156, 130] on p "¿Qué ingredientes contiene Terra Lotus Balm?" at bounding box center [198, 137] width 85 height 15
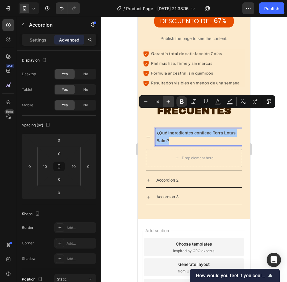
click at [170, 101] on icon "Editor contextual toolbar" at bounding box center [168, 102] width 6 height 6
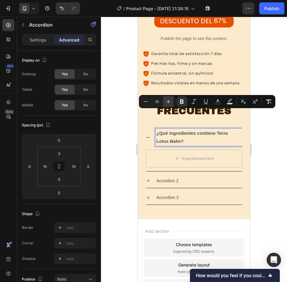
click at [170, 101] on icon "Editor contextual toolbar" at bounding box center [168, 102] width 6 height 6
type input "17"
click at [259, 142] on div at bounding box center [194, 150] width 186 height 266
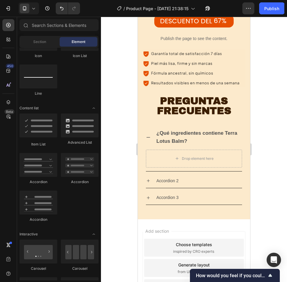
click at [260, 142] on div at bounding box center [194, 150] width 186 height 266
click at [35, 45] on div "Section" at bounding box center [40, 42] width 38 height 10
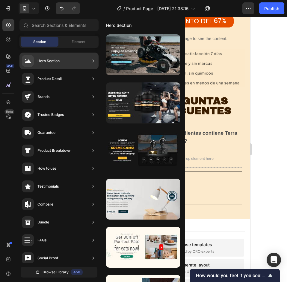
click at [76, 37] on div "Section Element" at bounding box center [58, 42] width 79 height 12
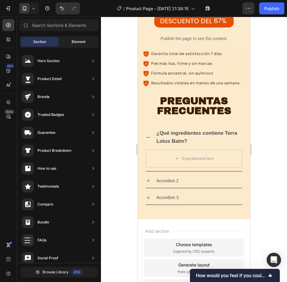
click at [77, 37] on div "Element" at bounding box center [79, 42] width 38 height 10
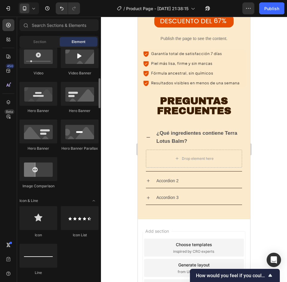
scroll to position [60, 0]
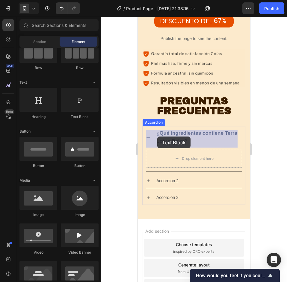
drag, startPoint x: 217, startPoint y: 118, endPoint x: 157, endPoint y: 136, distance: 62.8
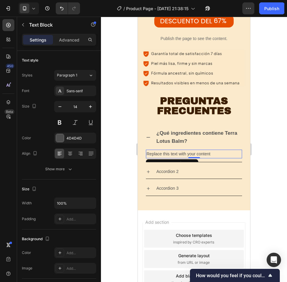
click at [166, 150] on div "Replace this text with your content" at bounding box center [194, 154] width 96 height 9
click at [166, 150] on p "Replace this text with your content" at bounding box center [193, 153] width 95 height 7
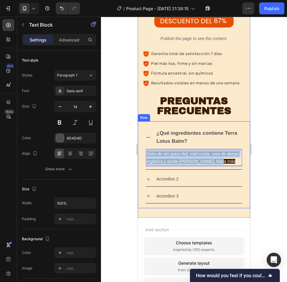
drag, startPoint x: 233, startPoint y: 142, endPoint x: 139, endPoint y: 133, distance: 94.6
click at [139, 133] on div "¿Qué ingredientes contiene Terra Lotus Balm? Sebo de res grass-fed, miel cruda,…" at bounding box center [194, 164] width 112 height 87
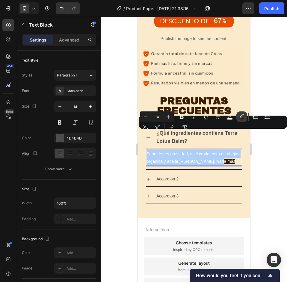
click at [242, 118] on icon "Editor contextual toolbar" at bounding box center [241, 117] width 6 height 6
type input "3B1E00"
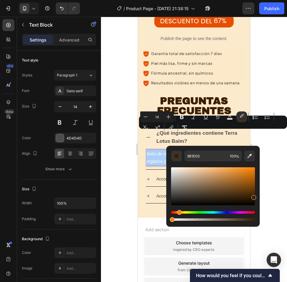
drag, startPoint x: 312, startPoint y: 235, endPoint x: 157, endPoint y: 221, distance: 155.7
type input "0"
click at [229, 117] on icon "Editor contextual toolbar" at bounding box center [229, 117] width 6 height 6
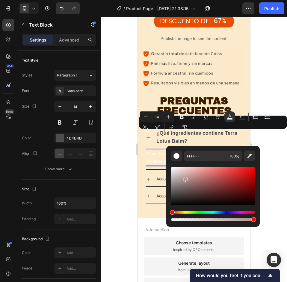
drag, startPoint x: 322, startPoint y: 195, endPoint x: 159, endPoint y: 164, distance: 165.7
type input "F7F7F7"
click at [285, 150] on div at bounding box center [194, 150] width 186 height 266
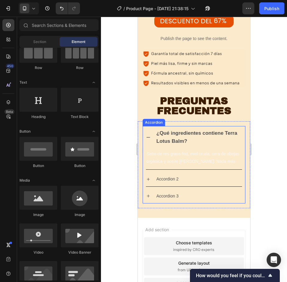
click at [200, 130] on p "¿Qué ingredientes contiene Terra Lotus Balm?" at bounding box center [198, 138] width 85 height 16
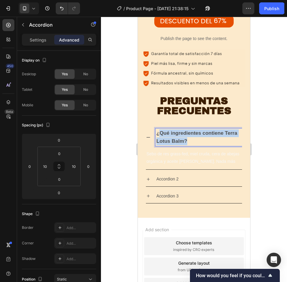
drag, startPoint x: 169, startPoint y: 116, endPoint x: 158, endPoint y: 115, distance: 10.5
click at [158, 130] on p "¿Qué ingredientes contiene Terra Lotus Balm?" at bounding box center [198, 138] width 85 height 16
drag, startPoint x: 156, startPoint y: 114, endPoint x: 204, endPoint y: 122, distance: 48.9
click at [204, 129] on div "¿Qué ingredientes contiene Terra Lotus Balm?" at bounding box center [198, 137] width 86 height 17
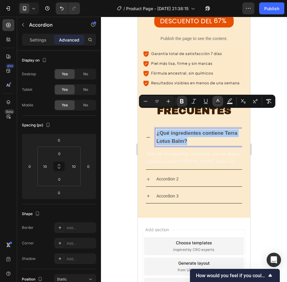
click at [216, 102] on icon "Editor contextual toolbar" at bounding box center [218, 101] width 6 height 6
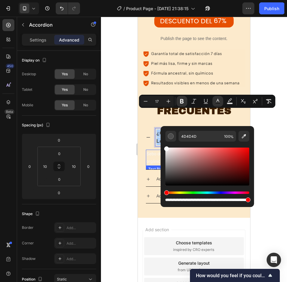
drag, startPoint x: 306, startPoint y: 168, endPoint x: 154, endPoint y: 143, distance: 154.0
type input "FFFFFF"
click at [278, 136] on div at bounding box center [194, 150] width 186 height 266
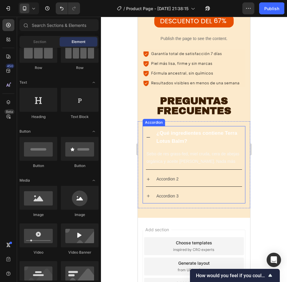
click at [146, 128] on div "¿Qué ingredientes contiene Terra Lotus Balm?" at bounding box center [194, 137] width 96 height 22
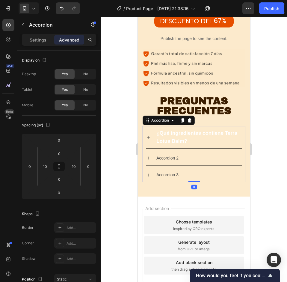
click at [238, 126] on div "¿Qué ingredientes contiene Terra Lotus Balm? Accordion 2 Accordion 3 Accordion 0" at bounding box center [193, 154] width 103 height 56
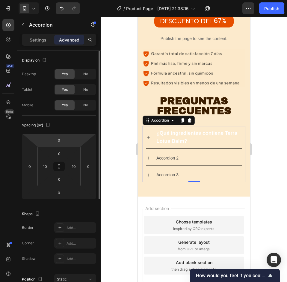
scroll to position [150, 0]
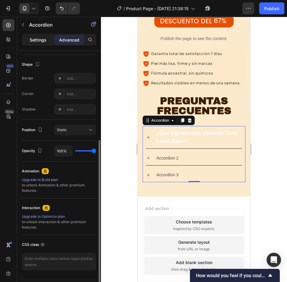
click at [41, 44] on div "Settings" at bounding box center [38, 40] width 30 height 10
type input "8"
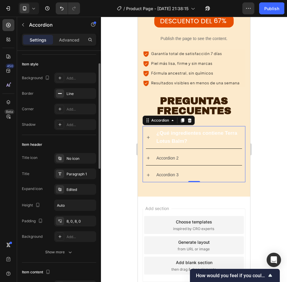
scroll to position [0, 0]
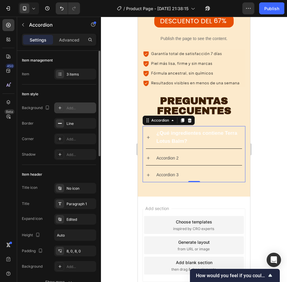
click at [74, 106] on div "Add..." at bounding box center [80, 108] width 28 height 5
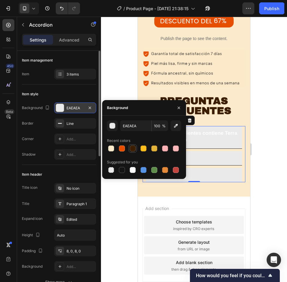
click at [130, 151] on div at bounding box center [133, 149] width 6 height 6
type input "3B1E00"
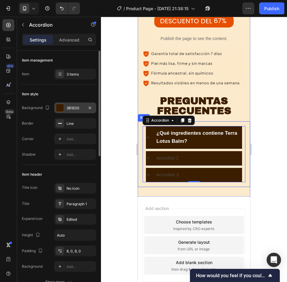
click at [266, 137] on div at bounding box center [194, 150] width 186 height 266
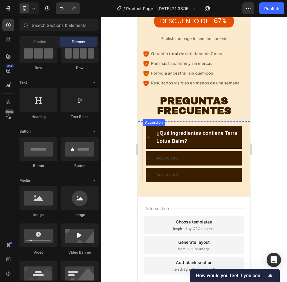
click at [151, 126] on div "¿Qué ingredientes contiene Terra Lotus Balm?" at bounding box center [194, 137] width 96 height 22
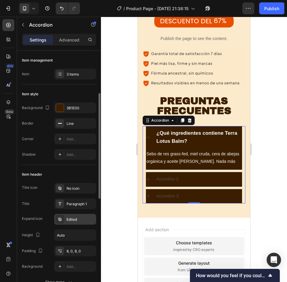
scroll to position [60, 0]
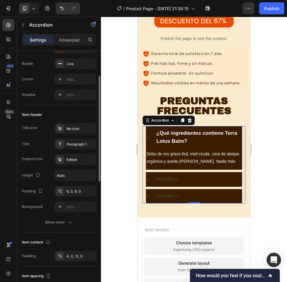
drag, startPoint x: 63, startPoint y: 220, endPoint x: 71, endPoint y: 215, distance: 9.0
click at [63, 220] on div "Show more" at bounding box center [59, 223] width 28 height 6
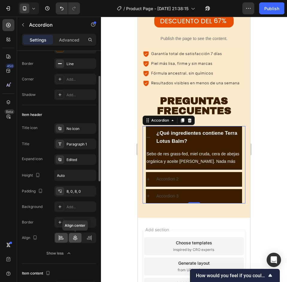
click at [77, 237] on icon at bounding box center [75, 238] width 6 height 6
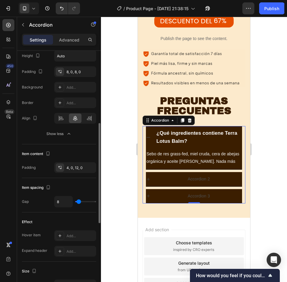
type input "19"
type input "39"
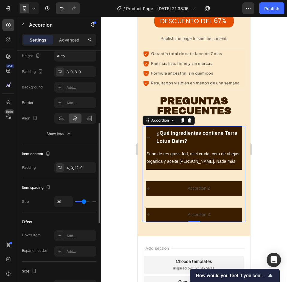
type input "13"
type input "0"
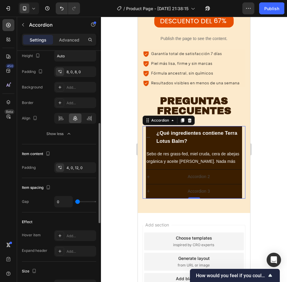
type input "2"
type input "4"
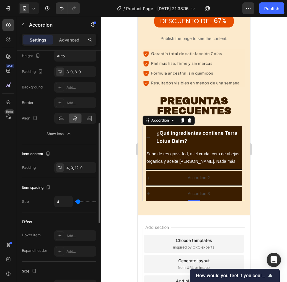
type input "6"
type input "7"
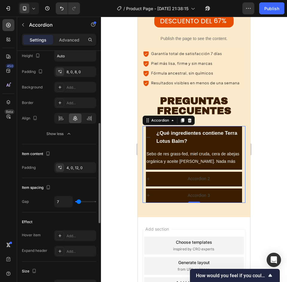
type input "7"
click at [79, 203] on input "range" at bounding box center [85, 201] width 21 height 1
click at [260, 134] on div at bounding box center [194, 150] width 186 height 266
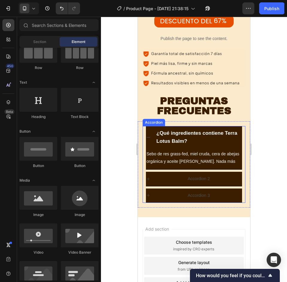
click at [227, 174] on div "Accordion 2" at bounding box center [198, 178] width 86 height 9
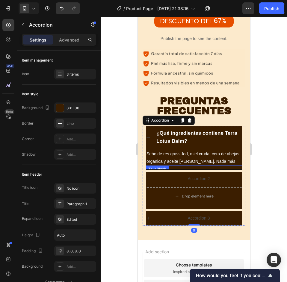
click at [232, 150] on p "Sebo de res grass-fed, miel cruda, cera de abejas orgánica y aceite de oliva. N…" at bounding box center [193, 157] width 95 height 15
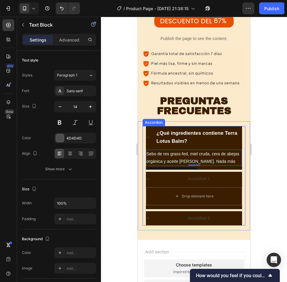
click at [230, 127] on div "¿Qué ingredientes contiene Terra Lotus Balm?" at bounding box center [194, 137] width 96 height 22
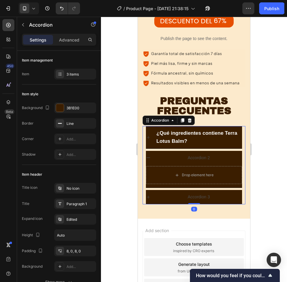
click at [153, 126] on div "¿Qué ingredientes contiene Terra Lotus Balm?" at bounding box center [194, 137] width 96 height 22
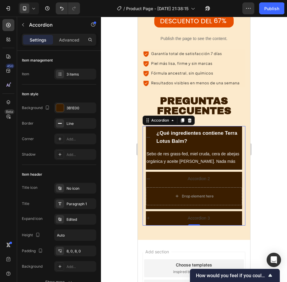
click at [153, 126] on div "¿Qué ingredientes contiene Terra Lotus Balm?" at bounding box center [194, 137] width 96 height 22
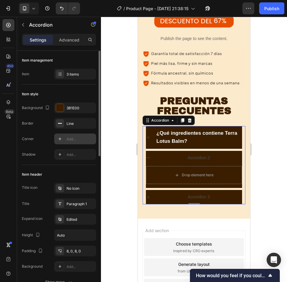
click at [70, 142] on div "Add..." at bounding box center [80, 139] width 28 height 5
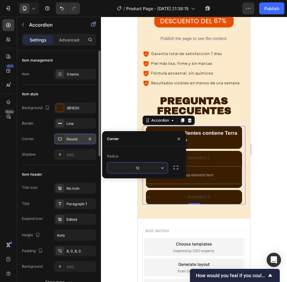
type input "13"
click at [66, 38] on p "Advanced" at bounding box center [69, 40] width 20 height 6
type input "100%"
type input "100"
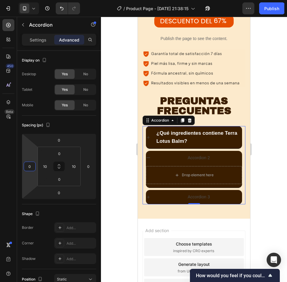
click at [29, 168] on input "0" at bounding box center [29, 166] width 9 height 9
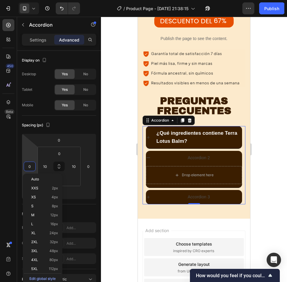
type input "5"
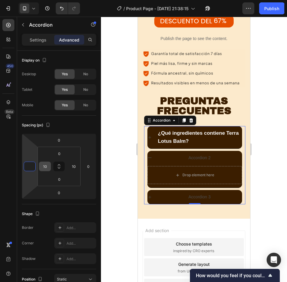
type input "0"
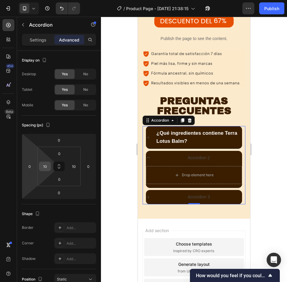
click at [51, 165] on div "10" at bounding box center [45, 167] width 12 height 10
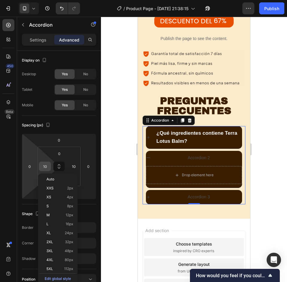
click at [49, 165] on input "10" at bounding box center [44, 166] width 9 height 9
type input "10"
click at [279, 124] on div at bounding box center [194, 150] width 186 height 266
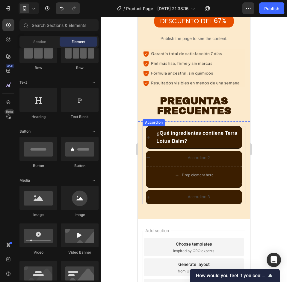
click at [153, 126] on div "¿Qué ingredientes contiene Terra Lotus Balm?" at bounding box center [194, 137] width 96 height 22
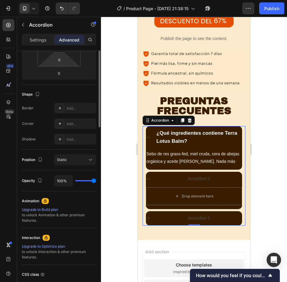
scroll to position [0, 0]
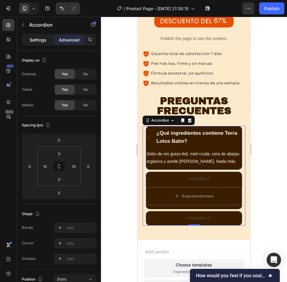
click at [44, 39] on p "Settings" at bounding box center [38, 40] width 17 height 6
type input "7"
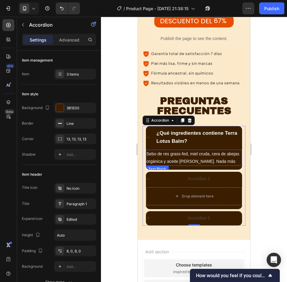
click at [235, 150] on p "Sebo de res grass-fed, miel cruda, cera de abejas orgánica y aceite de oliva. N…" at bounding box center [193, 157] width 95 height 15
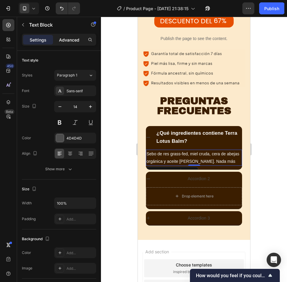
click at [65, 44] on div "Settings Advanced" at bounding box center [59, 40] width 74 height 12
click at [72, 43] on div "Advanced" at bounding box center [69, 40] width 30 height 10
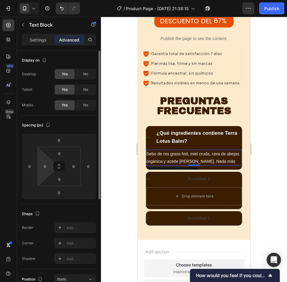
drag, startPoint x: 47, startPoint y: 169, endPoint x: 51, endPoint y: 168, distance: 4.9
click at [47, 169] on input "0" at bounding box center [44, 166] width 9 height 9
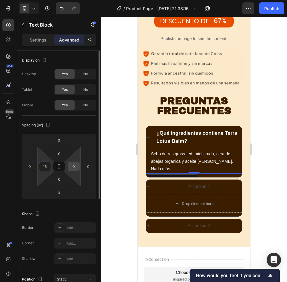
type input "15"
click at [73, 165] on input "0" at bounding box center [73, 166] width 9 height 9
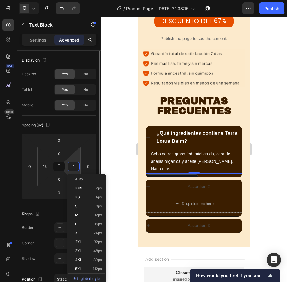
type input "15"
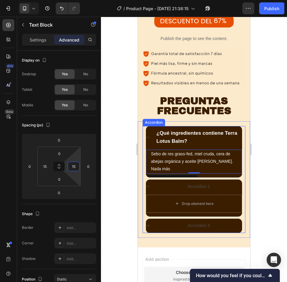
click at [267, 150] on div at bounding box center [194, 150] width 186 height 266
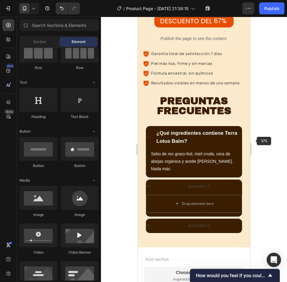
drag, startPoint x: 198, startPoint y: 137, endPoint x: 153, endPoint y: 148, distance: 46.1
click at [198, 150] on p "Sebo de res grass-fed, miel cruda, cera de abejas orgánica y aceite de oliva. N…" at bounding box center [194, 161] width 86 height 23
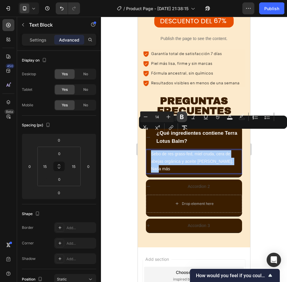
click at [180, 118] on icon "Editor contextual toolbar" at bounding box center [182, 117] width 4 height 4
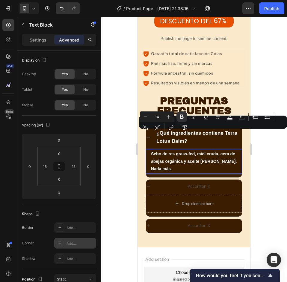
scroll to position [150, 0]
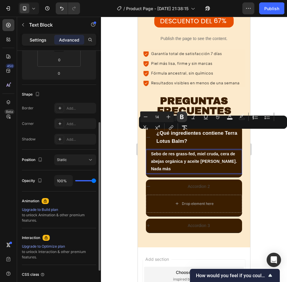
click at [48, 44] on div "Settings" at bounding box center [38, 40] width 30 height 10
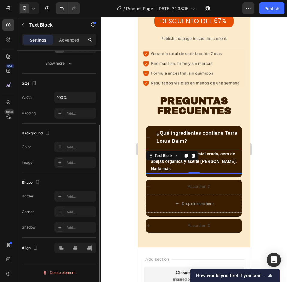
scroll to position [16, 0]
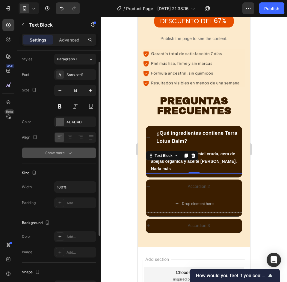
click at [75, 154] on button "Show more" at bounding box center [59, 153] width 74 height 11
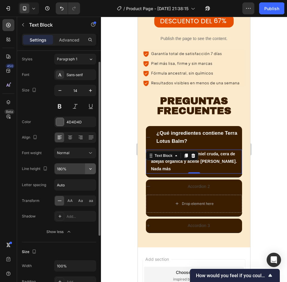
click at [92, 172] on icon "button" at bounding box center [90, 169] width 6 height 6
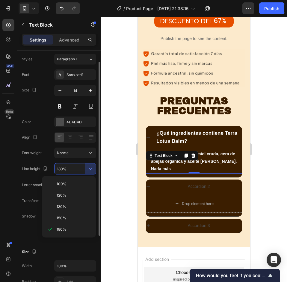
click at [65, 204] on div "130%" at bounding box center [68, 206] width 49 height 11
type input "130%"
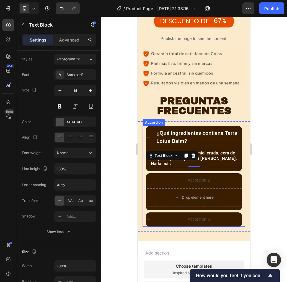
click at [270, 153] on div at bounding box center [194, 150] width 186 height 266
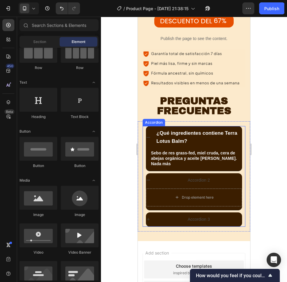
click at [153, 126] on div "¿Qué ingredientes contiene Terra Lotus Balm?" at bounding box center [194, 137] width 96 height 22
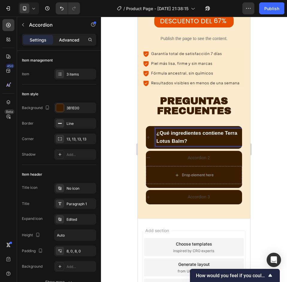
click at [69, 39] on p "Advanced" at bounding box center [69, 40] width 20 height 6
type input "100%"
type input "100"
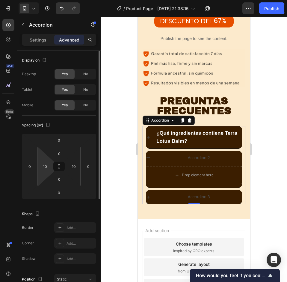
click at [51, 0] on html "7 / Product Page - Sep 25, 21:38:15 Preview 1 product assigned Save Publish 450…" at bounding box center [143, 0] width 287 height 0
type input "10"
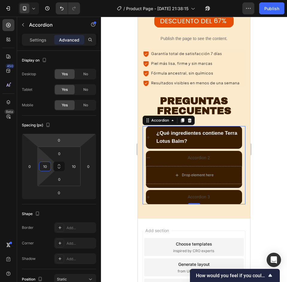
click at [150, 126] on div "¿Qué ingredientes contiene Terra Lotus Balm?" at bounding box center [194, 137] width 96 height 22
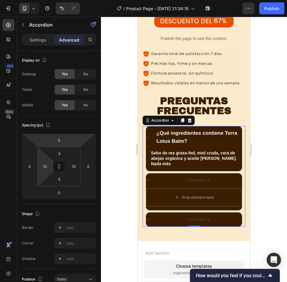
click at [150, 126] on div "¿Qué ingredientes contiene Terra Lotus Balm?" at bounding box center [194, 137] width 96 height 22
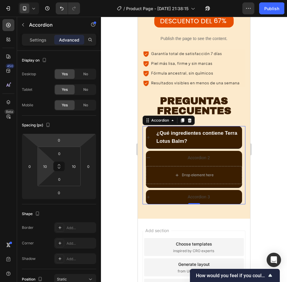
click at [278, 107] on div at bounding box center [194, 150] width 186 height 266
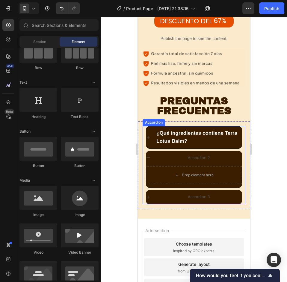
click at [149, 126] on div "¿Qué ingredientes contiene Terra Lotus Balm?" at bounding box center [194, 137] width 96 height 22
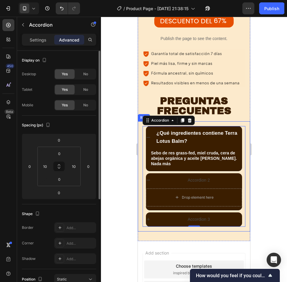
scroll to position [60, 0]
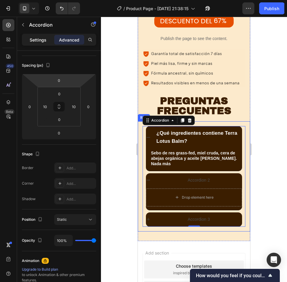
drag, startPoint x: 45, startPoint y: 34, endPoint x: 41, endPoint y: 37, distance: 5.1
click at [45, 34] on div "Settings Advanced" at bounding box center [59, 40] width 74 height 12
click at [41, 37] on p "Settings" at bounding box center [38, 40] width 17 height 6
type input "7"
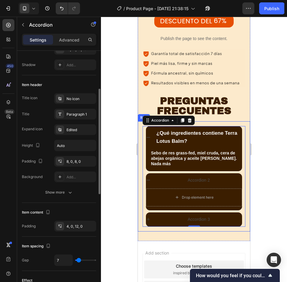
scroll to position [120, 0]
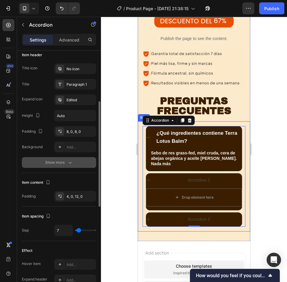
click at [63, 166] on button "Show more" at bounding box center [59, 162] width 74 height 11
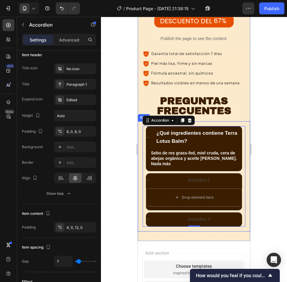
click at [108, 172] on div at bounding box center [194, 150] width 186 height 266
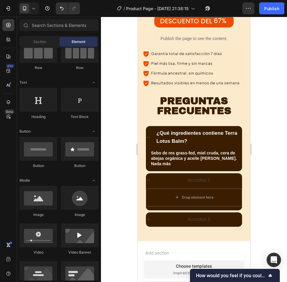
click at [264, 121] on div at bounding box center [194, 150] width 186 height 266
click at [272, 139] on div at bounding box center [194, 150] width 186 height 266
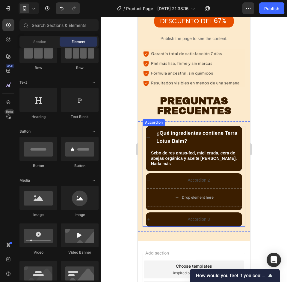
click at [238, 163] on div "¿Qué ingredientes contiene Terra Lotus Balm? Sebo de res grass-fed, miel cruda,…" at bounding box center [193, 176] width 103 height 101
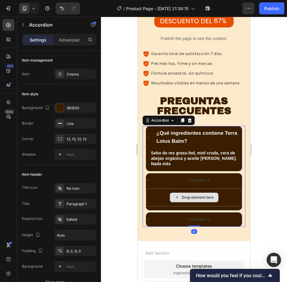
click at [218, 189] on div "Drop element here" at bounding box center [194, 198] width 96 height 18
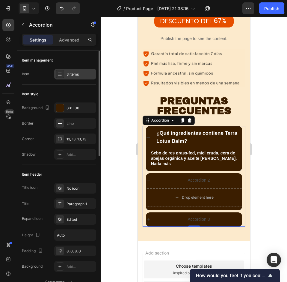
click at [76, 76] on div "3 items" at bounding box center [80, 74] width 28 height 5
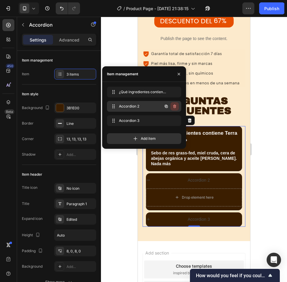
click at [175, 107] on icon "button" at bounding box center [174, 106] width 5 height 5
click at [173, 107] on div "Delete" at bounding box center [170, 106] width 11 height 5
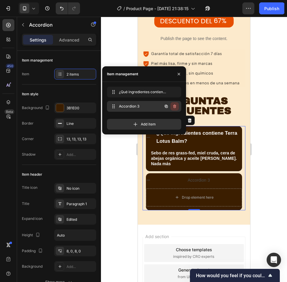
click at [175, 107] on icon "button" at bounding box center [175, 106] width 0 height 1
click at [173, 106] on div "Delete" at bounding box center [170, 106] width 11 height 5
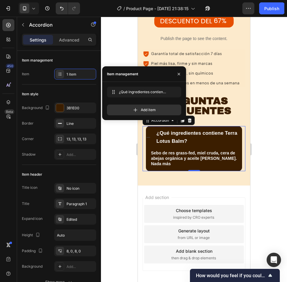
scroll to position [2037, 0]
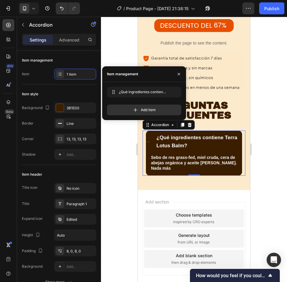
click at [258, 133] on div at bounding box center [194, 150] width 186 height 266
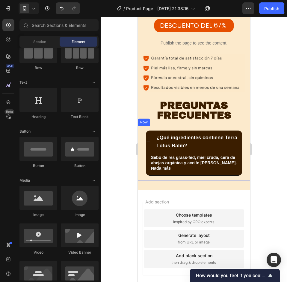
click at [241, 126] on div "¿Qué ingredientes contiene Terra Lotus Balm? Sebo de res grass-fed, miel cruda,…" at bounding box center [194, 153] width 112 height 54
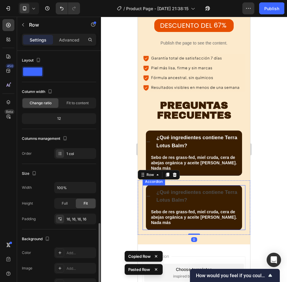
scroll to position [101, 0]
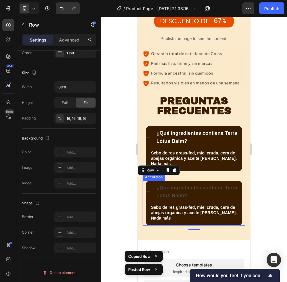
drag, startPoint x: 196, startPoint y: 170, endPoint x: 193, endPoint y: 174, distance: 5.1
click at [196, 185] on strong "¿Qué ingredientes contiene Terra Lotus Balm?" at bounding box center [196, 191] width 81 height 13
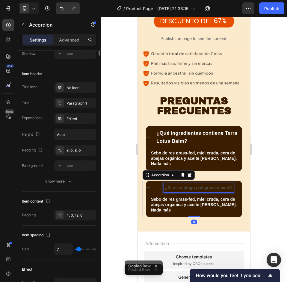
scroll to position [0, 0]
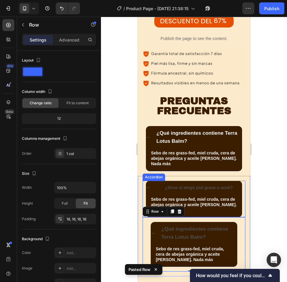
click at [190, 186] on strong "¿Sirve si tengo piel grasa o acné?" at bounding box center [199, 188] width 68 height 5
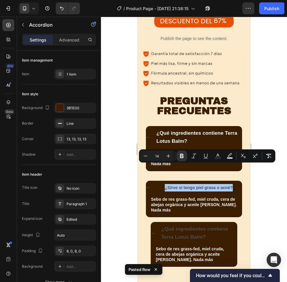
click at [174, 154] on div "Minus 14 Plus Bold Italic Underline Text Color Text Background Color Subscript …" at bounding box center [207, 156] width 134 height 11
click at [171, 154] on icon "Editor contextual toolbar" at bounding box center [168, 156] width 6 height 6
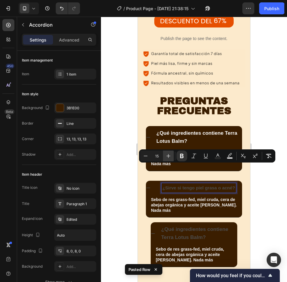
click at [171, 154] on icon "Editor contextual toolbar" at bounding box center [168, 156] width 6 height 6
type input "17"
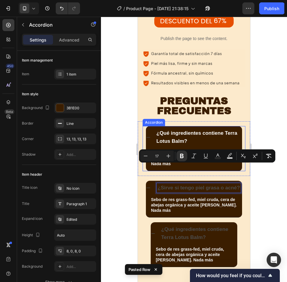
click at [179, 130] on strong "¿Qué ingredientes contiene Terra Lotus Balm?" at bounding box center [196, 136] width 81 height 13
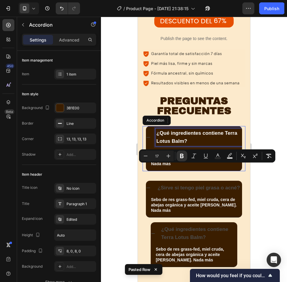
click at [179, 130] on strong "¿Qué ingredientes contiene Terra Lotus Balm?" at bounding box center [196, 136] width 81 height 13
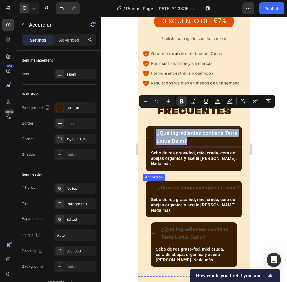
click at [172, 185] on strong "¿Sirve si tengo piel grasa o acné?" at bounding box center [198, 188] width 82 height 6
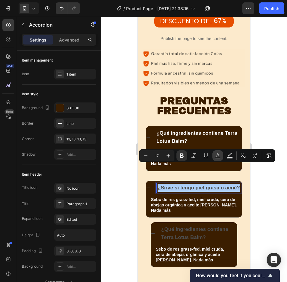
click at [216, 159] on button "Text Color" at bounding box center [217, 155] width 11 height 11
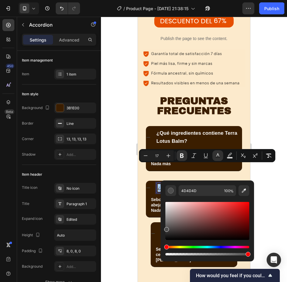
drag, startPoint x: 299, startPoint y: 218, endPoint x: 150, endPoint y: 194, distance: 150.5
type input "FFFFFF"
click at [278, 178] on div at bounding box center [194, 150] width 186 height 266
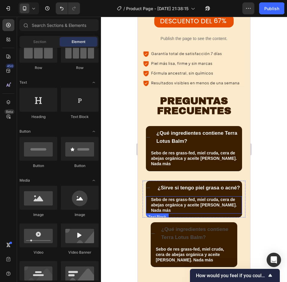
click at [168, 197] on strong "Sebo de res grass-fed, miel cruda, cera de abejas orgánica y aceite de oliva. N…" at bounding box center [194, 205] width 86 height 16
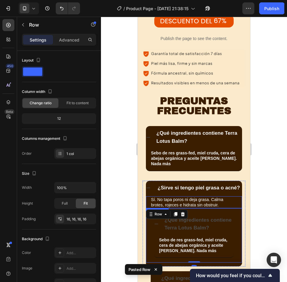
drag, startPoint x: 174, startPoint y: 187, endPoint x: 147, endPoint y: 185, distance: 27.1
click at [147, 197] on div "Sí. No tapa poros ni deja grasa. Calma brotes, rojeces e hidrata sin obstruir. …" at bounding box center [194, 203] width 96 height 12
drag, startPoint x: 226, startPoint y: 193, endPoint x: 221, endPoint y: 194, distance: 4.6
click at [226, 197] on p "Sí. No tapa poros ni deja grasa. Calma brotes, rojeces e hidrata sin obstruir." at bounding box center [194, 202] width 86 height 11
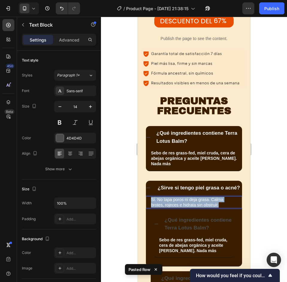
drag, startPoint x: 221, startPoint y: 194, endPoint x: 149, endPoint y: 186, distance: 72.5
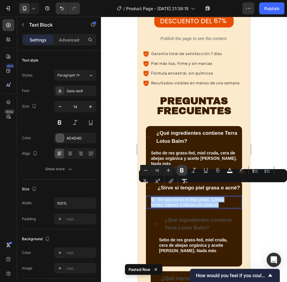
click at [182, 170] on icon "Editor contextual toolbar" at bounding box center [182, 170] width 4 height 4
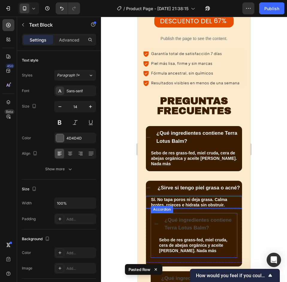
click at [218, 217] on p "¿Qué ingredientes contiene Terra Lotus Balm?" at bounding box center [198, 225] width 69 height 16
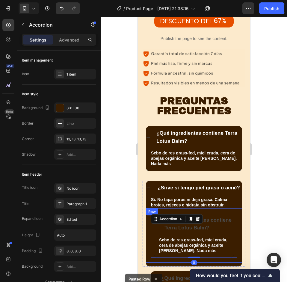
click at [233, 209] on div "¿Qué ingredientes contiene Terra Lotus Balm? Sebo de res grass-fed, miel cruda,…" at bounding box center [194, 236] width 96 height 54
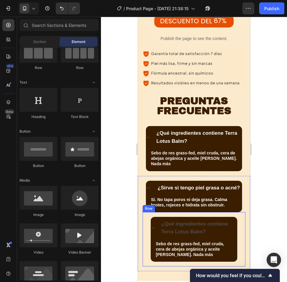
click at [238, 212] on div "¿Qué ingredientes contiene Terra Lotus Balm? Sebo de res grass-fed, miel cruda,…" at bounding box center [193, 239] width 103 height 54
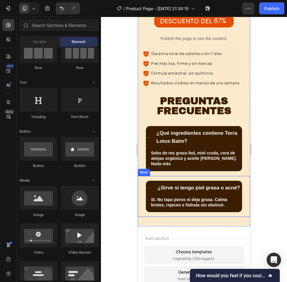
click at [241, 192] on div "¿Sirve si tengo piel grasa o acné? Sí. No tapa poros ni deja grasa. Calma brote…" at bounding box center [194, 196] width 112 height 41
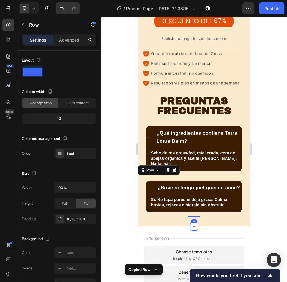
click at [217, 207] on div "Product Images Balsamo Natural Product Title Icon Icon Icon Icon Icon Icon List…" at bounding box center [194, 34] width 112 height 385
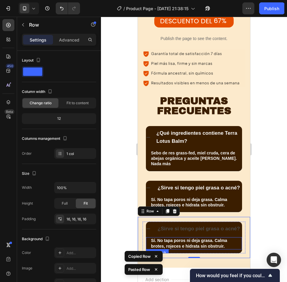
click at [183, 225] on p "¿Sirve si tengo piel grasa o acné?" at bounding box center [198, 229] width 82 height 8
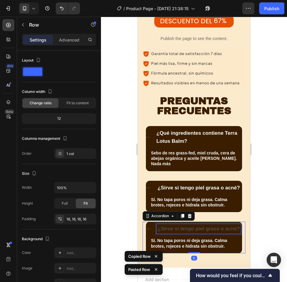
click at [183, 225] on p "¿Sirve si tengo piel grasa o acné?" at bounding box center [198, 229] width 82 height 8
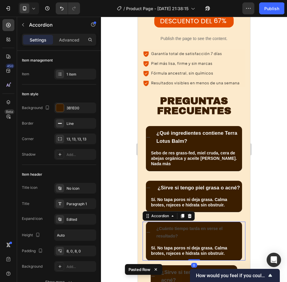
scroll to position [2102, 0]
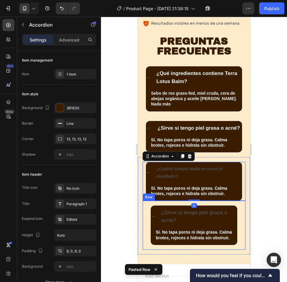
click at [239, 214] on div "¿Sirve si tengo piel grasa o acné? Sí. No tapa poros ni deja grasa. Calma brote…" at bounding box center [193, 225] width 103 height 49
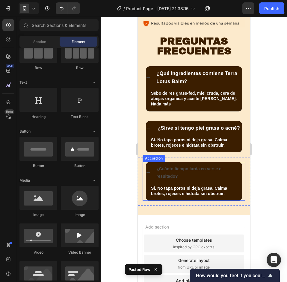
click at [179, 165] on p "¿Cuánto tiempo tarda en verse el resultado?" at bounding box center [198, 172] width 85 height 15
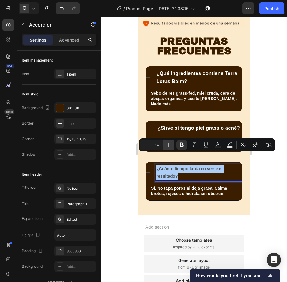
click at [168, 144] on icon "Editor contextual toolbar" at bounding box center [168, 145] width 4 height 4
click at [168, 143] on icon "Editor contextual toolbar" at bounding box center [168, 145] width 4 height 4
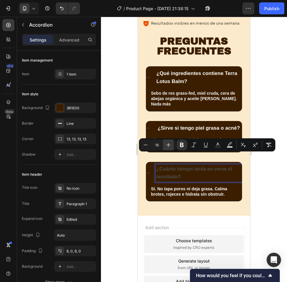
click at [168, 143] on icon "Editor contextual toolbar" at bounding box center [168, 145] width 4 height 4
type input "17"
click at [218, 146] on icon "Editor contextual toolbar" at bounding box center [218, 145] width 6 height 6
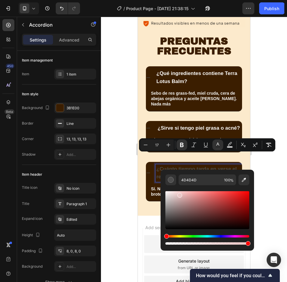
drag, startPoint x: 319, startPoint y: 212, endPoint x: 344, endPoint y: 200, distance: 27.3
type input "FFFFFF"
click at [274, 175] on div at bounding box center [194, 150] width 186 height 266
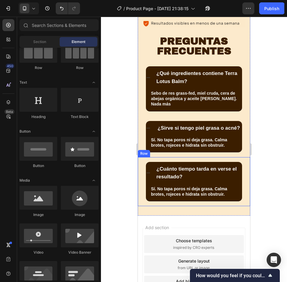
click at [180, 186] on p "Sí. No tapa poros ni deja grasa. Calma brotes, rojeces e hidrata sin obstruir." at bounding box center [194, 191] width 86 height 11
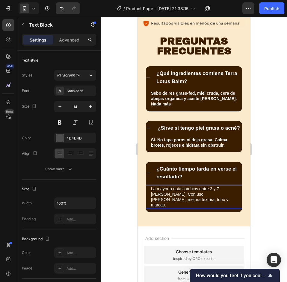
drag, startPoint x: 152, startPoint y: 180, endPoint x: 159, endPoint y: 182, distance: 7.1
click at [145, 177] on div "¿Cuánto tiempo tarda en verse el resultado? La mayoría nota cambios entre 3 y 7…" at bounding box center [193, 187] width 103 height 50
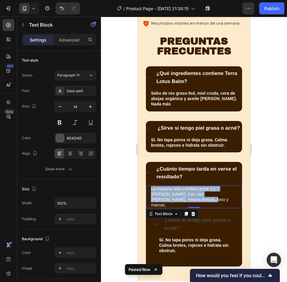
drag, startPoint x: 168, startPoint y: 187, endPoint x: 150, endPoint y: 177, distance: 20.1
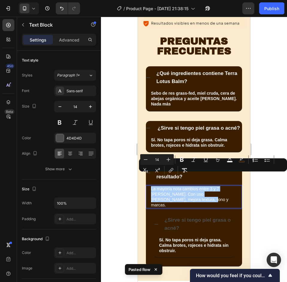
click at [182, 160] on icon "Editor contextual toolbar" at bounding box center [182, 160] width 6 height 6
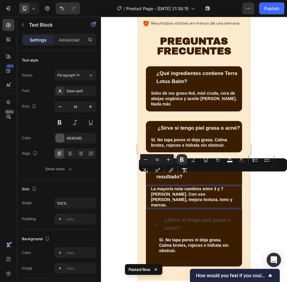
click at [264, 202] on div at bounding box center [194, 150] width 186 height 266
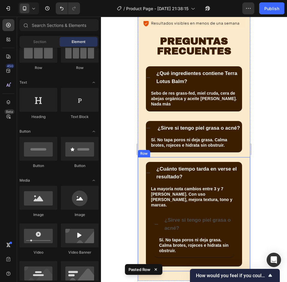
click at [234, 209] on div "¿Sirve si tengo piel grasa o acné? Sí. No tapa poros ni deja grasa. Calma brote…" at bounding box center [194, 236] width 96 height 54
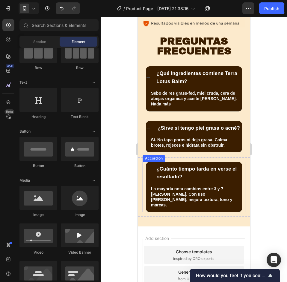
scroll to position [2132, 0]
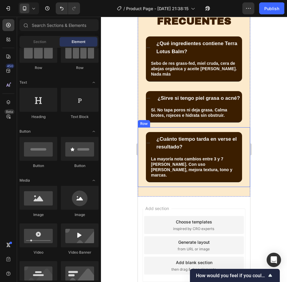
click at [241, 153] on div "¿Cuánto tiempo tarda en verse el resultado? La mayoría nota cambios entre 3 y 7…" at bounding box center [194, 157] width 112 height 60
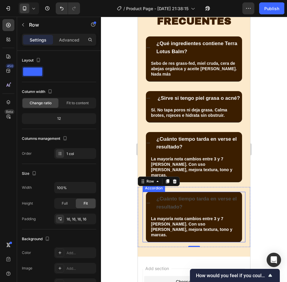
click at [182, 195] on p "¿Cuánto tiempo tarda en verse el resultado?" at bounding box center [198, 203] width 85 height 16
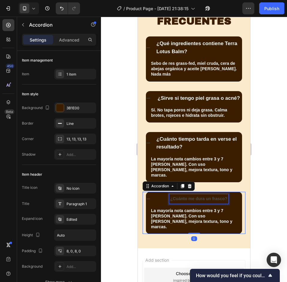
click at [193, 197] on strong "¿Cuánto me dura un frasco?" at bounding box center [198, 199] width 57 height 5
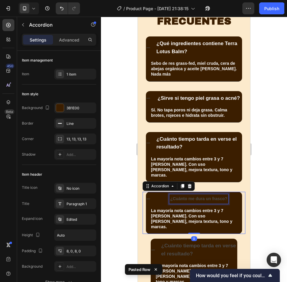
click at [193, 197] on strong "¿Cuánto me dura un frasco?" at bounding box center [198, 199] width 57 height 5
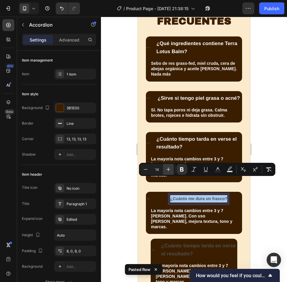
click at [167, 169] on icon "Editor contextual toolbar" at bounding box center [168, 170] width 6 height 6
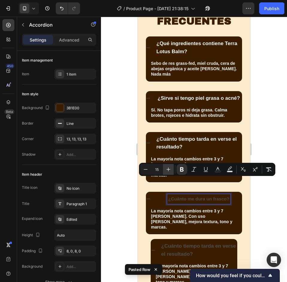
click at [167, 169] on icon "Editor contextual toolbar" at bounding box center [168, 170] width 6 height 6
click at [168, 169] on icon "Editor contextual toolbar" at bounding box center [168, 170] width 6 height 6
type input "17"
click at [218, 168] on icon "Editor contextual toolbar" at bounding box center [218, 170] width 6 height 6
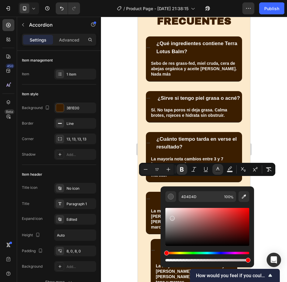
drag, startPoint x: 171, startPoint y: 218, endPoint x: 162, endPoint y: 206, distance: 15.3
click at [161, 206] on div "4D4D4D 100 %" at bounding box center [206, 225] width 93 height 76
type input "FFFFFF"
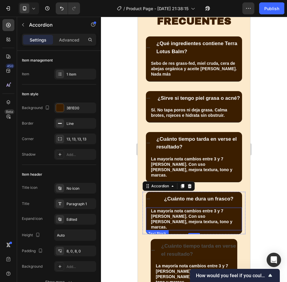
click at [200, 209] on strong "La mayoría nota cambios entre 3 y 7 días. Con uso constante, mejora textura, to…" at bounding box center [191, 219] width 81 height 21
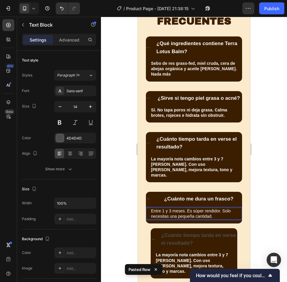
drag, startPoint x: 216, startPoint y: 198, endPoint x: 147, endPoint y: 194, distance: 69.2
click at [147, 208] on div "Entre 1 y 3 meses. Es súper rendidor. Solo necesitas una pequeña cantidad. Text…" at bounding box center [194, 214] width 96 height 12
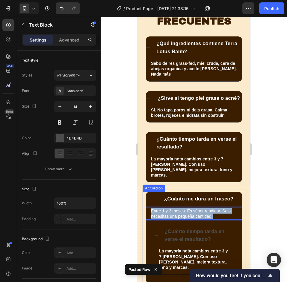
drag, startPoint x: 174, startPoint y: 193, endPoint x: 142, endPoint y: 189, distance: 32.3
click at [142, 189] on div "¿Cuánto me dura un frasco? Entre 1 y 3 meses. Es súper rendidor. Solo necesitas…" at bounding box center [194, 267] width 112 height 161
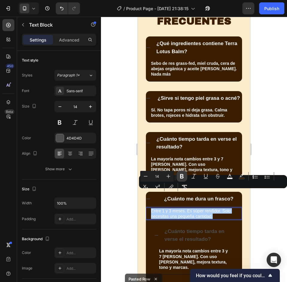
click at [184, 177] on icon "Editor contextual toolbar" at bounding box center [182, 177] width 6 height 6
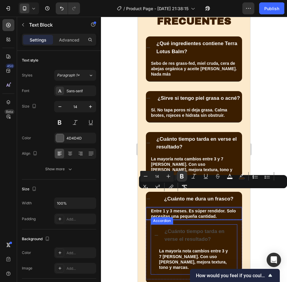
click at [258, 215] on div at bounding box center [194, 150] width 186 height 266
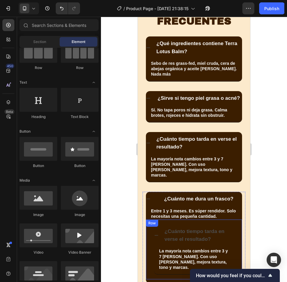
click at [233, 220] on div "¿Cuánto tiempo tarda en verse el resultado? La mayoría nota cambios entre 3 y 7…" at bounding box center [194, 250] width 96 height 60
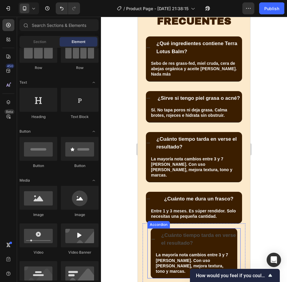
click at [228, 232] on p "¿Cuánto tiempo tarda en verse el resultado?" at bounding box center [198, 240] width 75 height 16
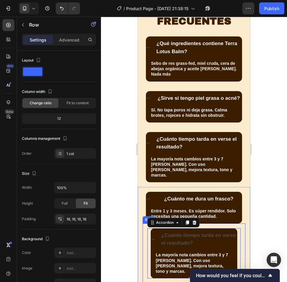
click at [239, 224] on div "¿Cuánto tiempo tarda en verse el resultado? La mayoría nota cambios entre 3 y 7…" at bounding box center [193, 254] width 103 height 60
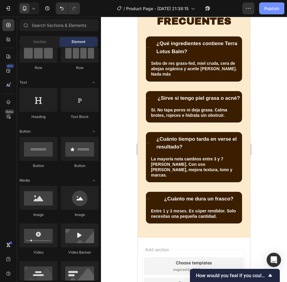
click at [270, 6] on div "Publish" at bounding box center [271, 8] width 15 height 6
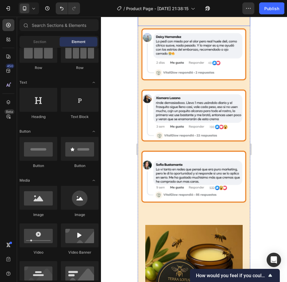
scroll to position [718, 0]
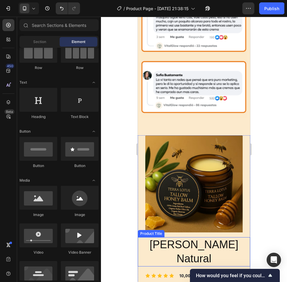
click at [183, 238] on h2 "[PERSON_NAME] Natural" at bounding box center [194, 252] width 112 height 29
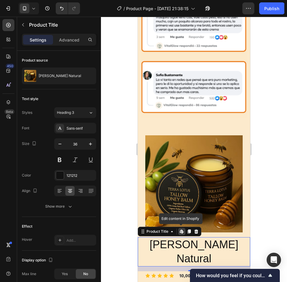
click at [183, 238] on h2 "[PERSON_NAME] Natural" at bounding box center [194, 252] width 112 height 29
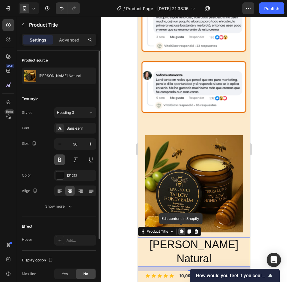
click at [58, 158] on button at bounding box center [59, 160] width 11 height 11
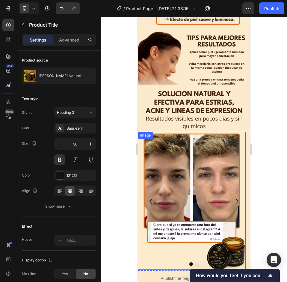
scroll to position [1765, 0]
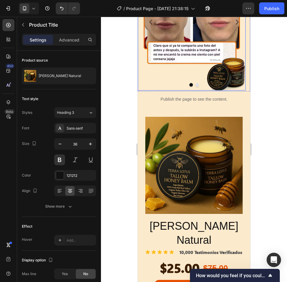
click at [186, 234] on h2 "[PERSON_NAME] Natural" at bounding box center [194, 233] width 112 height 29
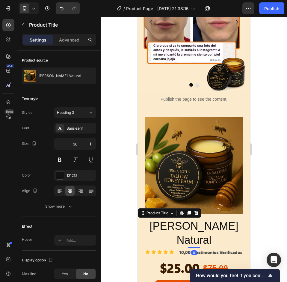
click at [205, 232] on h2 "[PERSON_NAME] Natural" at bounding box center [194, 233] width 112 height 29
drag, startPoint x: 60, startPoint y: 159, endPoint x: 111, endPoint y: 169, distance: 52.0
click at [60, 159] on button at bounding box center [59, 160] width 11 height 11
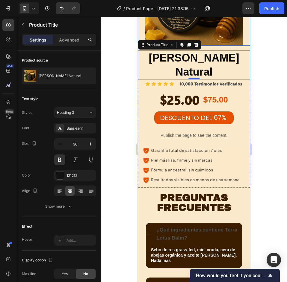
scroll to position [1975, 0]
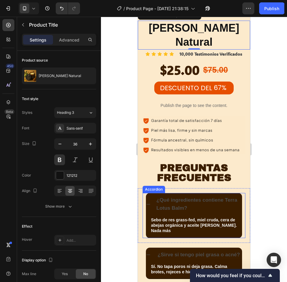
click at [189, 197] on strong "¿Qué ingredientes contiene Terra Lotus Balm?" at bounding box center [196, 203] width 81 height 13
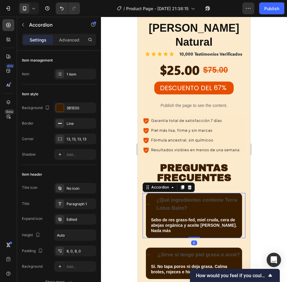
click at [190, 197] on strong "¿Qué ingredientes contiene Terra Lotus Balm?" at bounding box center [196, 203] width 81 height 13
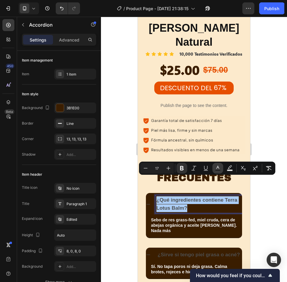
click at [218, 167] on icon "Editor contextual toolbar" at bounding box center [218, 168] width 6 height 6
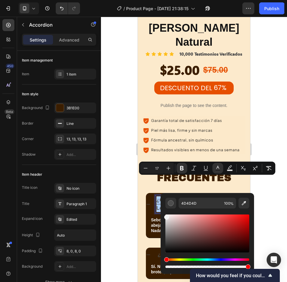
drag, startPoint x: 313, startPoint y: 239, endPoint x: 151, endPoint y: 209, distance: 164.7
type input "FCFCFC"
click at [276, 197] on div at bounding box center [194, 150] width 186 height 266
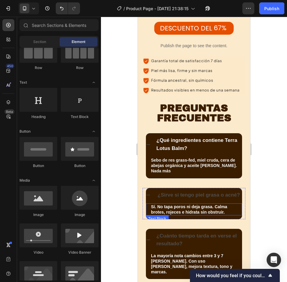
scroll to position [2065, 0]
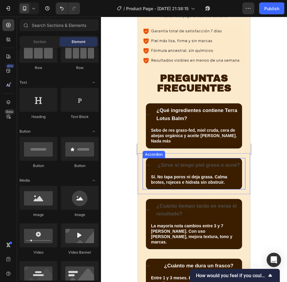
click at [177, 162] on p "¿Sirve si tengo piel grasa o acné?" at bounding box center [198, 166] width 82 height 8
drag, startPoint x: 177, startPoint y: 150, endPoint x: 176, endPoint y: 146, distance: 3.9
click at [177, 162] on p "¿Sirve si tengo piel grasa o acné?" at bounding box center [198, 166] width 82 height 8
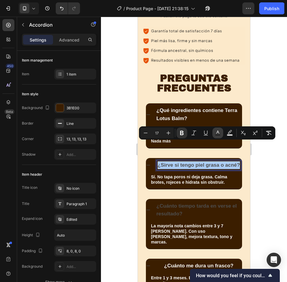
click at [216, 133] on icon "Editor contextual toolbar" at bounding box center [218, 133] width 6 height 6
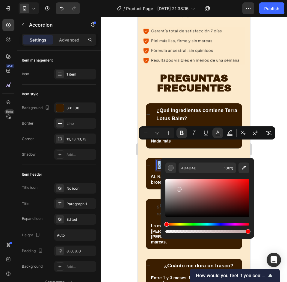
drag, startPoint x: 316, startPoint y: 205, endPoint x: 160, endPoint y: 176, distance: 158.9
type input "FFFFFF"
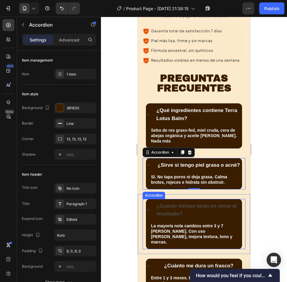
click at [182, 203] on strong "¿Cuánto tiempo tarda en verse el resultado?" at bounding box center [196, 209] width 80 height 13
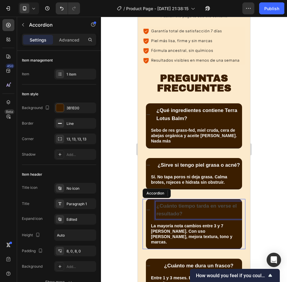
click at [182, 203] on strong "¿Cuánto tiempo tarda en verse el resultado?" at bounding box center [196, 209] width 80 height 13
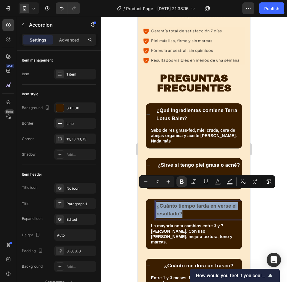
drag, startPoint x: 183, startPoint y: 195, endPoint x: 164, endPoint y: 200, distance: 19.3
click at [159, 203] on strong "¿Cuánto tiempo tarda en verse el resultado?" at bounding box center [196, 209] width 80 height 13
click at [215, 180] on icon "Editor contextual toolbar" at bounding box center [218, 182] width 6 height 6
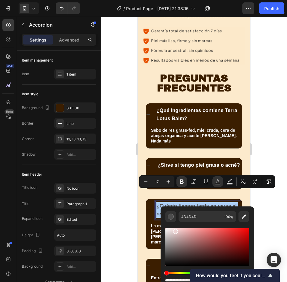
drag, startPoint x: 316, startPoint y: 249, endPoint x: 169, endPoint y: 204, distance: 153.0
type input "FFFFFF"
click at [268, 138] on div at bounding box center [194, 150] width 186 height 266
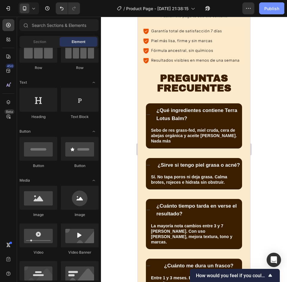
click at [269, 10] on div "Publish" at bounding box center [271, 8] width 15 height 6
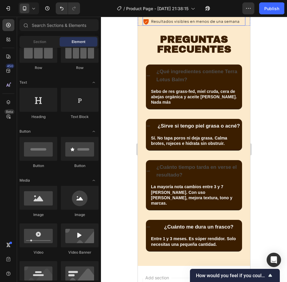
scroll to position [599, 0]
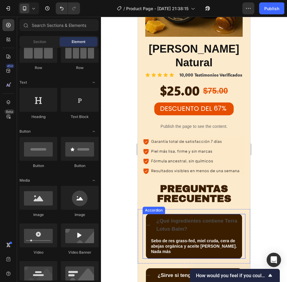
click at [152, 214] on div "¿Qué ingredientes contiene Terra Lotus Balm?" at bounding box center [194, 225] width 96 height 22
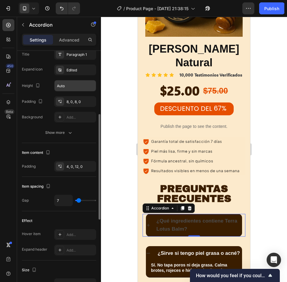
scroll to position [0, 0]
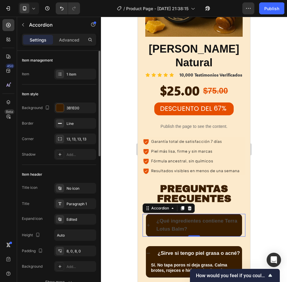
click at [180, 218] on strong "¿Qué ingredientes contiene Terra Lotus Balm?" at bounding box center [196, 224] width 81 height 13
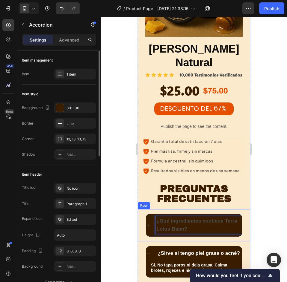
scroll to position [150, 0]
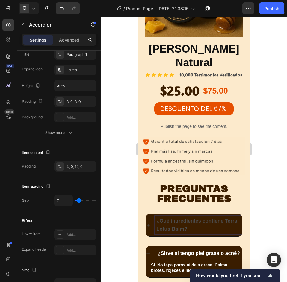
click at [183, 218] on strong "¿Qué ingredientes contiene Terra Lotus Balm?" at bounding box center [196, 224] width 81 height 13
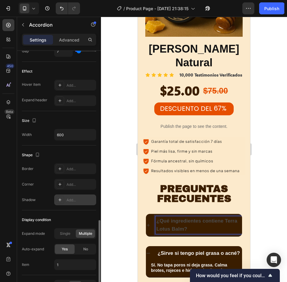
scroll to position [337, 0]
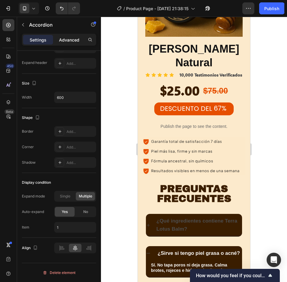
click at [61, 41] on p "Advanced" at bounding box center [69, 40] width 20 height 6
type input "100%"
type input "100"
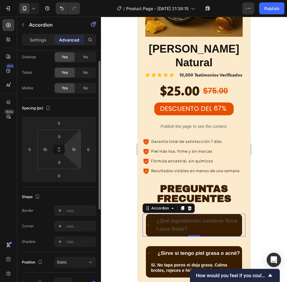
scroll to position [0, 0]
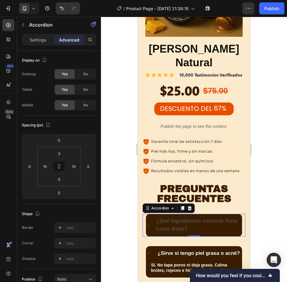
click at [152, 214] on div "¿Qué ingredientes contiene Terra Lotus Balm?" at bounding box center [194, 225] width 96 height 22
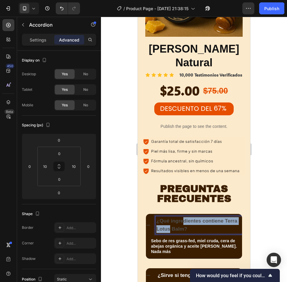
click at [184, 218] on p "¿Qué ingredientes contiene Terra Lotus Balm?" at bounding box center [198, 226] width 85 height 16
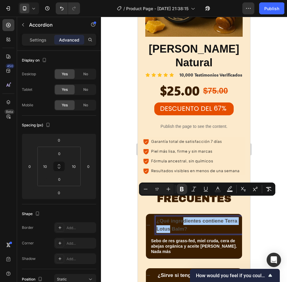
click at [29, 35] on div "Settings Advanced" at bounding box center [59, 40] width 74 height 12
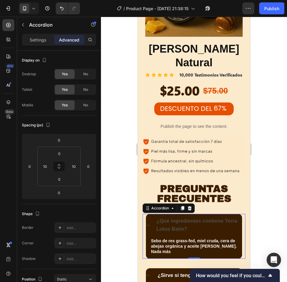
click at [36, 42] on p "Settings" at bounding box center [38, 40] width 17 height 6
type input "7"
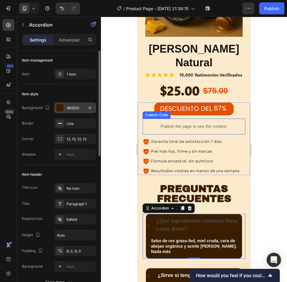
click at [66, 105] on div "3B1E00" at bounding box center [75, 108] width 42 height 11
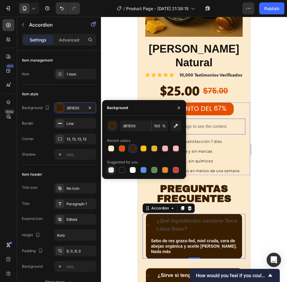
click at [110, 171] on div at bounding box center [111, 170] width 6 height 6
type input "000000"
type input "0"
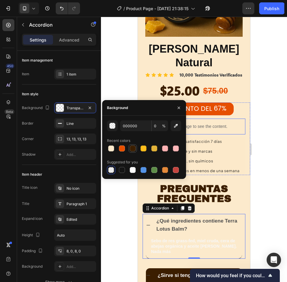
click at [133, 152] on div at bounding box center [132, 148] width 7 height 7
type input "3B1E00"
type input "100"
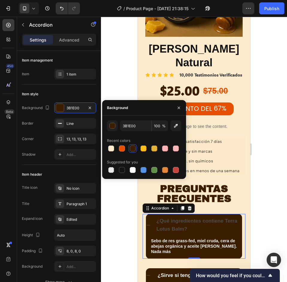
click at [270, 133] on div at bounding box center [194, 150] width 186 height 266
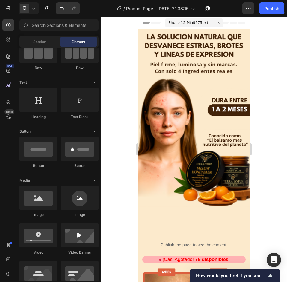
click at [114, 119] on div at bounding box center [194, 150] width 186 height 266
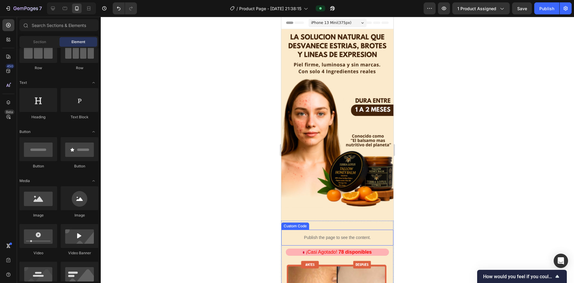
click at [286, 237] on p "Publish the page to see the content." at bounding box center [338, 237] width 112 height 6
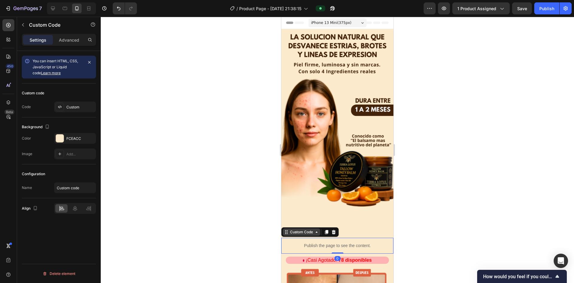
click at [286, 229] on div "Custom Code" at bounding box center [301, 231] width 25 height 5
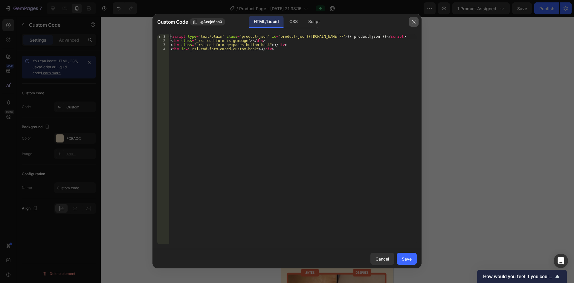
click at [286, 22] on icon "button" at bounding box center [414, 21] width 5 height 5
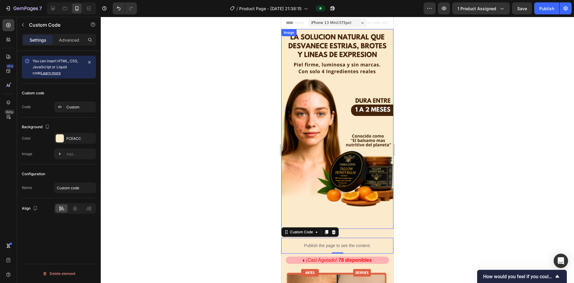
click at [286, 172] on div at bounding box center [338, 150] width 474 height 266
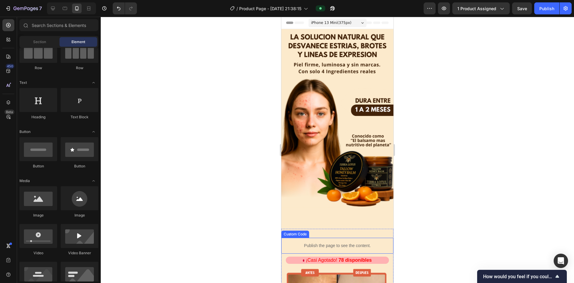
click at [286, 242] on p "Publish the page to see the content." at bounding box center [338, 245] width 112 height 6
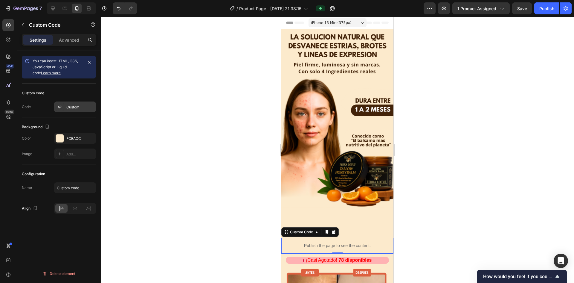
click at [67, 104] on div "Custom" at bounding box center [80, 106] width 28 height 5
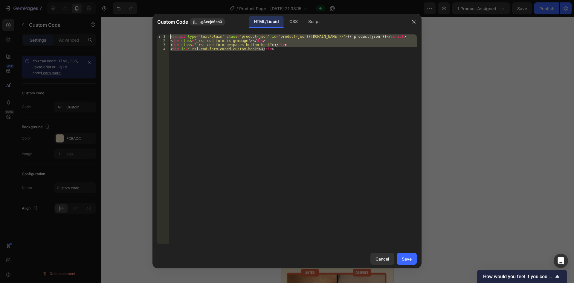
drag, startPoint x: 288, startPoint y: 50, endPoint x: 114, endPoint y: 32, distance: 174.4
click at [108, 20] on div "Custom Code .gAecjd6cn0 HTML/Liquid CSS Script <div id="_rsi-cod-form-embed-cus…" at bounding box center [287, 141] width 574 height 283
paste textarea "div id="_rsi-cod-form-embed-custom-hook"
type textarea "<div id="_rsi-cod-form-embed-custom-hook"></div>"
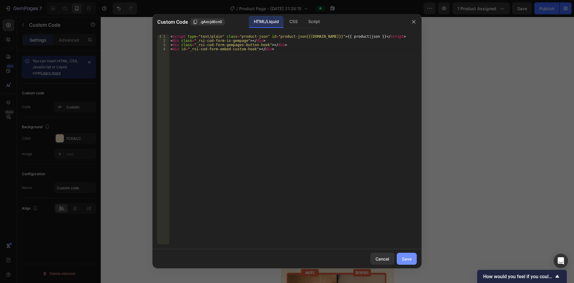
click at [286, 259] on div "Save" at bounding box center [407, 259] width 10 height 6
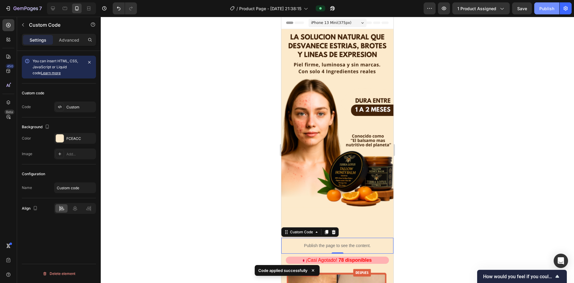
click at [286, 10] on div "Publish" at bounding box center [547, 8] width 15 height 6
click at [286, 184] on div at bounding box center [338, 150] width 474 height 266
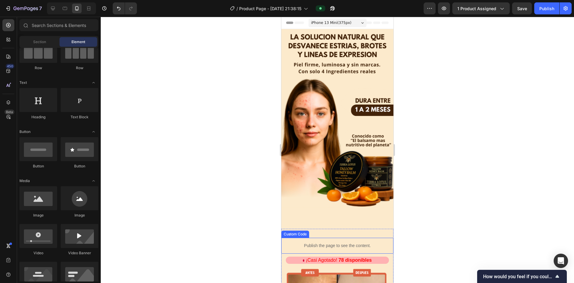
click at [286, 238] on div "Publish the page to see the content." at bounding box center [338, 246] width 112 height 16
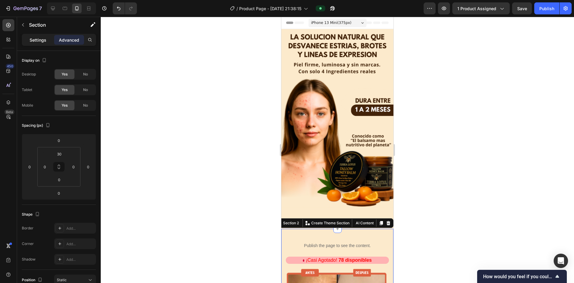
click at [43, 38] on p "Settings" at bounding box center [38, 40] width 17 height 6
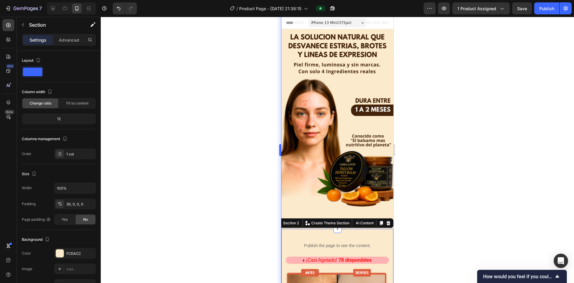
drag, startPoint x: 55, startPoint y: 36, endPoint x: 280, endPoint y: 145, distance: 249.8
click at [56, 35] on div "Advanced" at bounding box center [69, 40] width 30 height 10
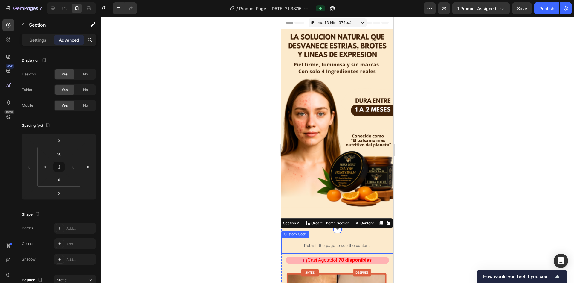
scroll to position [90, 0]
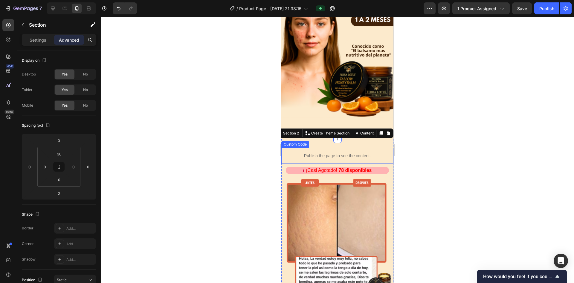
click at [286, 153] on p "Publish the page to see the content." at bounding box center [338, 156] width 112 height 6
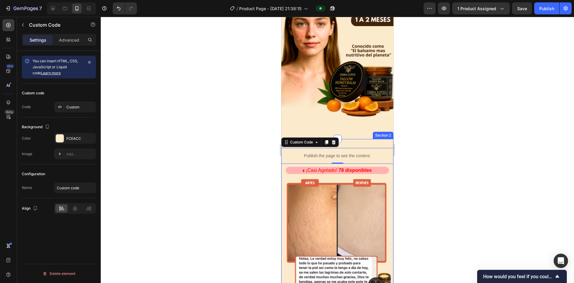
scroll to position [60, 0]
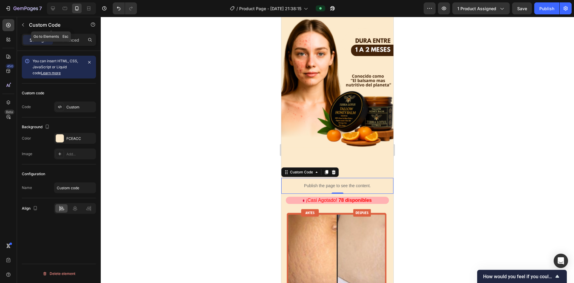
click at [26, 24] on button "button" at bounding box center [23, 25] width 10 height 10
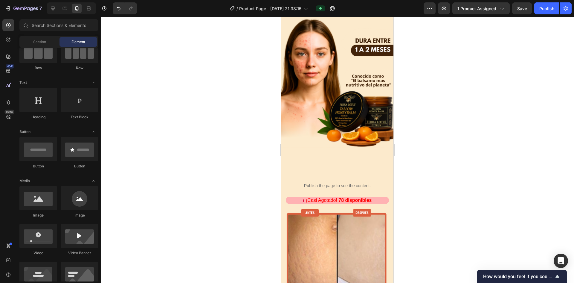
scroll to position [0, 0]
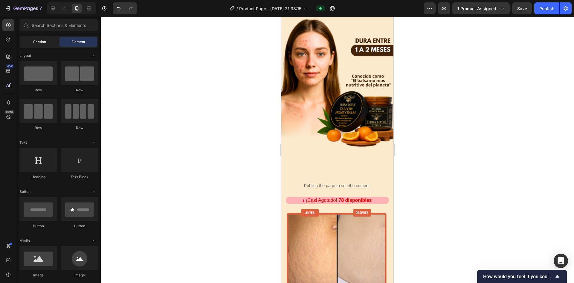
click at [40, 40] on span "Section" at bounding box center [39, 41] width 13 height 5
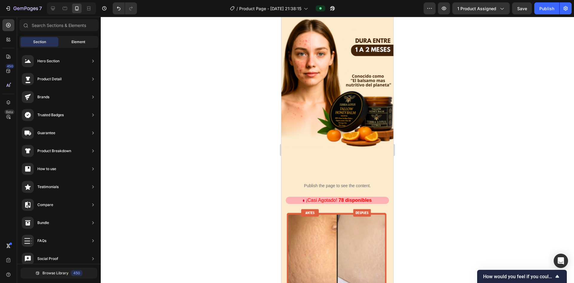
click at [74, 40] on span "Element" at bounding box center [79, 41] width 14 height 5
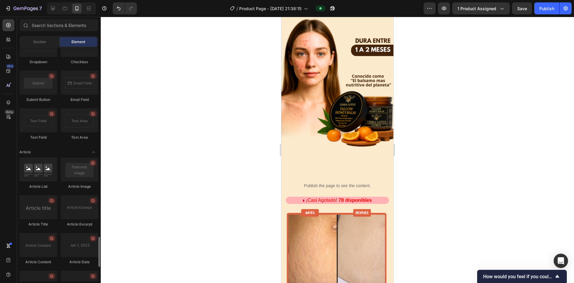
scroll to position [1579, 0]
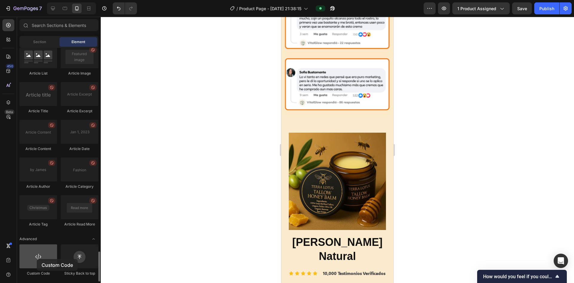
click at [37, 259] on div at bounding box center [38, 256] width 38 height 24
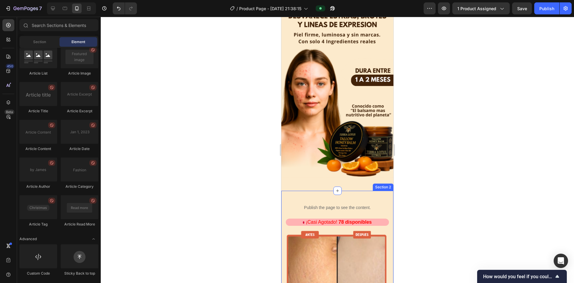
scroll to position [0, 0]
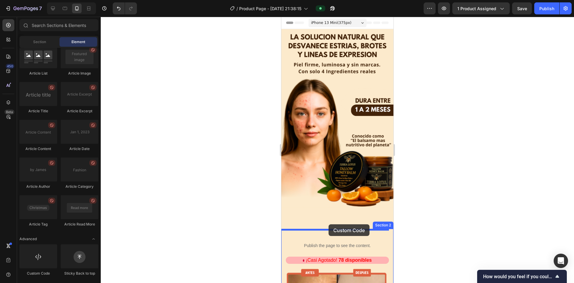
drag, startPoint x: 411, startPoint y: 247, endPoint x: 329, endPoint y: 224, distance: 85.2
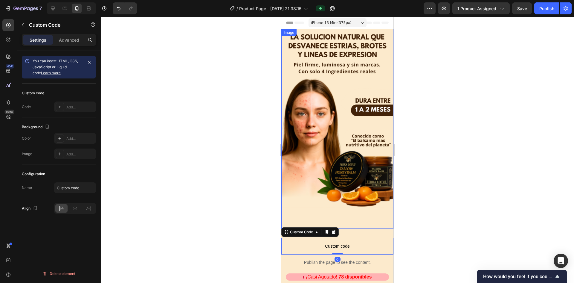
scroll to position [90, 0]
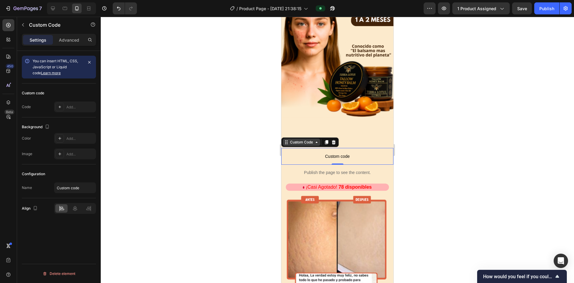
click at [286, 139] on div "Custom Code" at bounding box center [301, 141] width 25 height 5
drag, startPoint x: 329, startPoint y: 166, endPoint x: 324, endPoint y: 166, distance: 5.7
click at [286, 169] on p "Publish the page to see the content." at bounding box center [338, 172] width 112 height 6
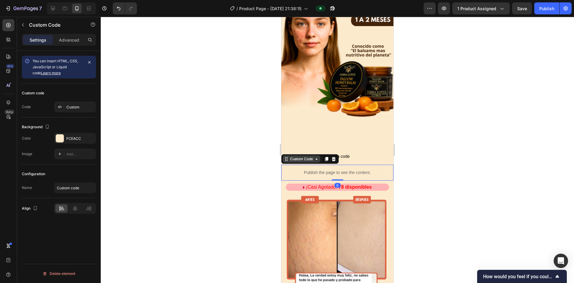
click at [286, 156] on div "Custom Code" at bounding box center [301, 158] width 25 height 5
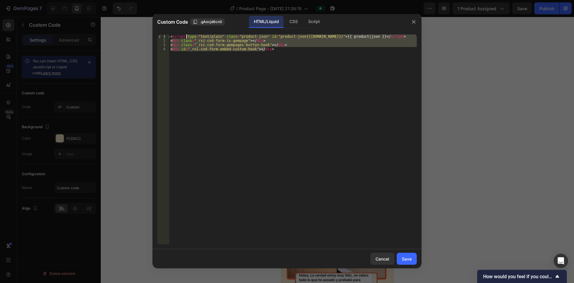
drag, startPoint x: 279, startPoint y: 54, endPoint x: 109, endPoint y: 30, distance: 172.0
click at [110, 30] on div "Custom Code .gAecjd6cn0 HTML/Liquid CSS Script <div id="_rsi-cod-form-embed-cus…" at bounding box center [287, 141] width 574 height 283
type textarea "<script type="text/plain" class="product-json" id="product-json{{product.id}}">…"
click at [286, 259] on div "Save" at bounding box center [407, 259] width 10 height 6
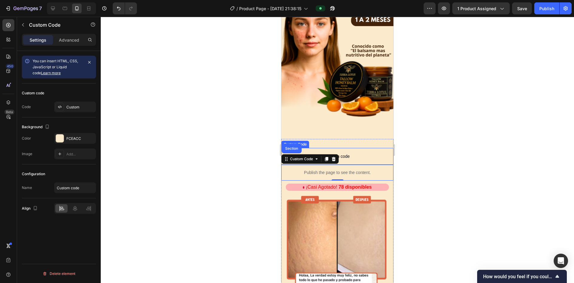
click at [286, 153] on span "Custom code" at bounding box center [338, 156] width 112 height 7
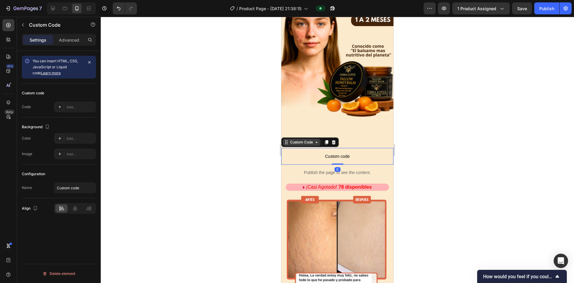
click at [286, 139] on div "Custom Code" at bounding box center [301, 141] width 25 height 5
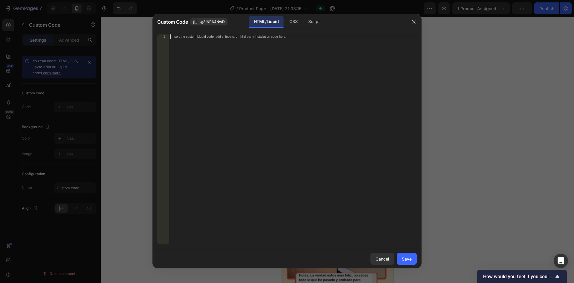
drag, startPoint x: 314, startPoint y: 40, endPoint x: 109, endPoint y: 35, distance: 205.9
click at [109, 35] on div "Custom Code .g8iNP64NwD HTML/Liquid CSS Script 1 Insert the custom Liquid code,…" at bounding box center [287, 141] width 574 height 283
paste textarea "<div id="_rsi-cod-form-embed-custom-hook"></div>"
type textarea "<div id="_rsi-cod-form-embed-custom-hook"></div>"
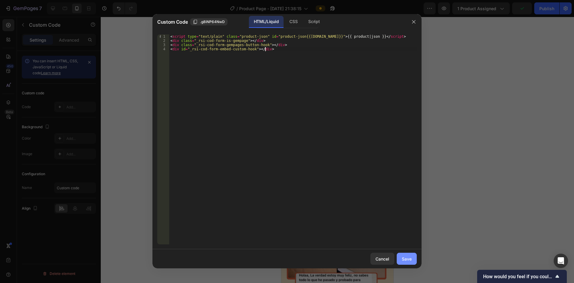
click at [286, 259] on button "Save" at bounding box center [407, 259] width 20 height 12
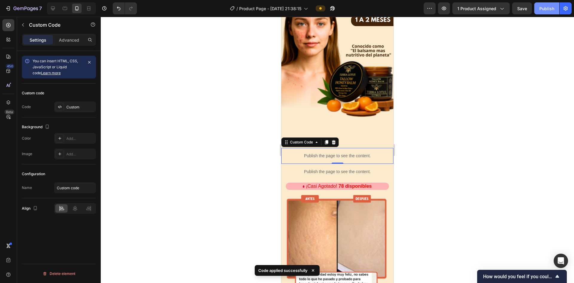
click at [286, 8] on div "Publish" at bounding box center [547, 8] width 15 height 6
click at [286, 9] on button "Publish" at bounding box center [547, 8] width 25 height 12
click at [286, 164] on div at bounding box center [338, 150] width 474 height 266
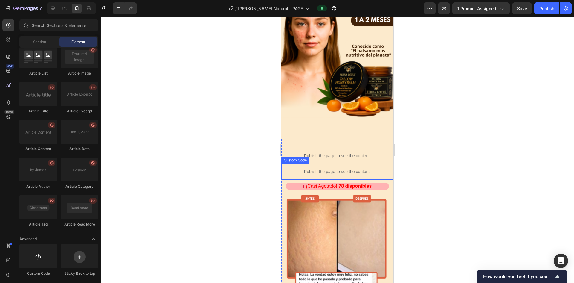
click at [286, 168] on div "Publish the page to see the content." at bounding box center [338, 172] width 112 height 16
